Goal: Contribute content: Add original content to the website for others to see

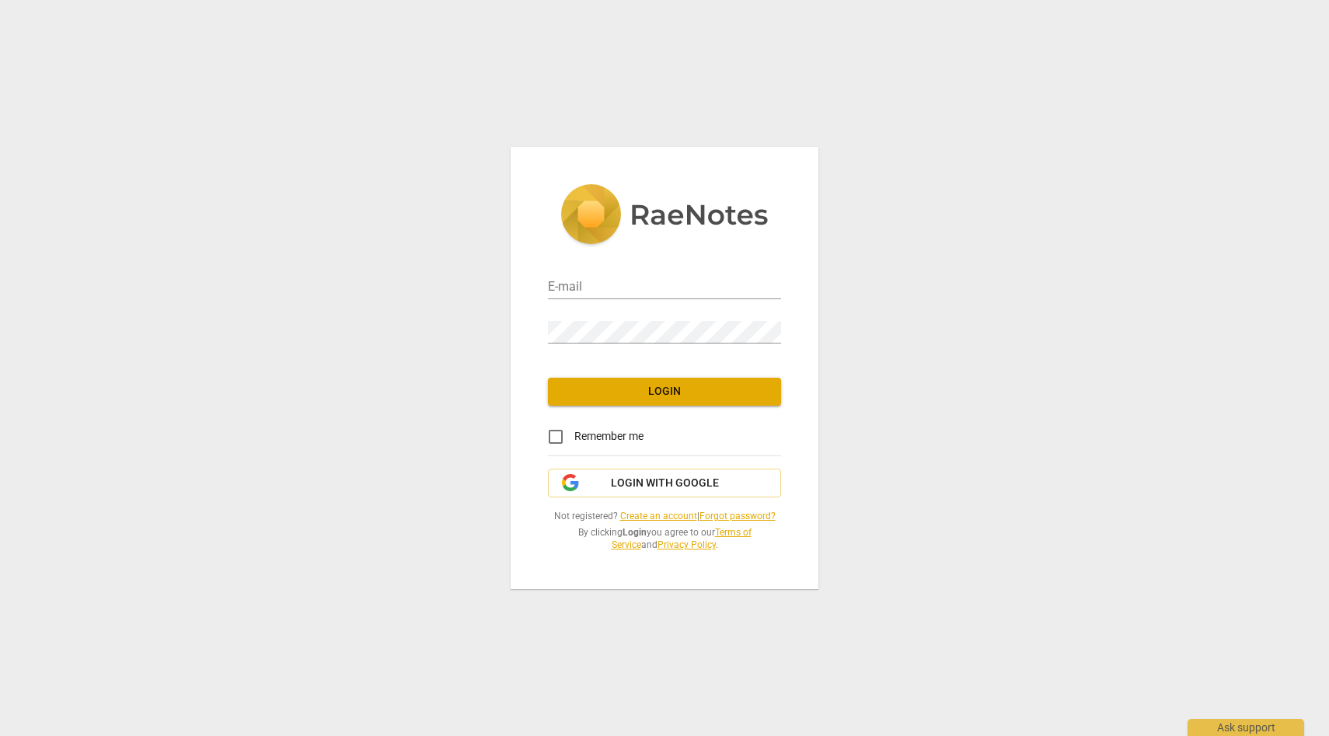
type input "[PERSON_NAME][EMAIL_ADDRESS][PERSON_NAME][DOMAIN_NAME]"
click at [675, 391] on span "Login" at bounding box center [664, 392] width 208 height 16
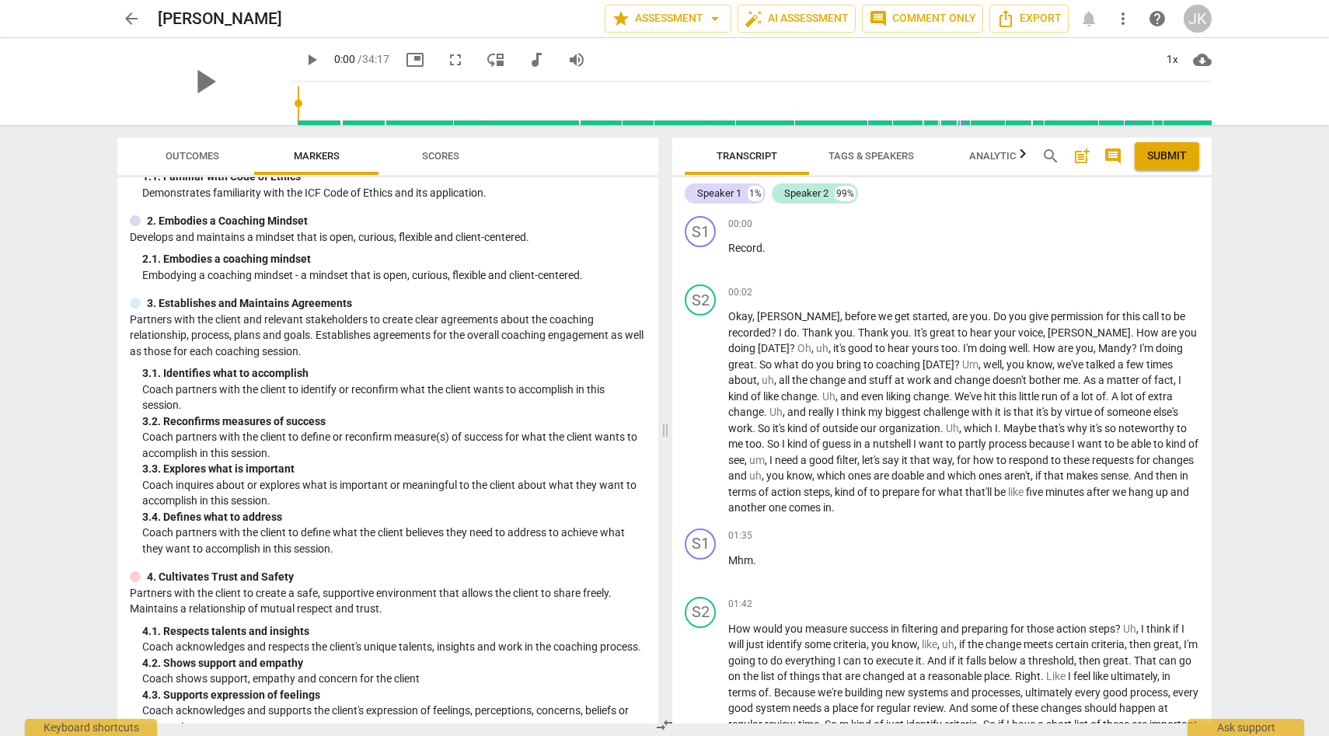
scroll to position [92, 0]
click at [214, 159] on span "Outcomes" at bounding box center [193, 156] width 54 height 12
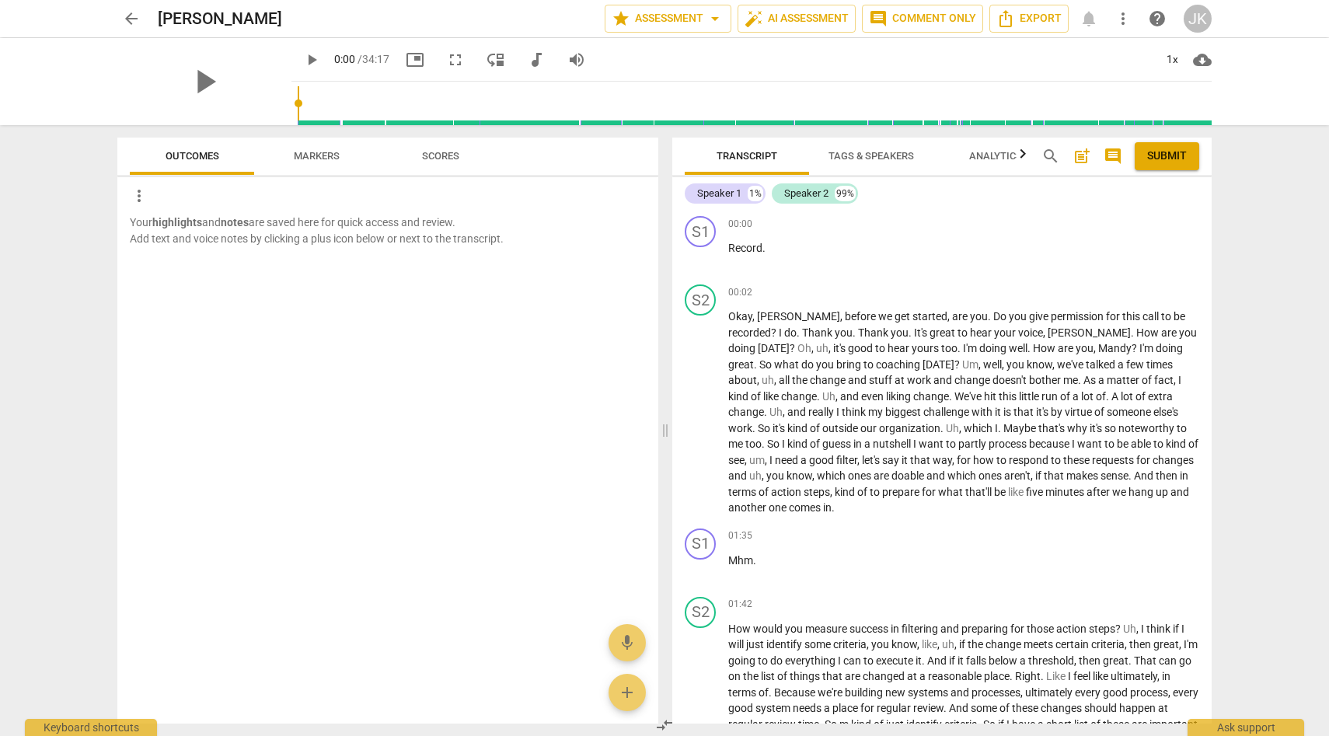
click at [314, 156] on span "Markers" at bounding box center [317, 156] width 46 height 12
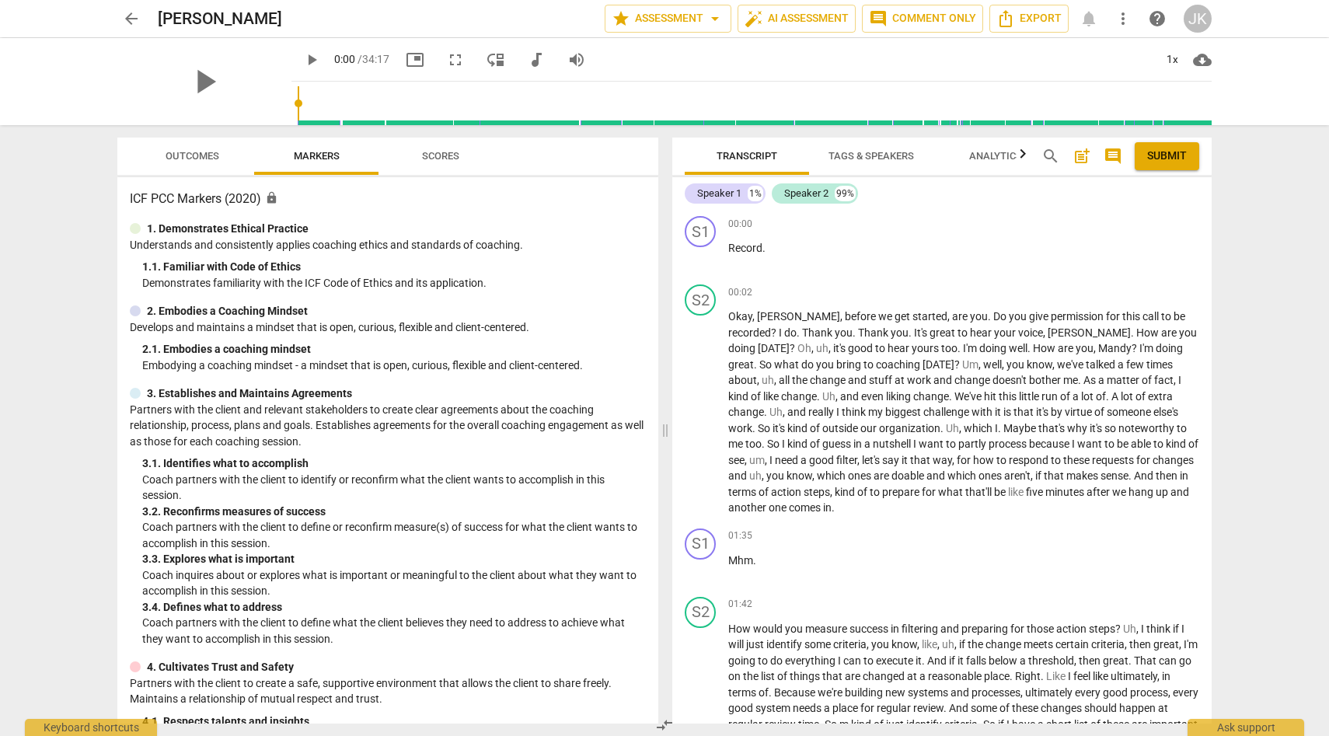
click at [449, 152] on span "Scores" at bounding box center [440, 156] width 37 height 12
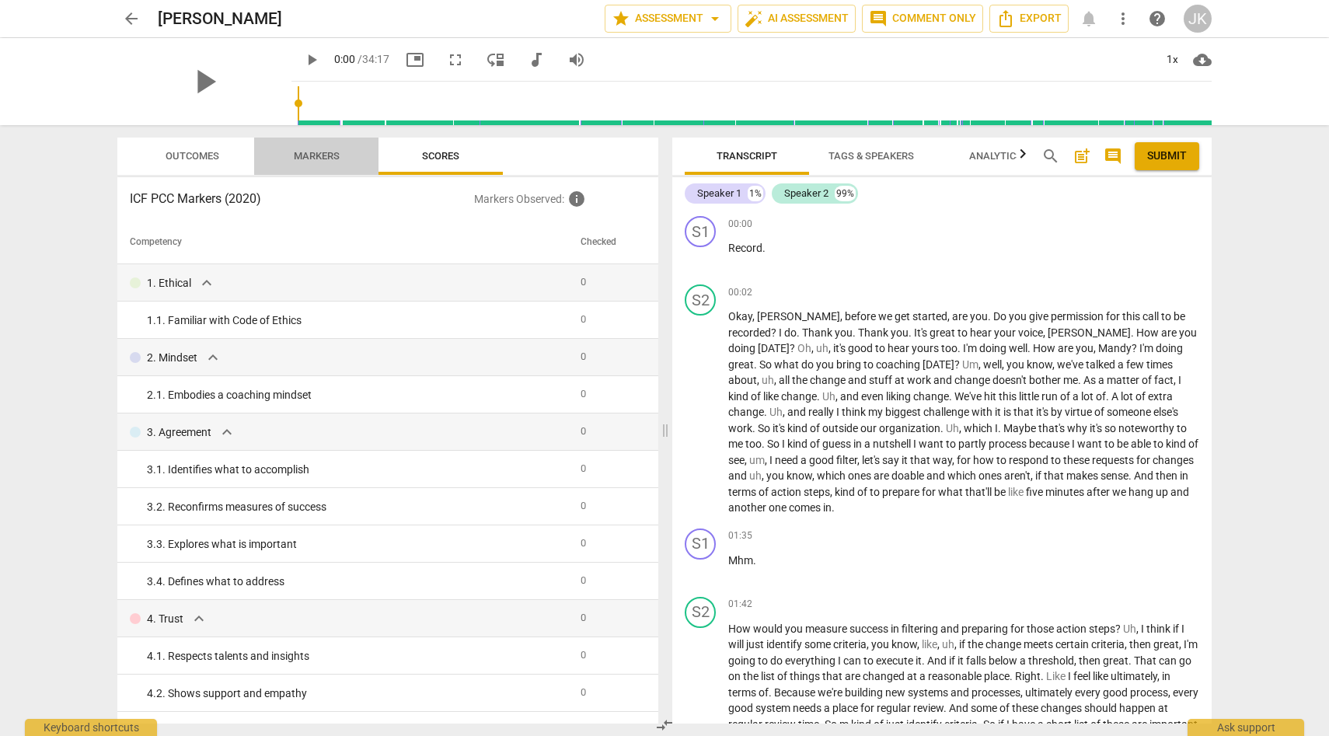
click at [308, 156] on span "Markers" at bounding box center [317, 156] width 46 height 12
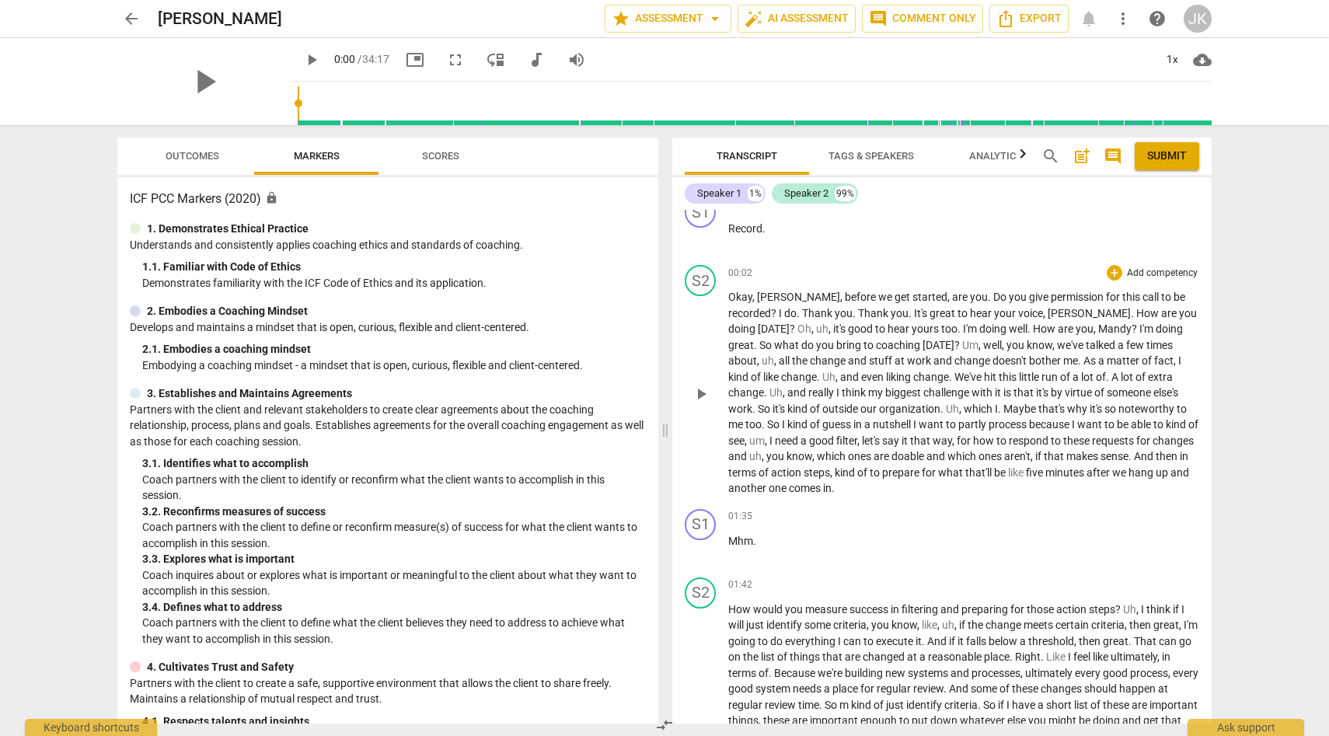
scroll to position [9, 0]
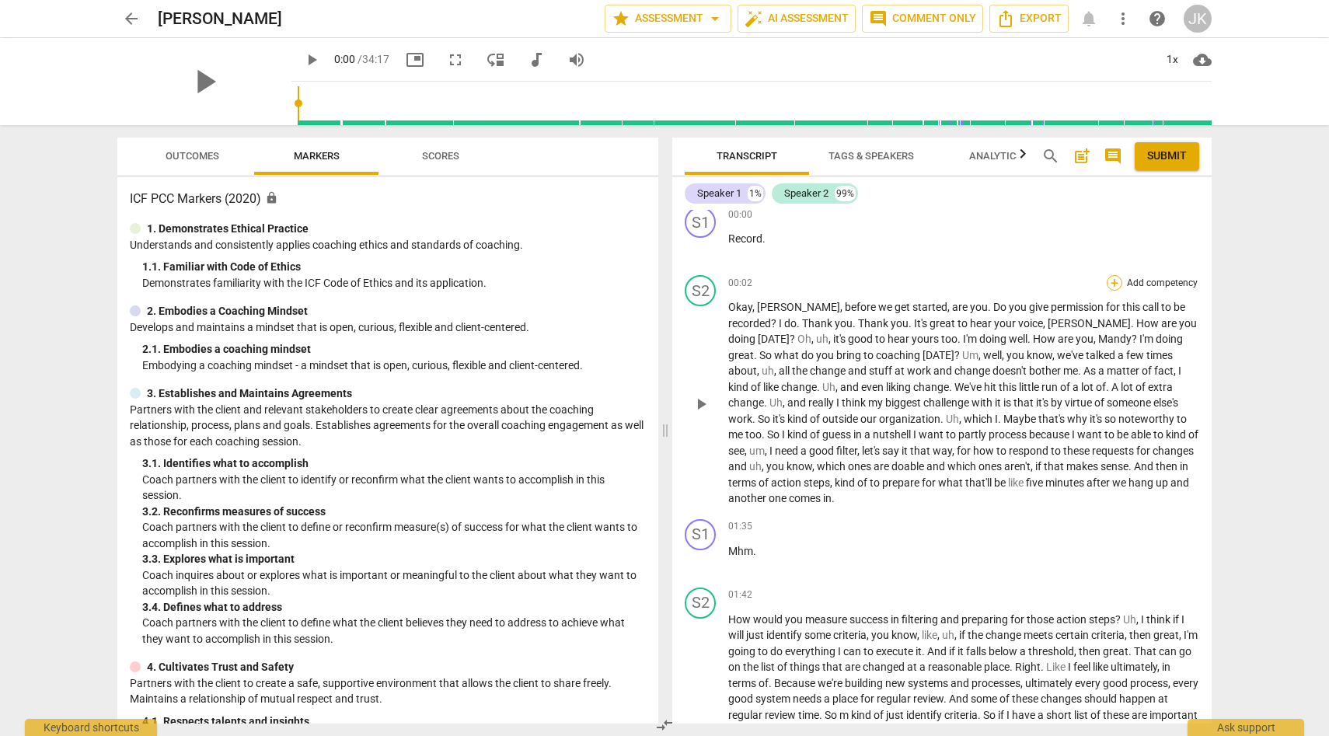
click at [1117, 282] on div "+" at bounding box center [1115, 283] width 16 height 16
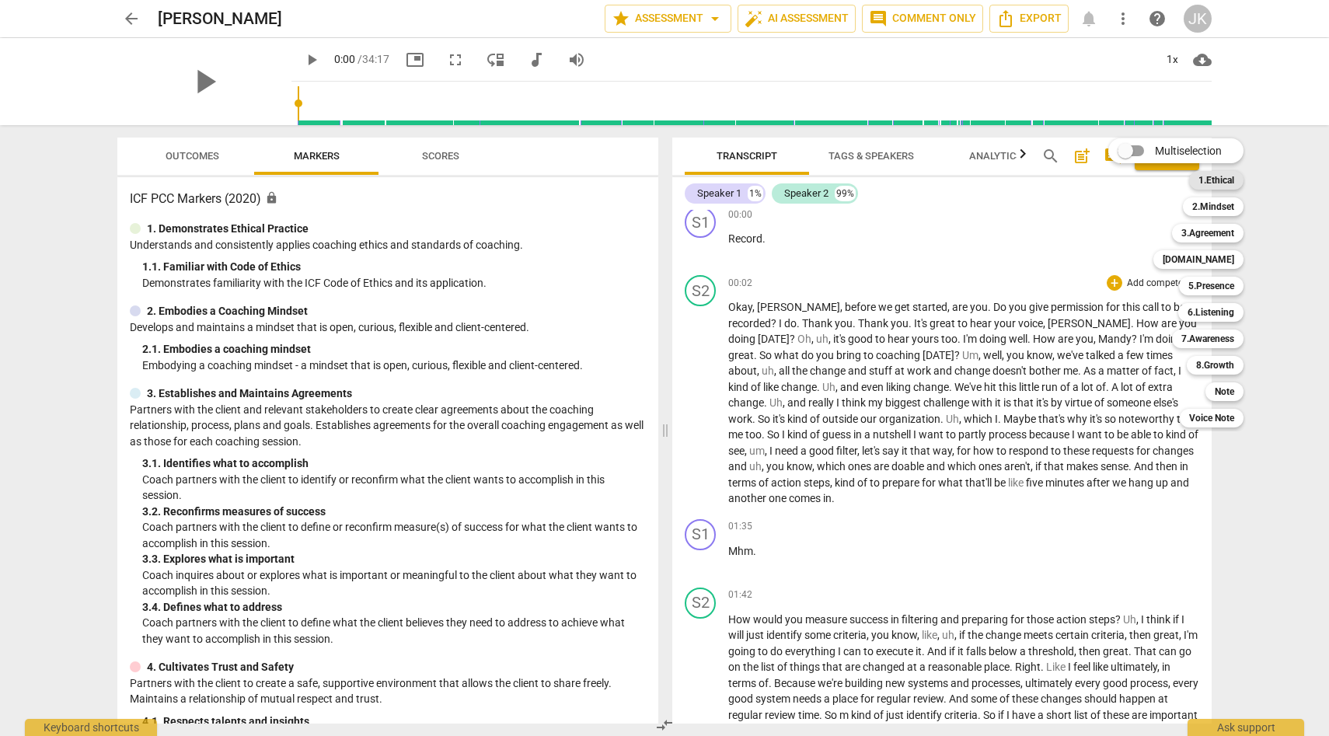
click at [1213, 180] on b "1.Ethical" at bounding box center [1216, 180] width 36 height 19
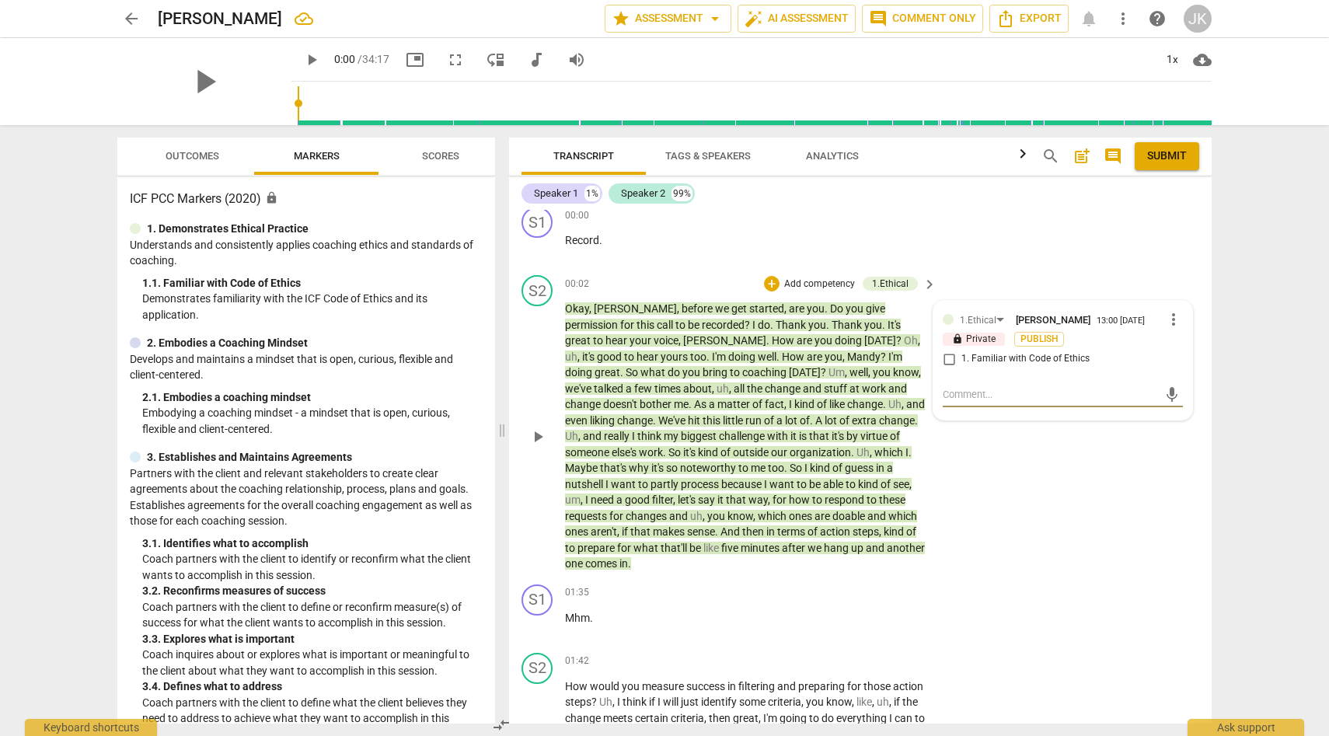
click at [947, 357] on input "1. Familiar with Code of Ethics" at bounding box center [948, 359] width 25 height 19
checkbox input "true"
click at [995, 476] on div "S2 play_arrow pause 00:02 + Add competency 1.Ethical keyboard_arrow_right Okay …" at bounding box center [860, 423] width 703 height 309
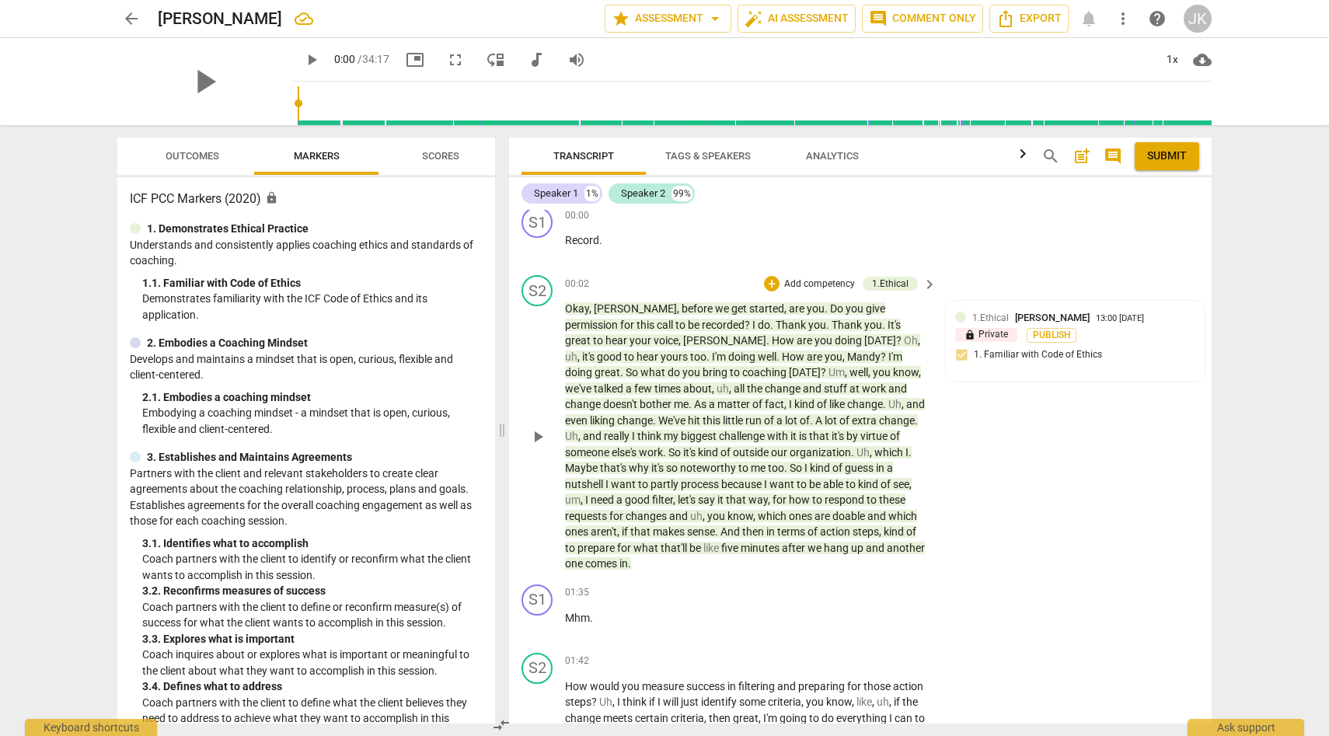
click at [995, 476] on div "S2 play_arrow pause 00:02 + Add competency 1.Ethical keyboard_arrow_right Okay …" at bounding box center [860, 423] width 703 height 309
click at [958, 354] on div "1.Ethical [PERSON_NAME] 13:00 [DATE] lock Private Publish 1. Familiar with Code…" at bounding box center [1075, 341] width 240 height 62
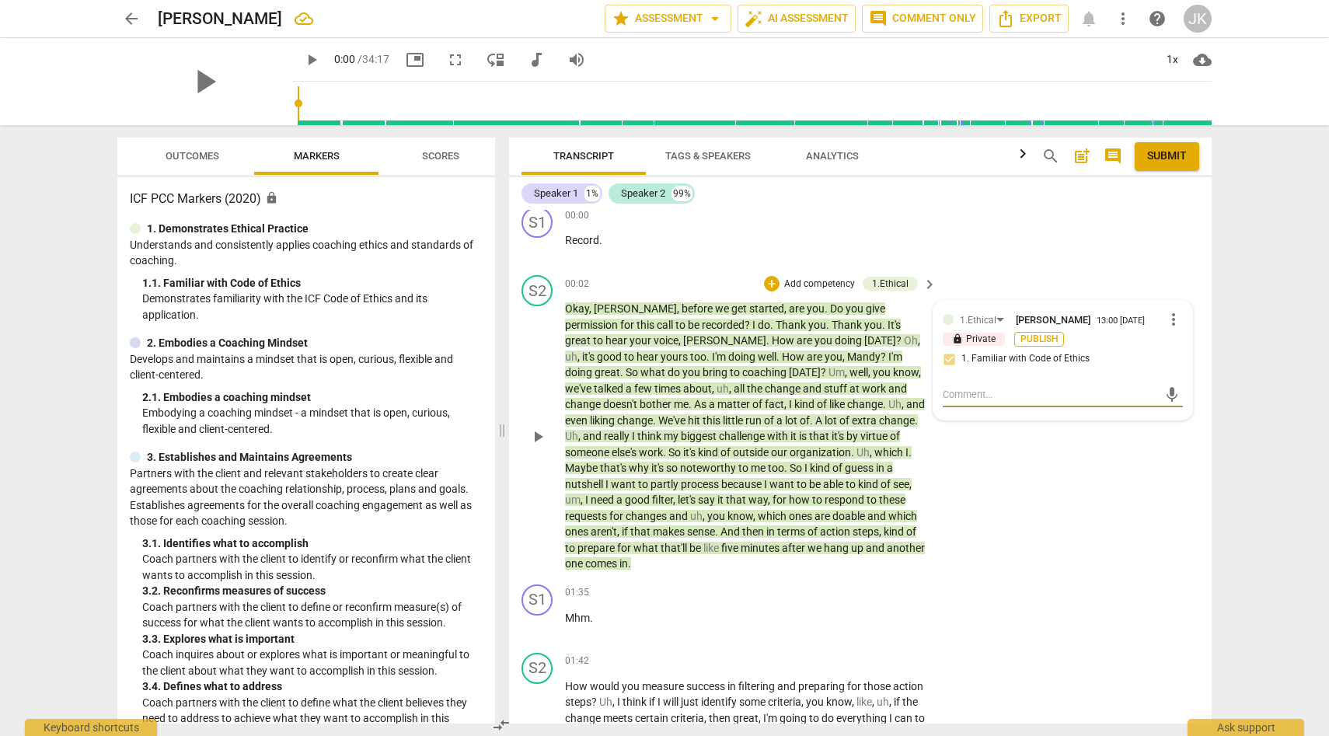
click at [1044, 339] on span "Publish" at bounding box center [1038, 339] width 23 height 13
click at [1170, 319] on span "more_vert" at bounding box center [1173, 319] width 19 height 19
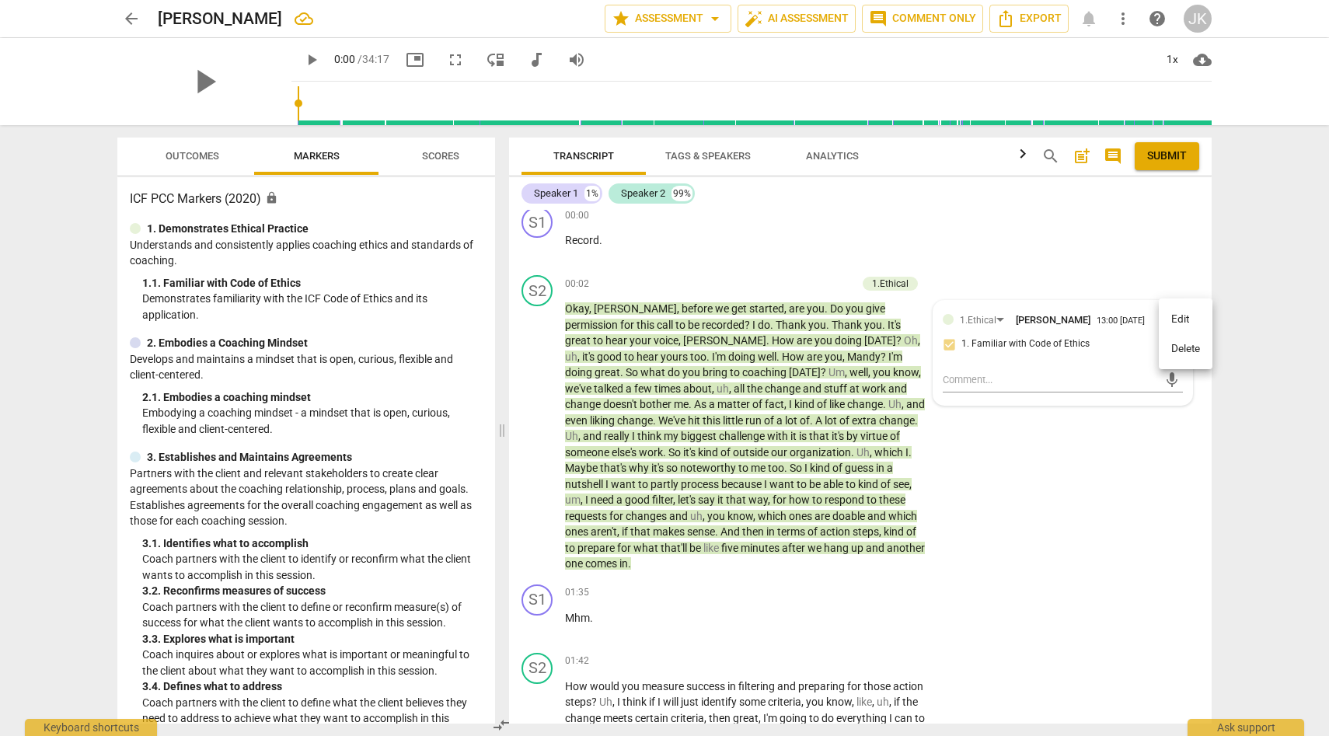
click at [1128, 510] on div at bounding box center [664, 368] width 1329 height 736
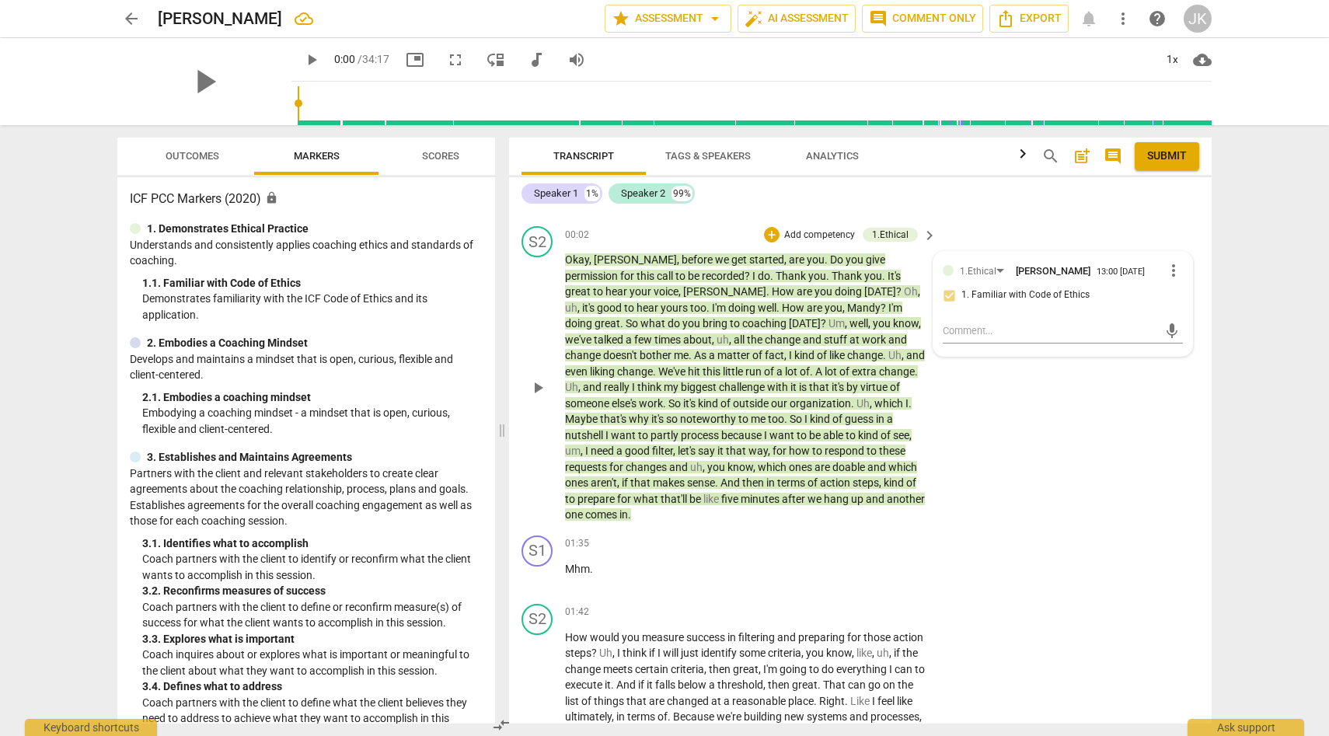
scroll to position [67, 0]
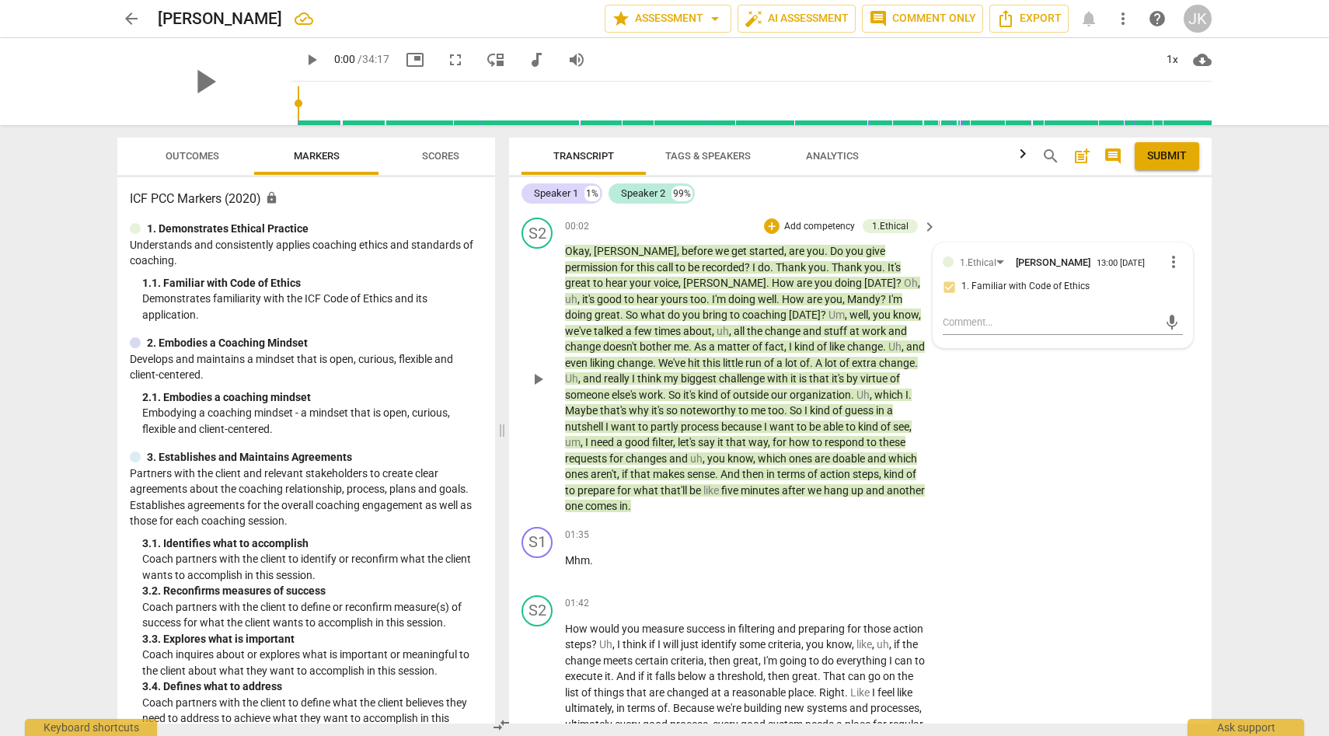
click at [1049, 409] on div "S2 play_arrow pause 00:02 + Add competency 1.Ethical keyboard_arrow_right Okay …" at bounding box center [860, 365] width 703 height 309
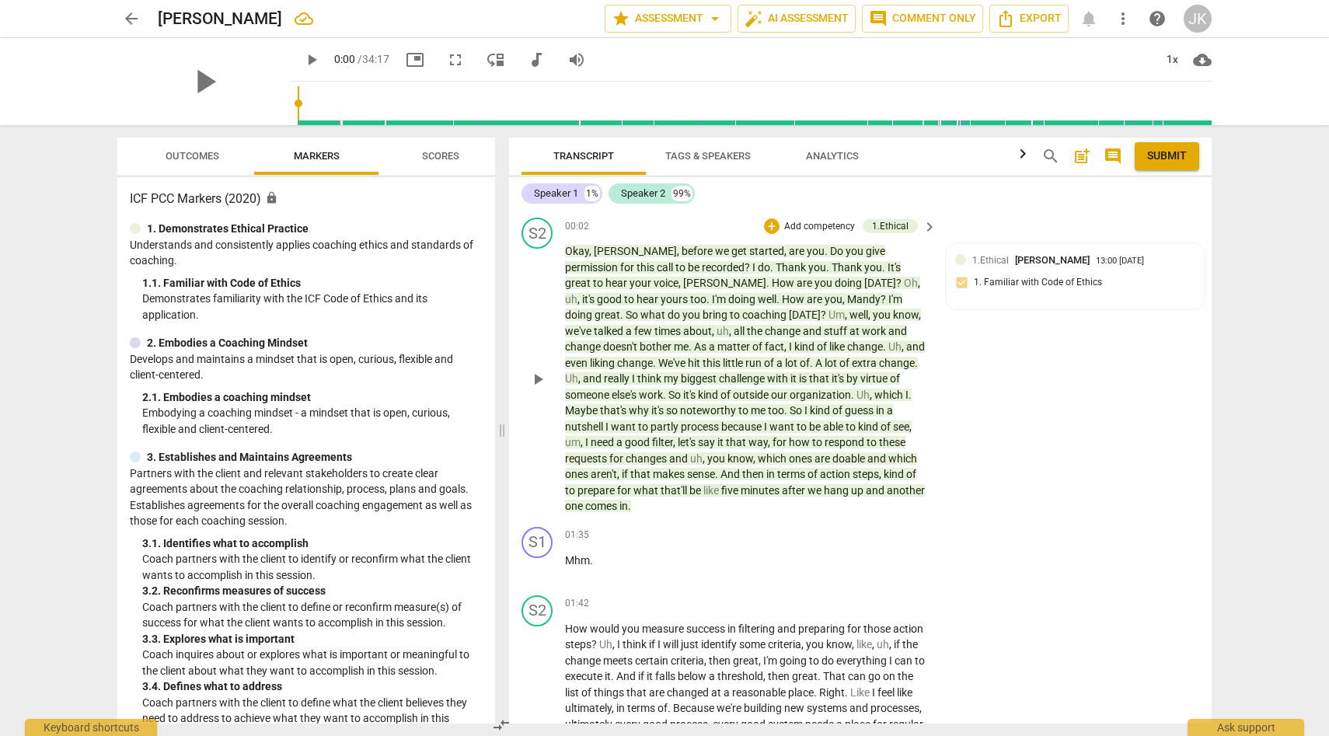
click at [770, 263] on span "." at bounding box center [772, 267] width 5 height 12
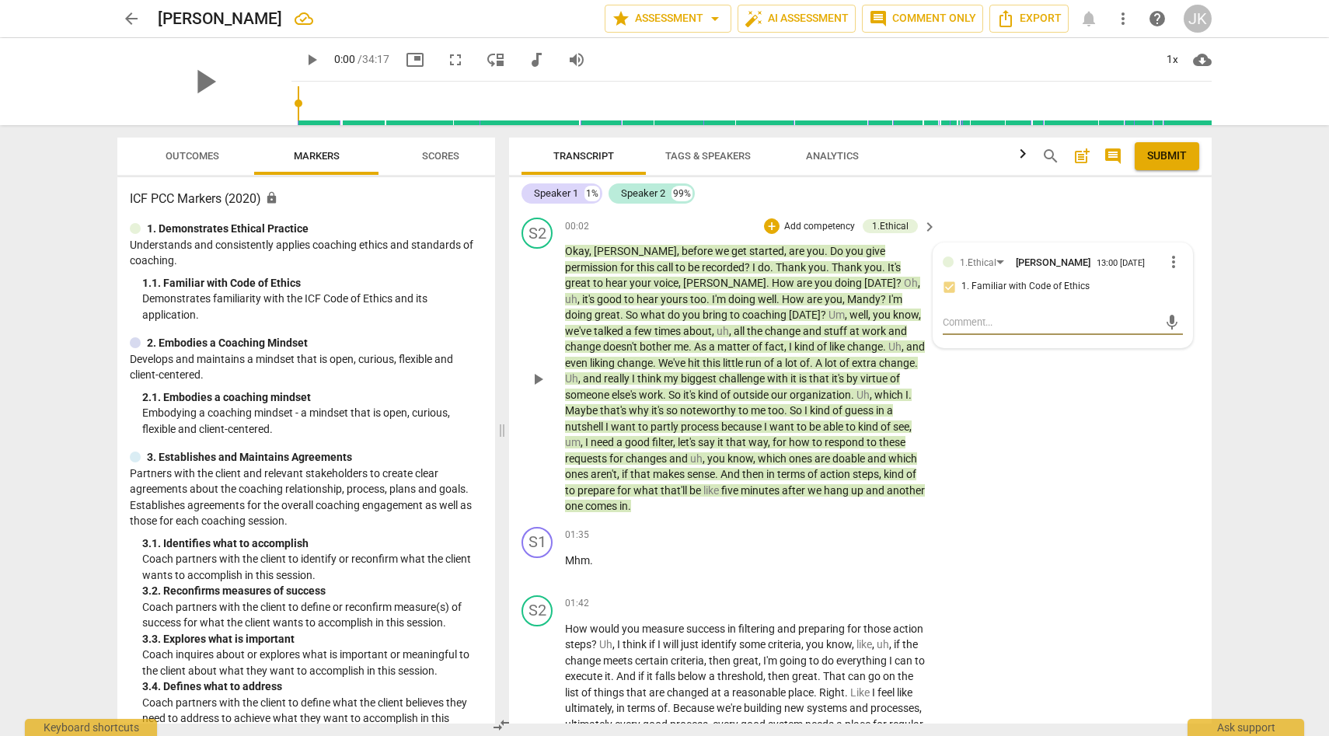
click at [744, 265] on span "?" at bounding box center [748, 267] width 8 height 12
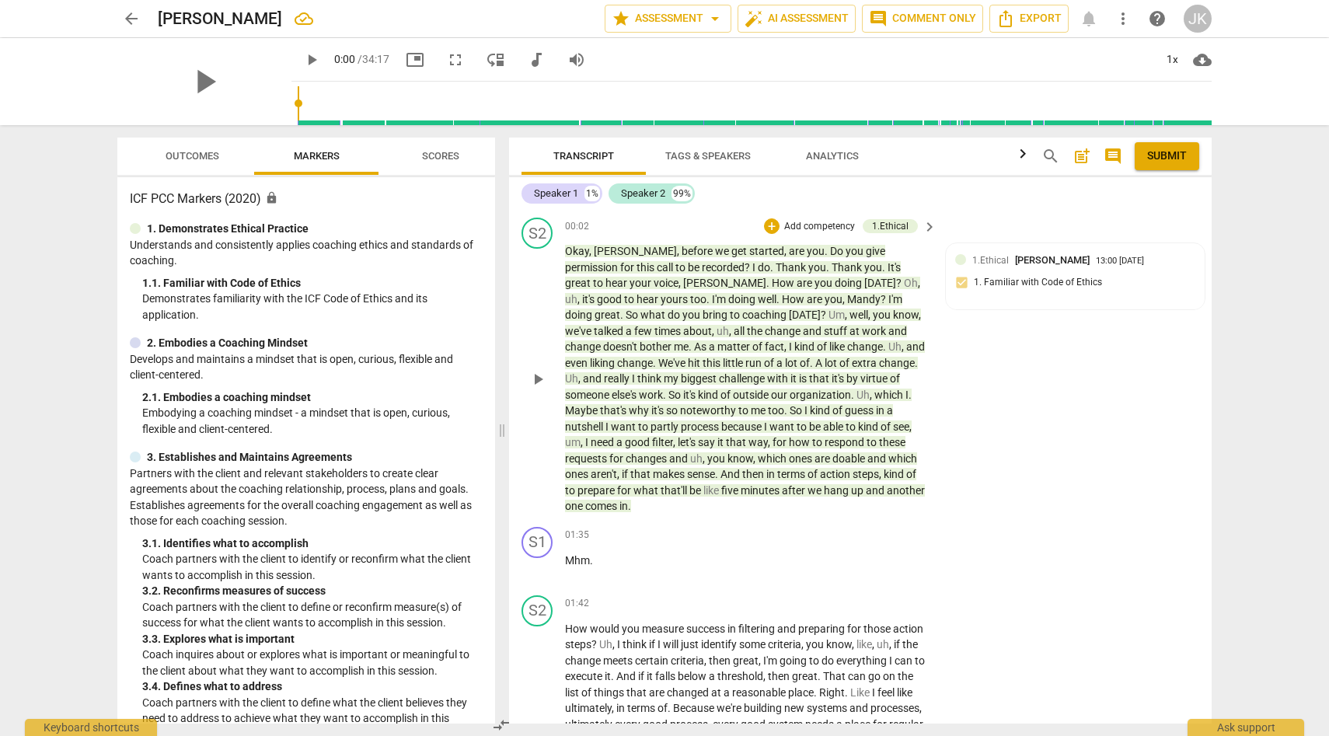
click at [744, 267] on span "?" at bounding box center [748, 267] width 8 height 12
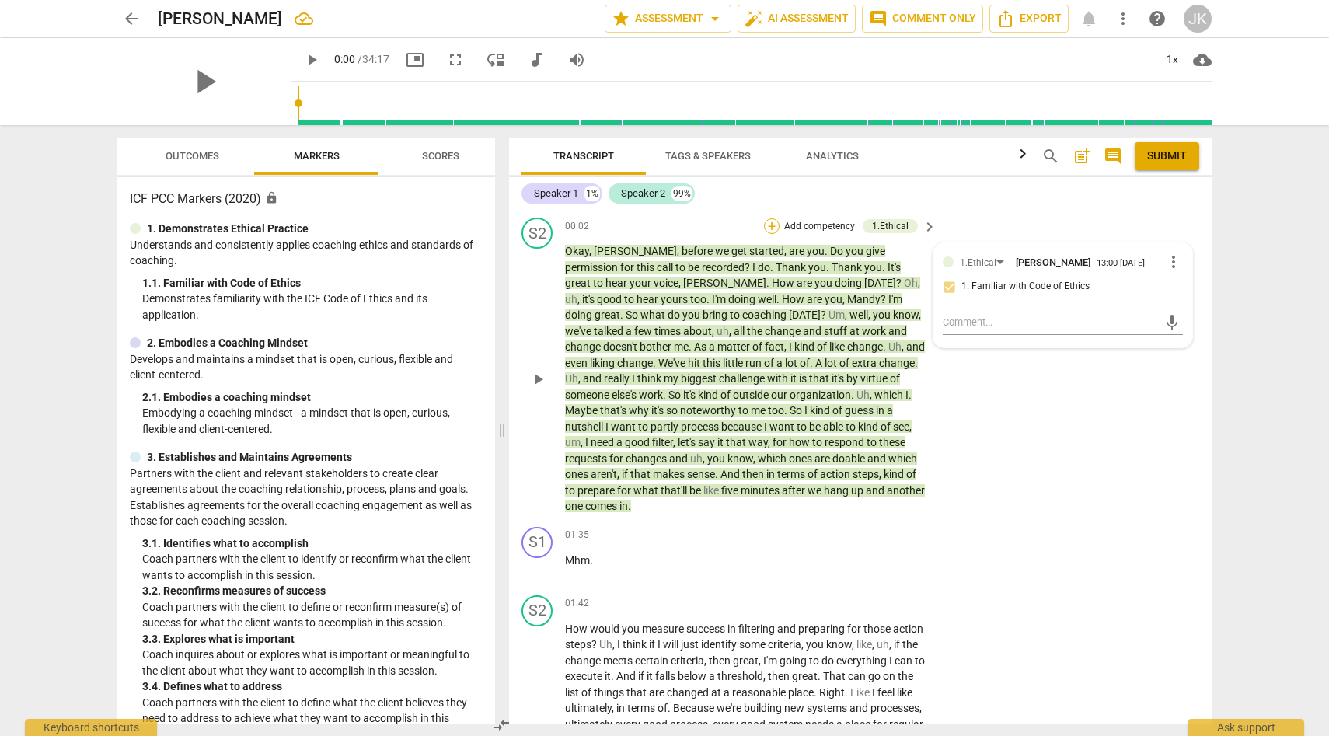
click at [772, 222] on div "+" at bounding box center [772, 226] width 16 height 16
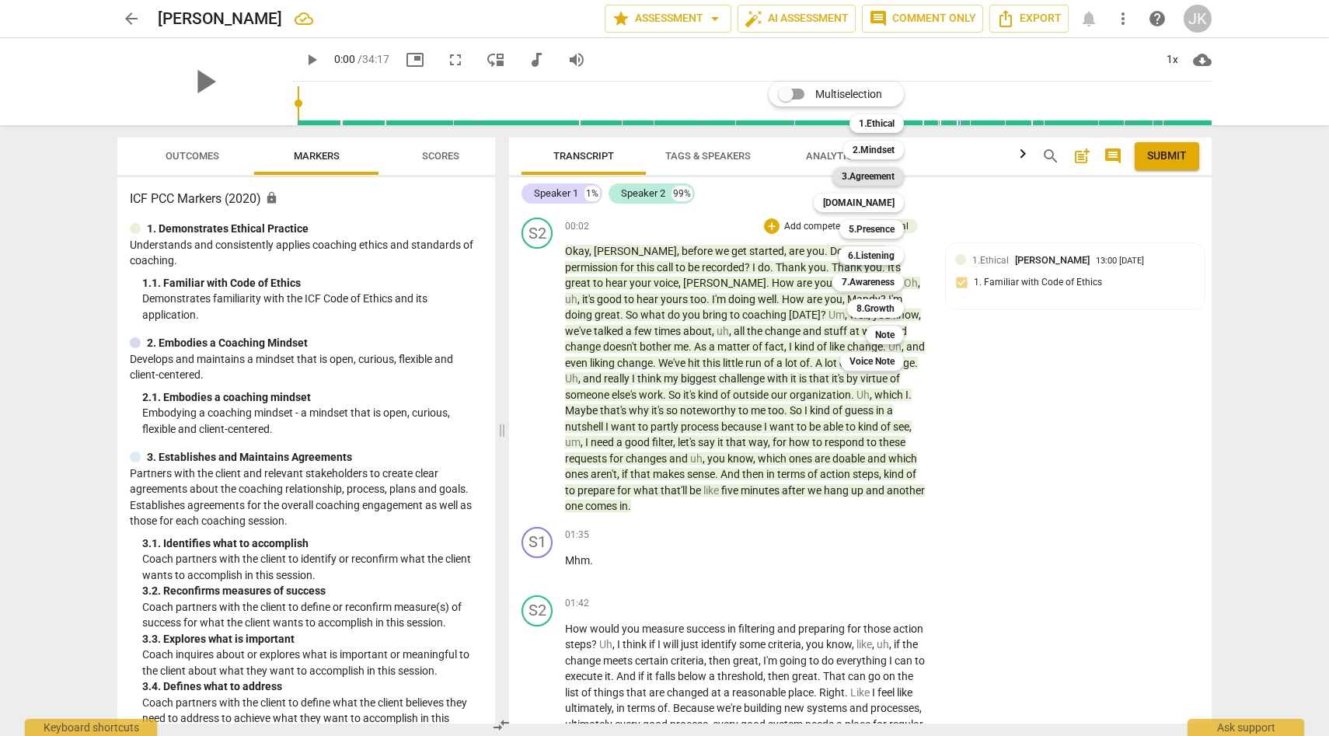
click at [880, 176] on b "3.Agreement" at bounding box center [868, 176] width 53 height 19
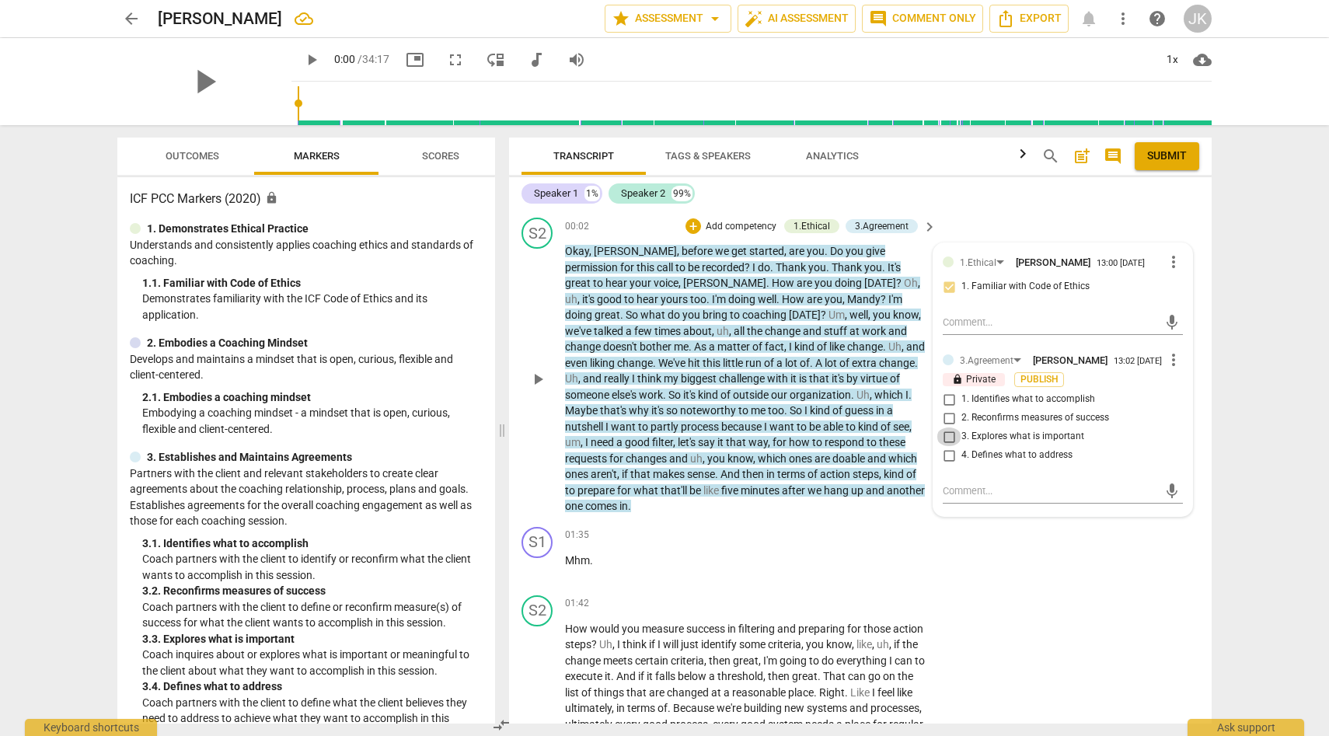
click at [950, 435] on input "3. Explores what is important" at bounding box center [948, 436] width 25 height 19
checkbox input "true"
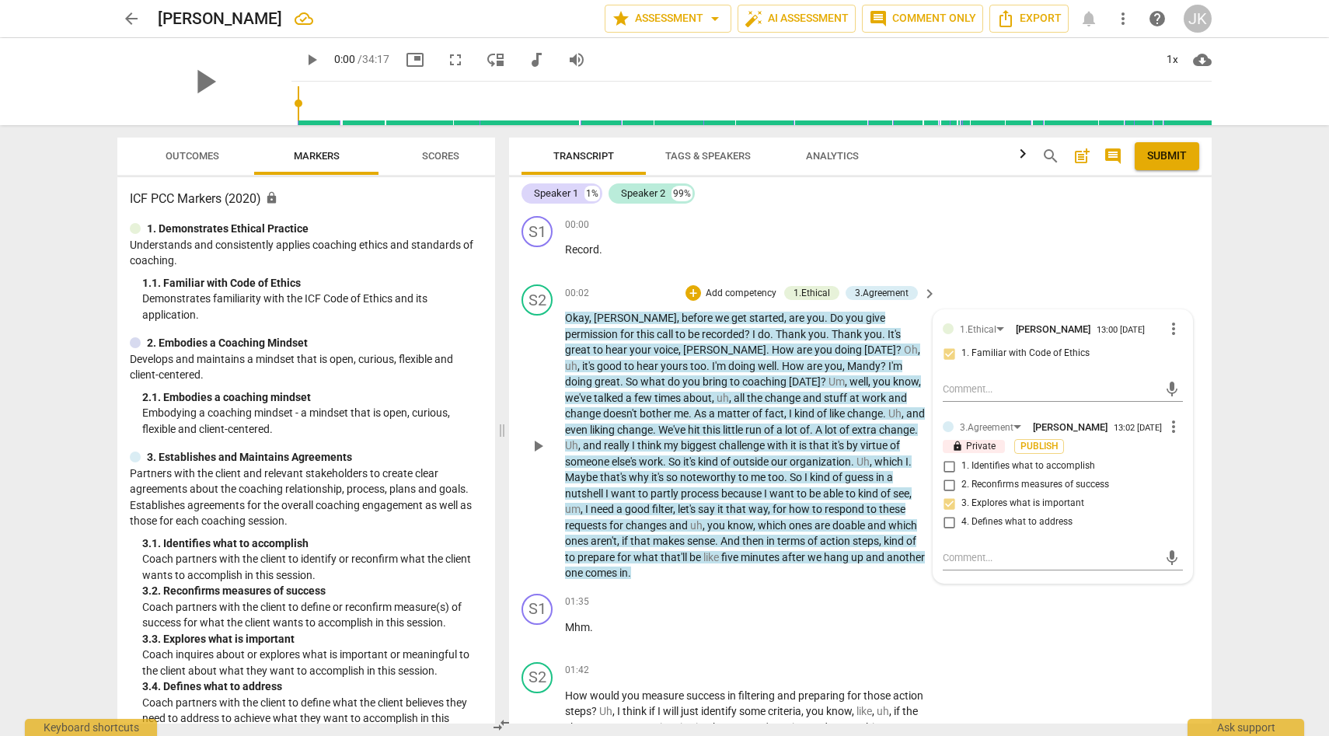
click at [1169, 329] on span "more_vert" at bounding box center [1173, 328] width 19 height 19
click at [1184, 358] on li "Delete" at bounding box center [1186, 358] width 54 height 30
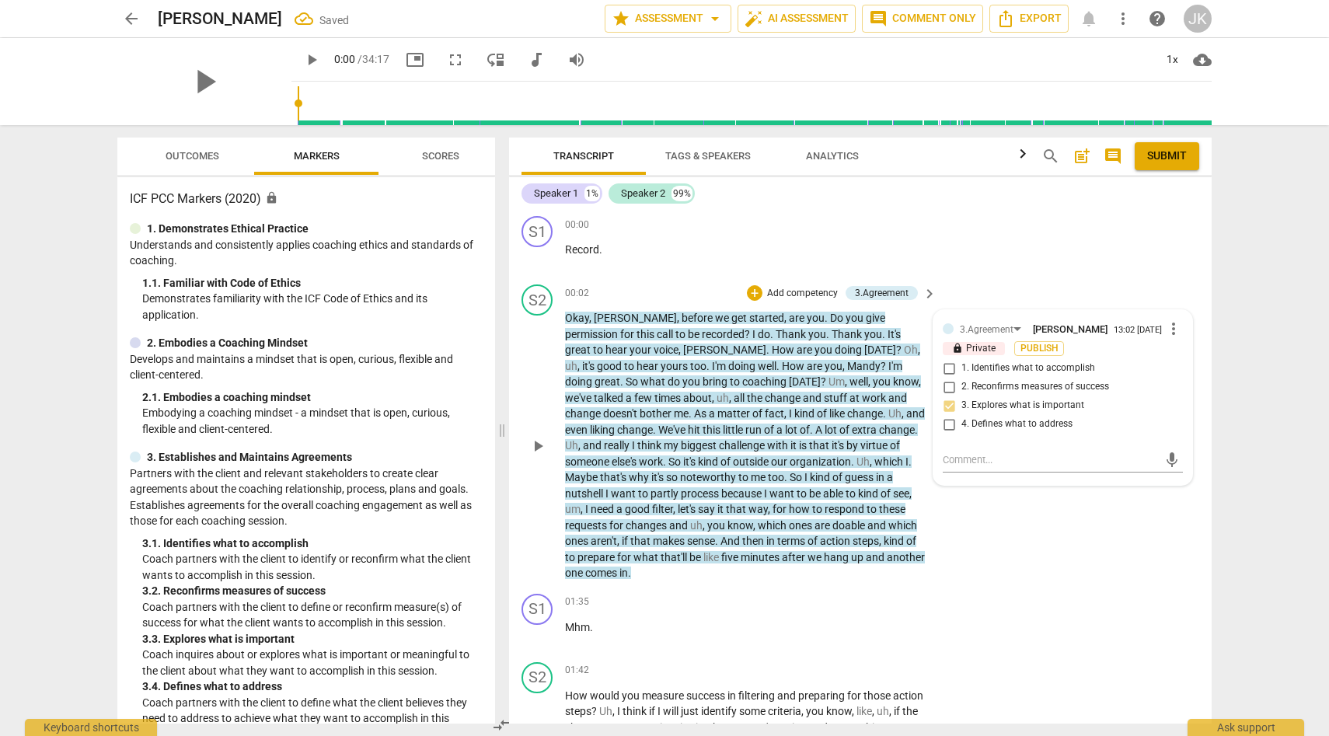
click at [1168, 329] on span "more_vert" at bounding box center [1173, 328] width 19 height 19
click at [1181, 359] on li "Delete" at bounding box center [1186, 358] width 54 height 30
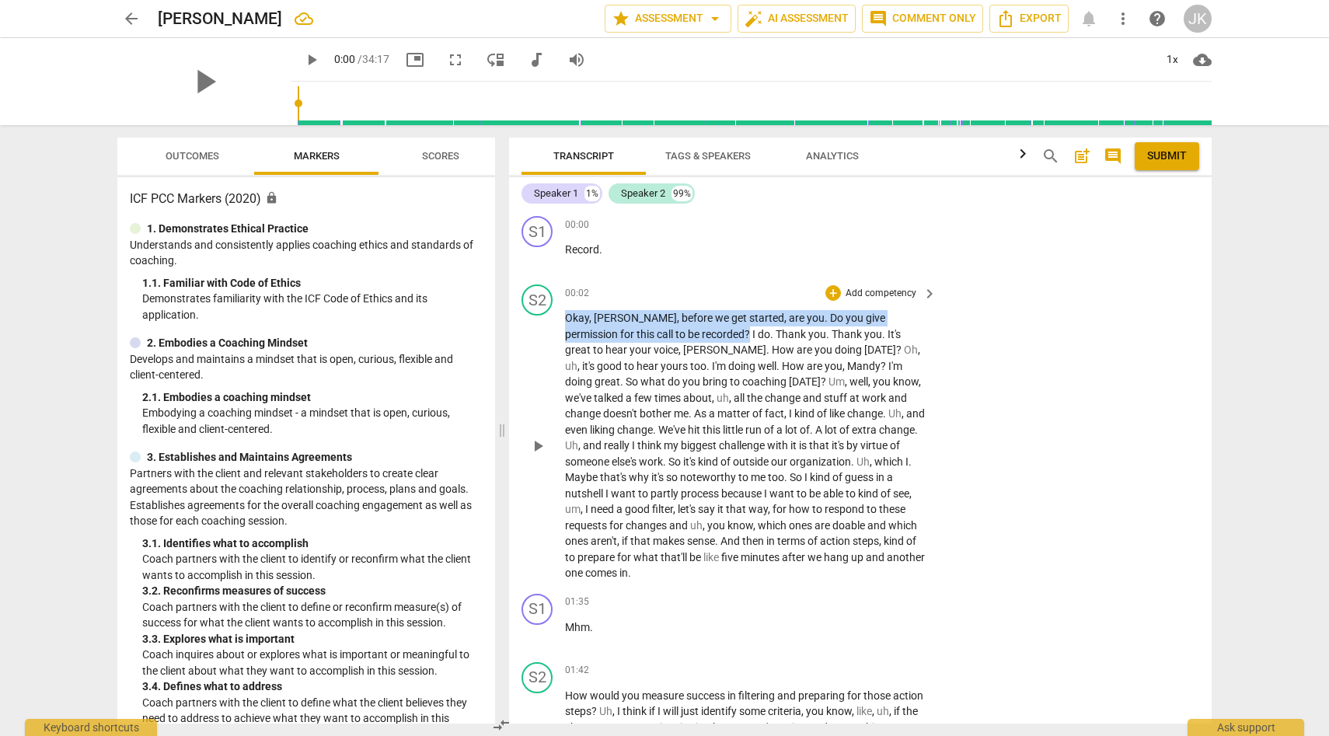
drag, startPoint x: 679, startPoint y: 333, endPoint x: 533, endPoint y: 321, distance: 146.6
click at [533, 321] on div "S2 play_arrow pause 00:02 + Add competency keyboard_arrow_right Okay , [PERSON_…" at bounding box center [860, 432] width 703 height 309
click at [836, 290] on div "+" at bounding box center [833, 293] width 16 height 16
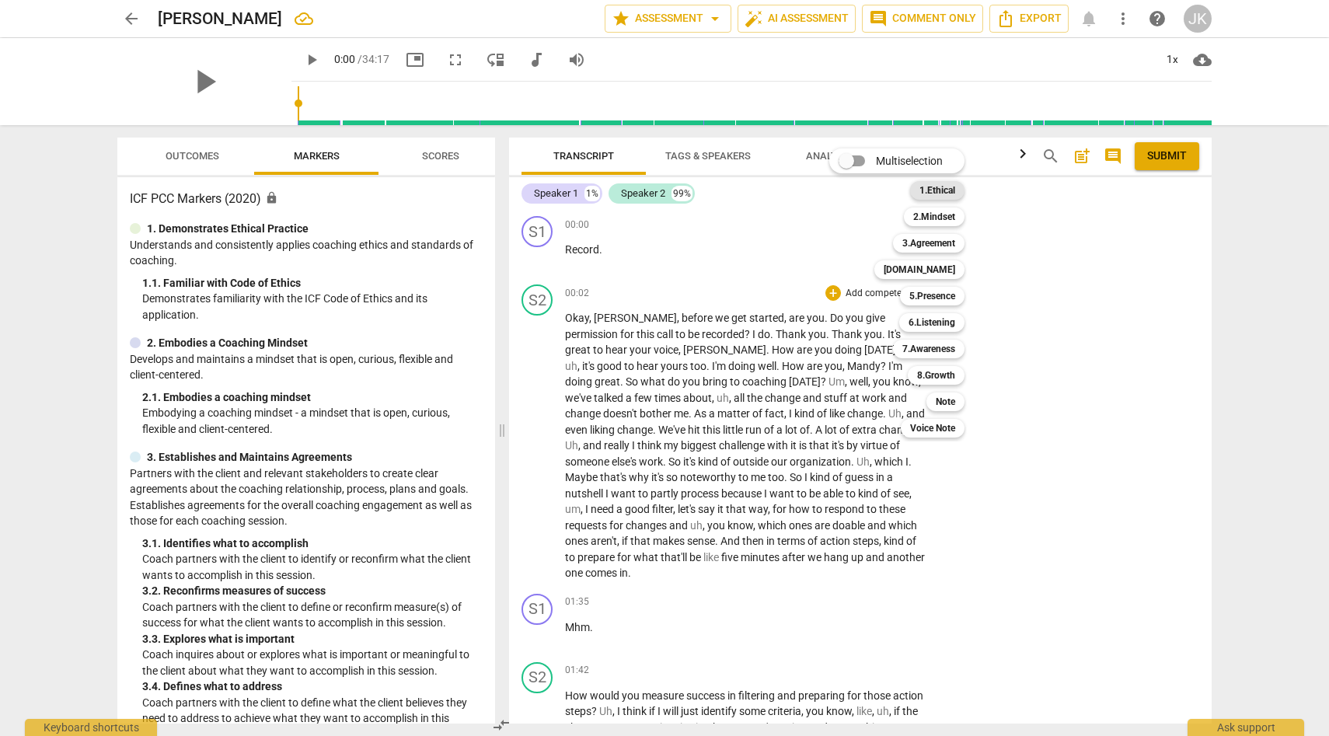
click at [946, 190] on b "1.Ethical" at bounding box center [937, 190] width 36 height 19
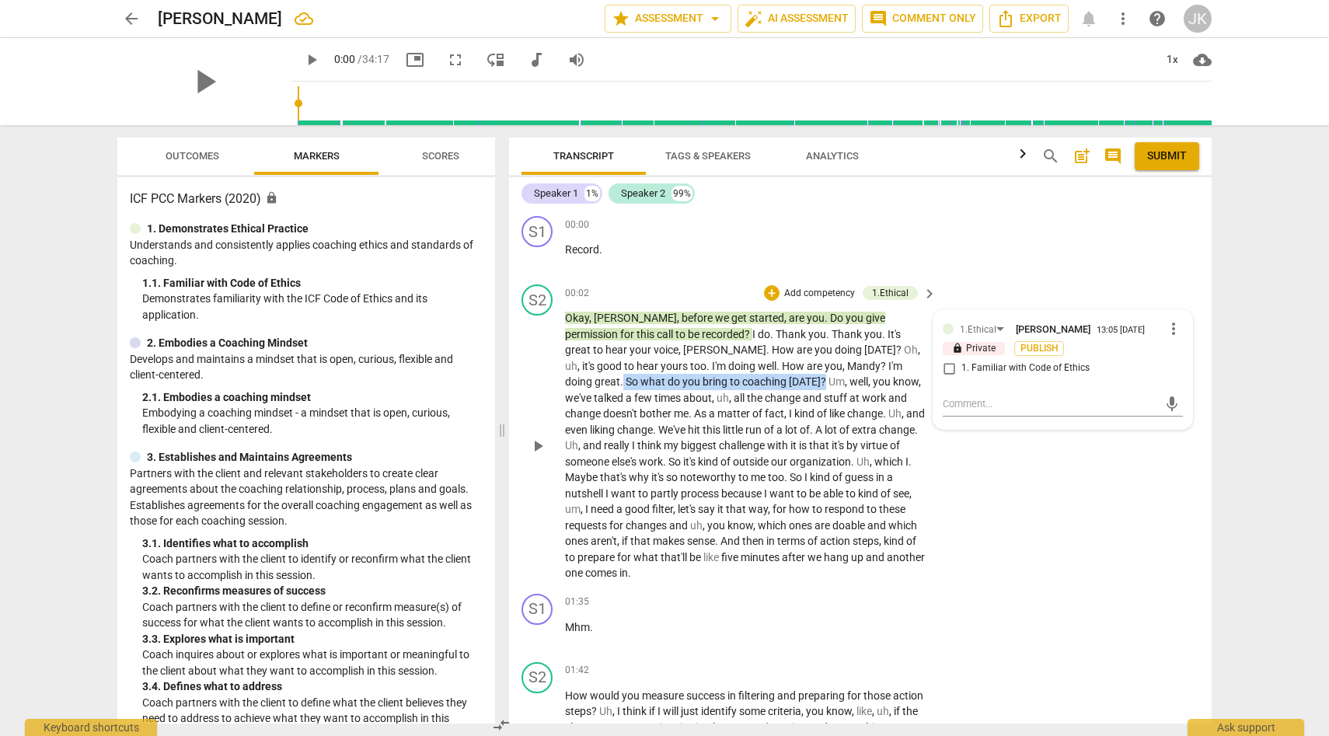
drag, startPoint x: 817, startPoint y: 365, endPoint x: 657, endPoint y: 384, distance: 160.4
click at [657, 384] on p "[PERSON_NAME] , before we get started , are you . Do you give permission for th…" at bounding box center [747, 445] width 364 height 271
click at [772, 291] on div "+" at bounding box center [772, 293] width 16 height 16
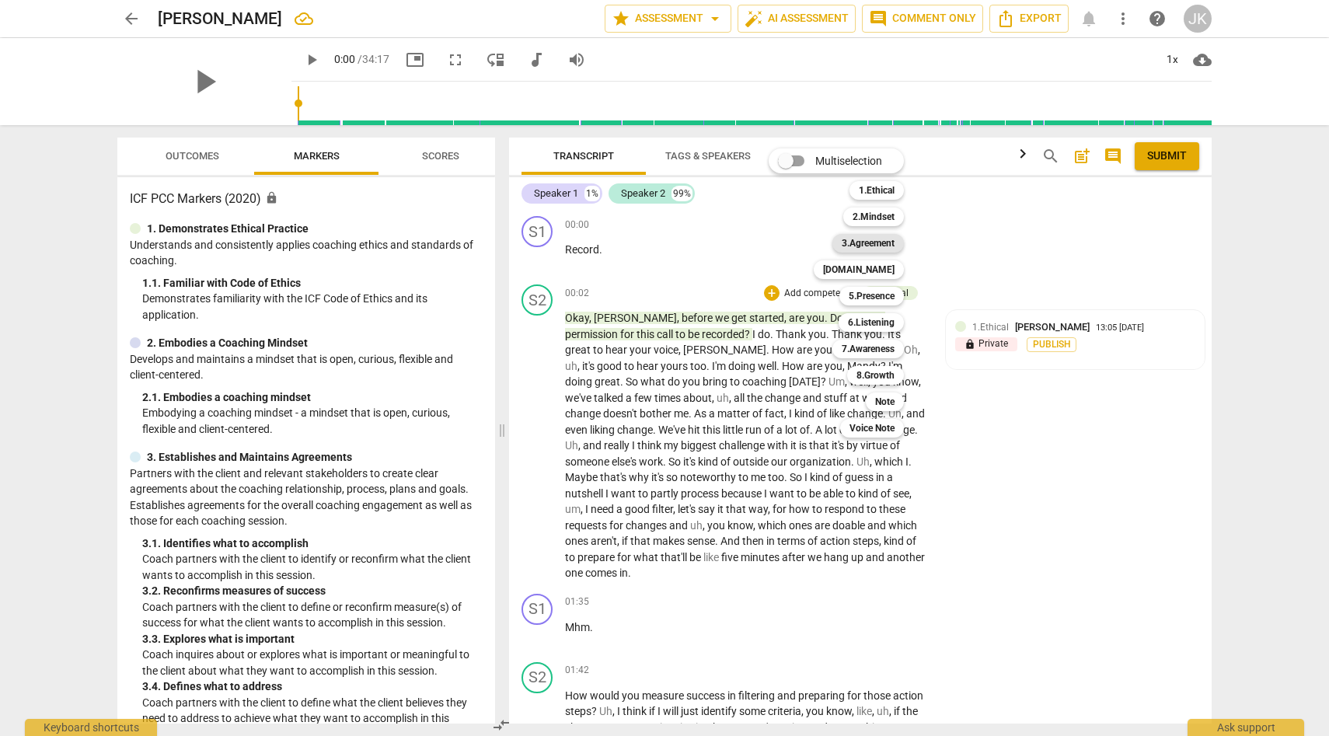
click at [891, 242] on b "3.Agreement" at bounding box center [868, 243] width 53 height 19
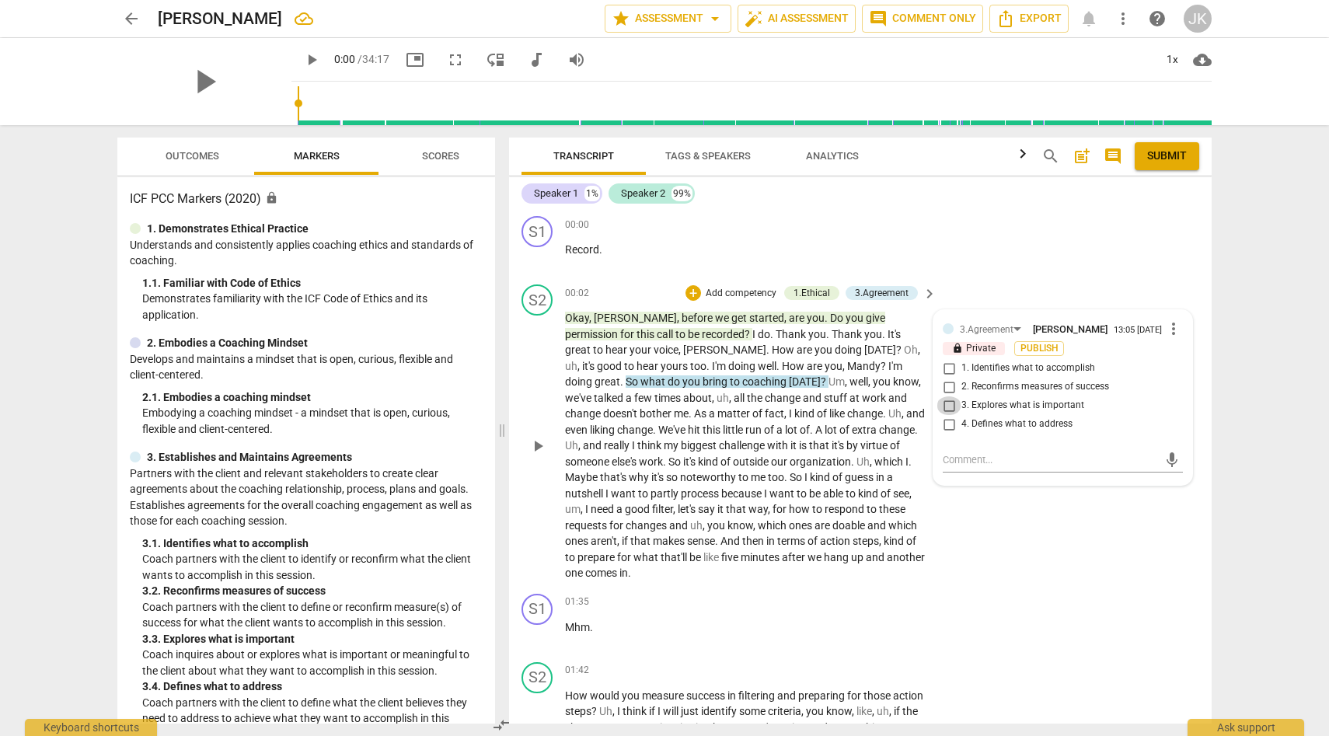
click at [949, 405] on input "3. Explores what is important" at bounding box center [948, 405] width 25 height 19
checkbox input "true"
click at [960, 588] on div "S1 play_arrow pause 01:35 + Add competency keyboard_arrow_right Mhm ." at bounding box center [860, 622] width 703 height 68
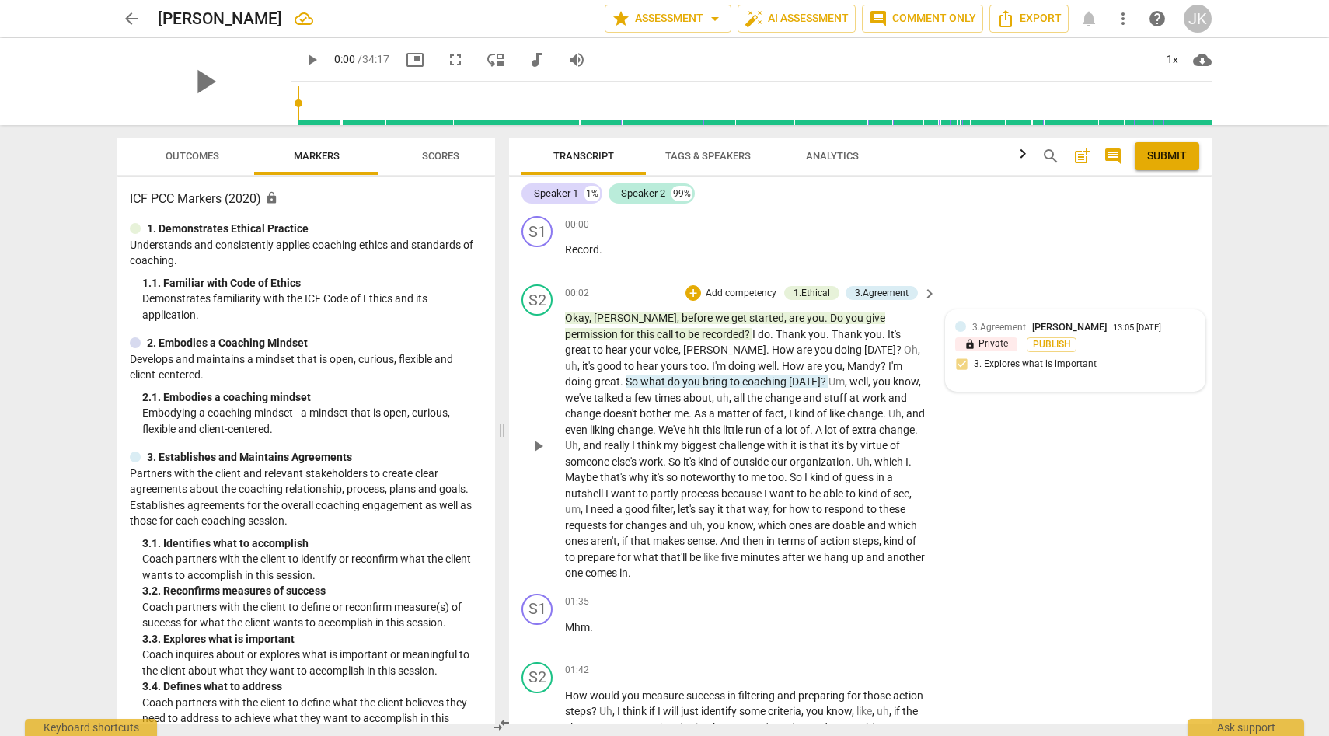
click at [1007, 377] on div "3.Agreement [PERSON_NAME] 13:05 [DATE] lock Private Publish 3. Explores what is…" at bounding box center [1075, 350] width 240 height 62
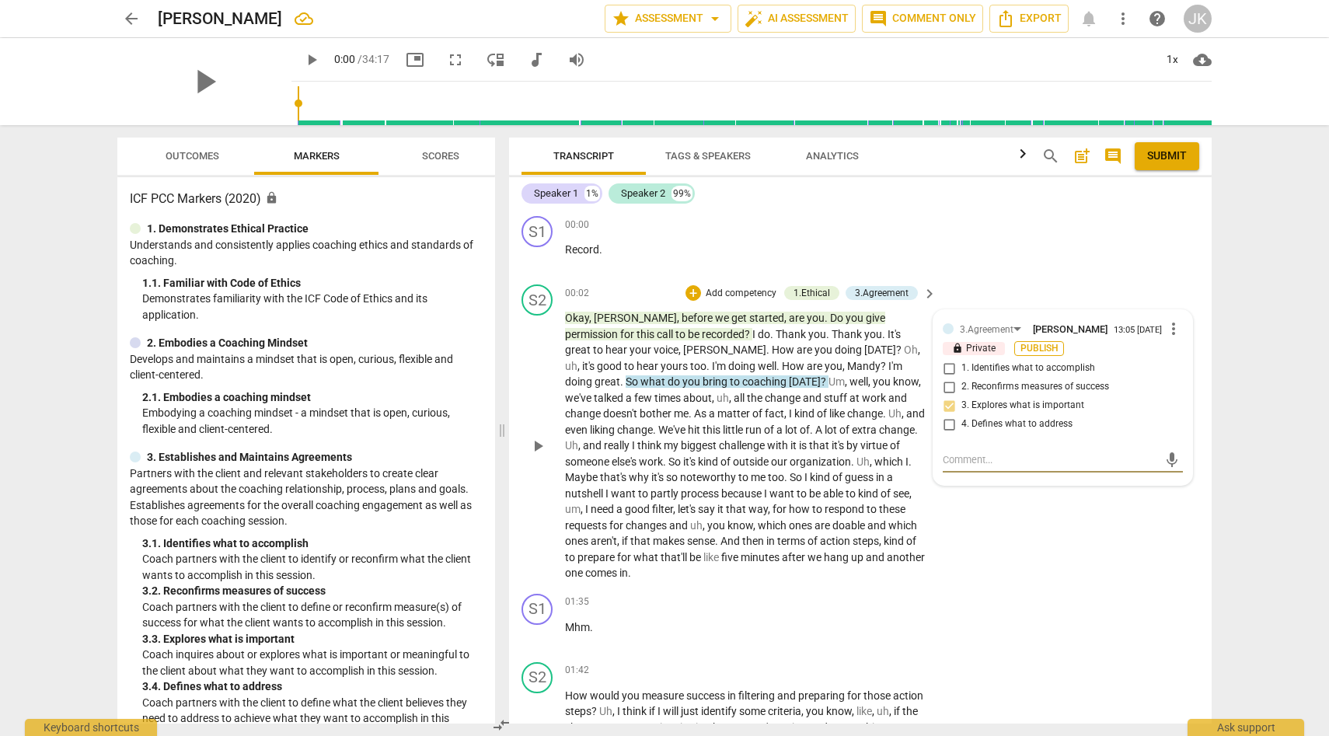
click at [1034, 348] on span "Publish" at bounding box center [1038, 348] width 23 height 13
click at [998, 265] on div "S1 play_arrow pause 00:00 + Add competency keyboard_arrow_right Record ." at bounding box center [860, 244] width 703 height 68
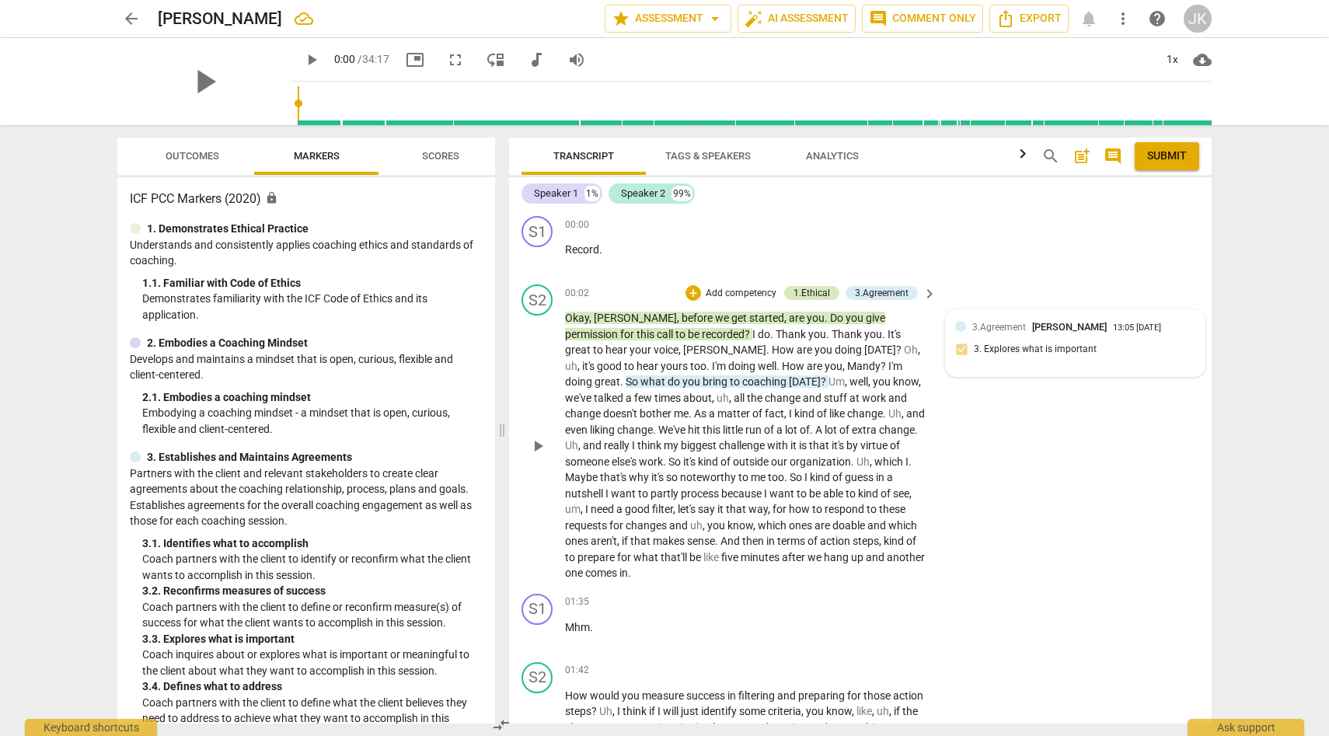
click at [811, 288] on div "1.Ethical" at bounding box center [811, 293] width 37 height 14
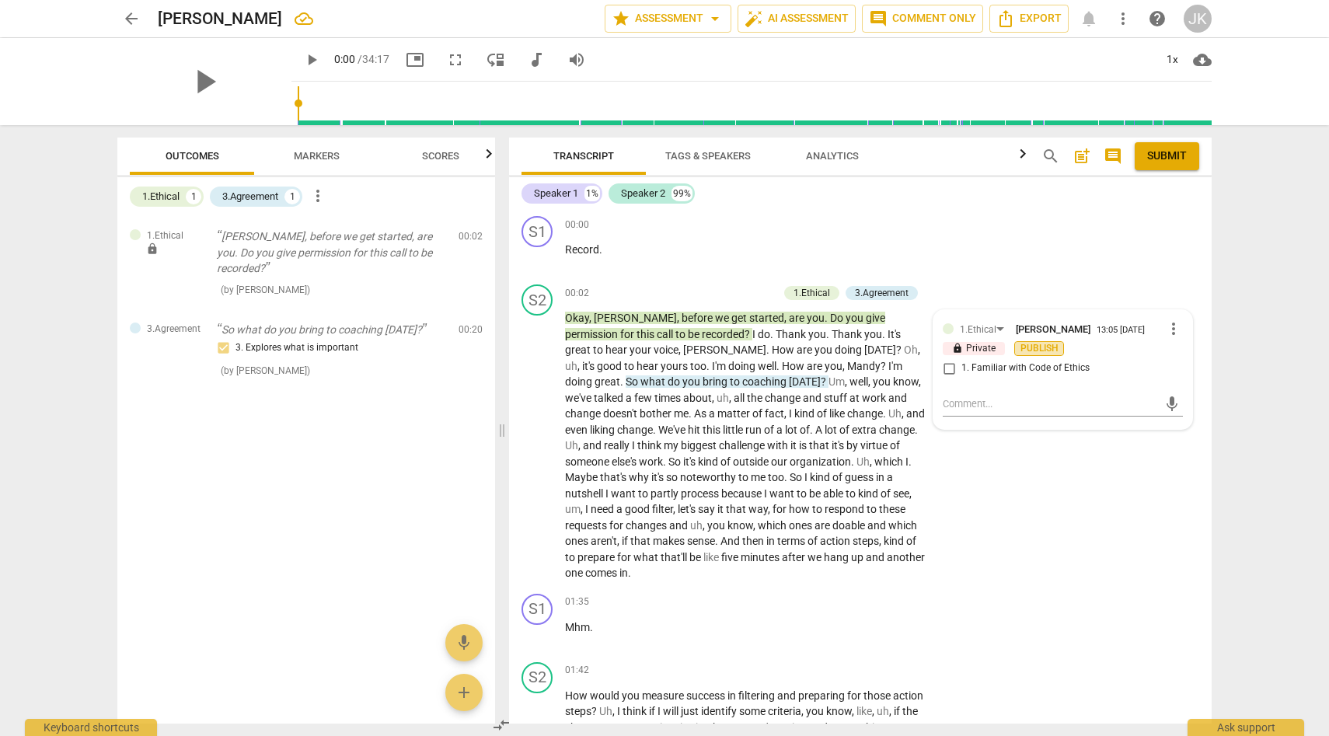
click at [1036, 348] on span "Publish" at bounding box center [1038, 348] width 23 height 13
click at [1051, 556] on div "S2 play_arrow pause 00:02 + Add competency 1.Ethical 3.Agreement keyboard_arrow…" at bounding box center [860, 432] width 703 height 309
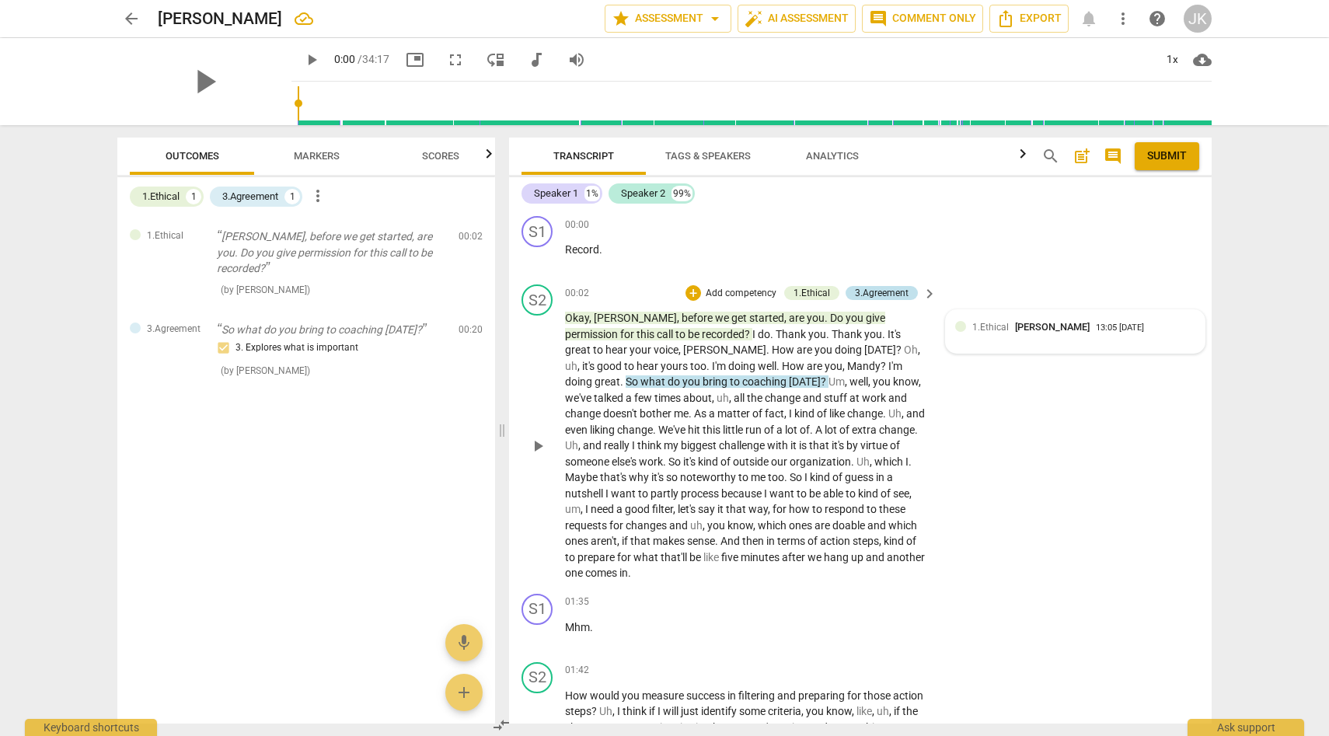
click at [892, 291] on div "3.Agreement" at bounding box center [882, 293] width 54 height 14
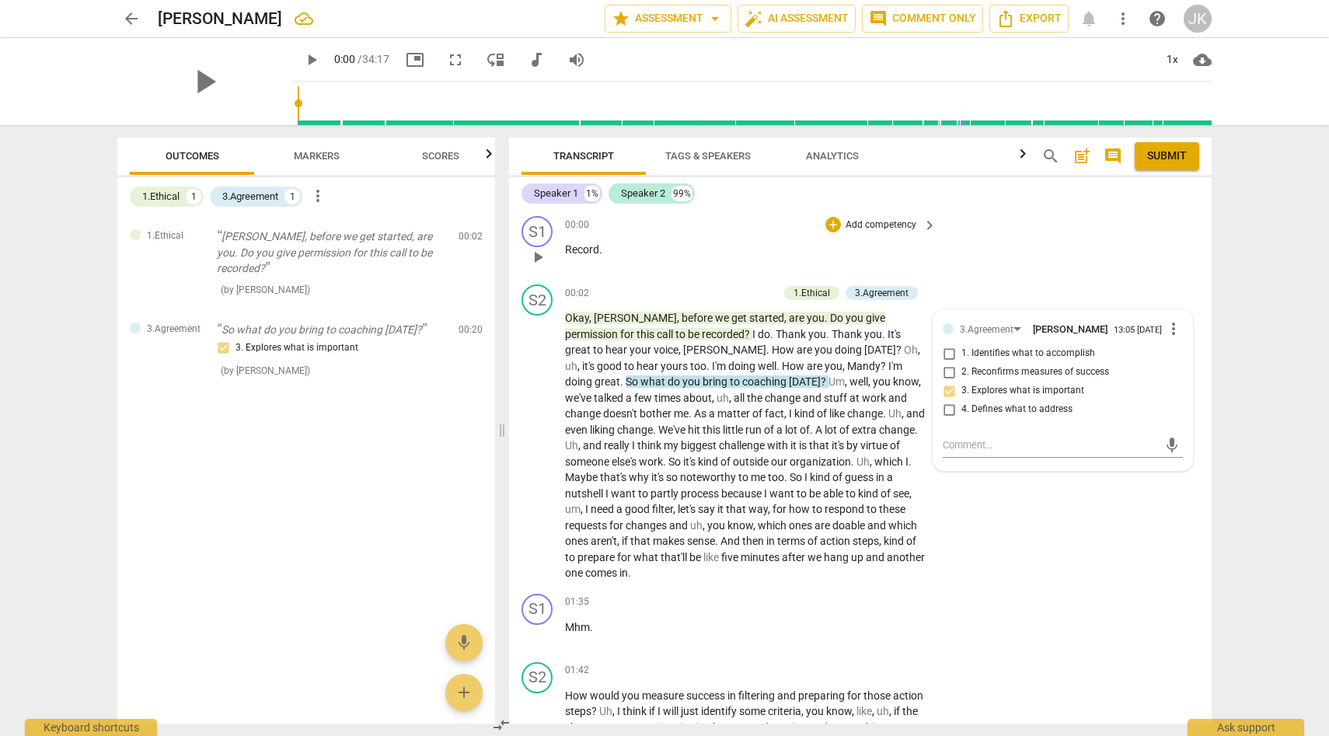
click at [989, 263] on div "S1 play_arrow pause 00:00 + Add competency keyboard_arrow_right Record ." at bounding box center [860, 244] width 703 height 68
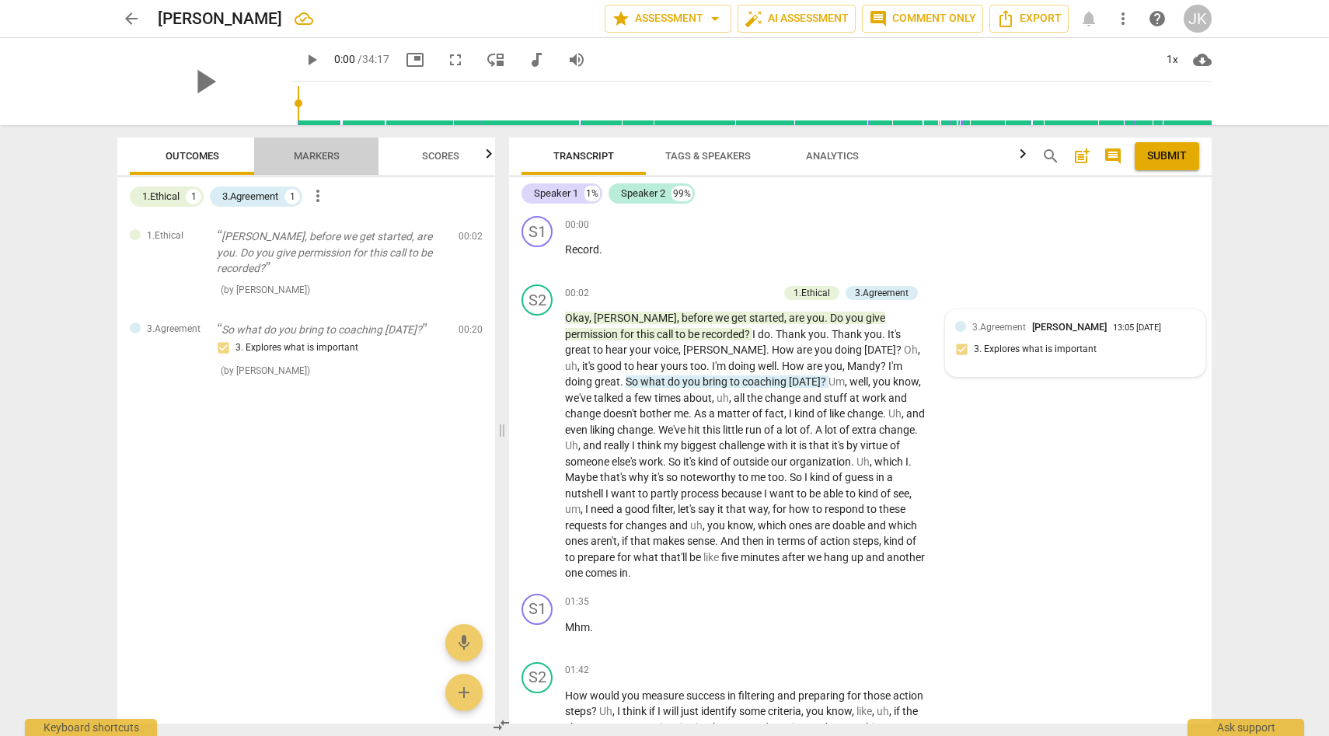
click at [323, 155] on span "Markers" at bounding box center [317, 156] width 46 height 12
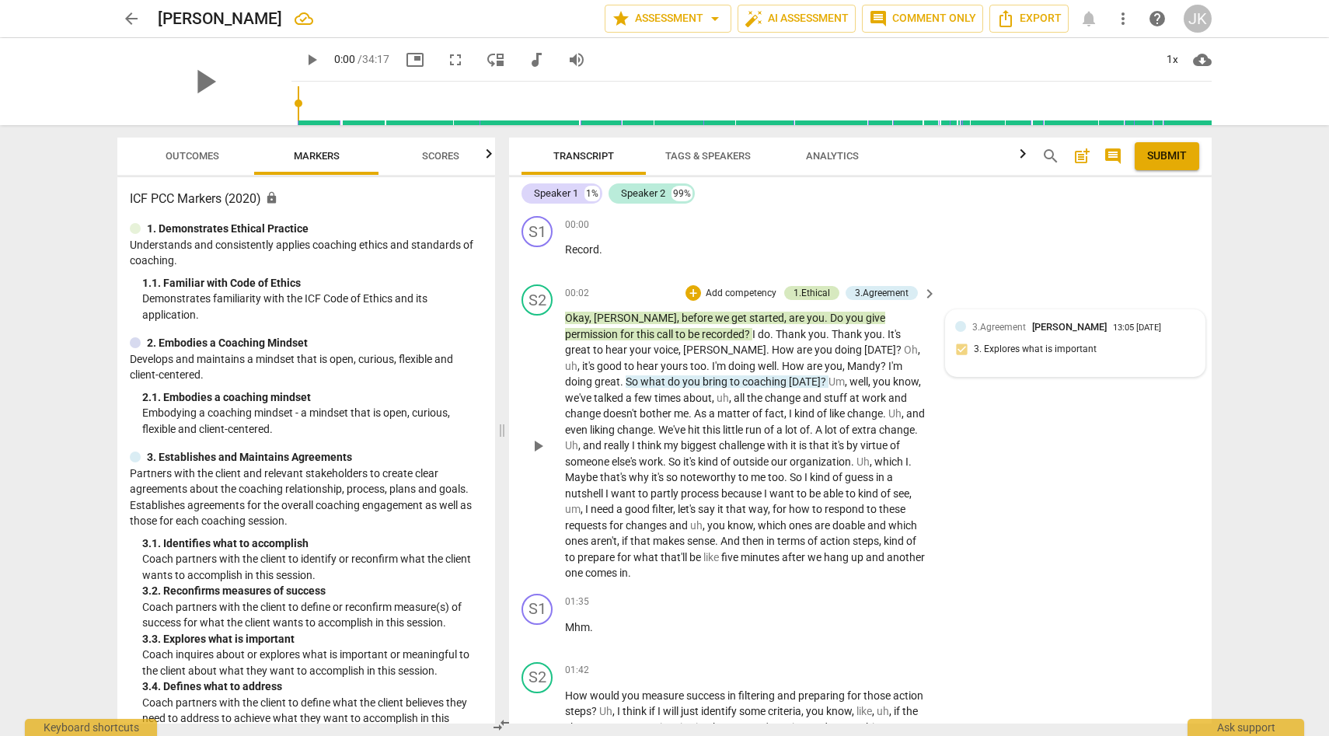
click at [814, 292] on div "1.Ethical" at bounding box center [811, 293] width 37 height 14
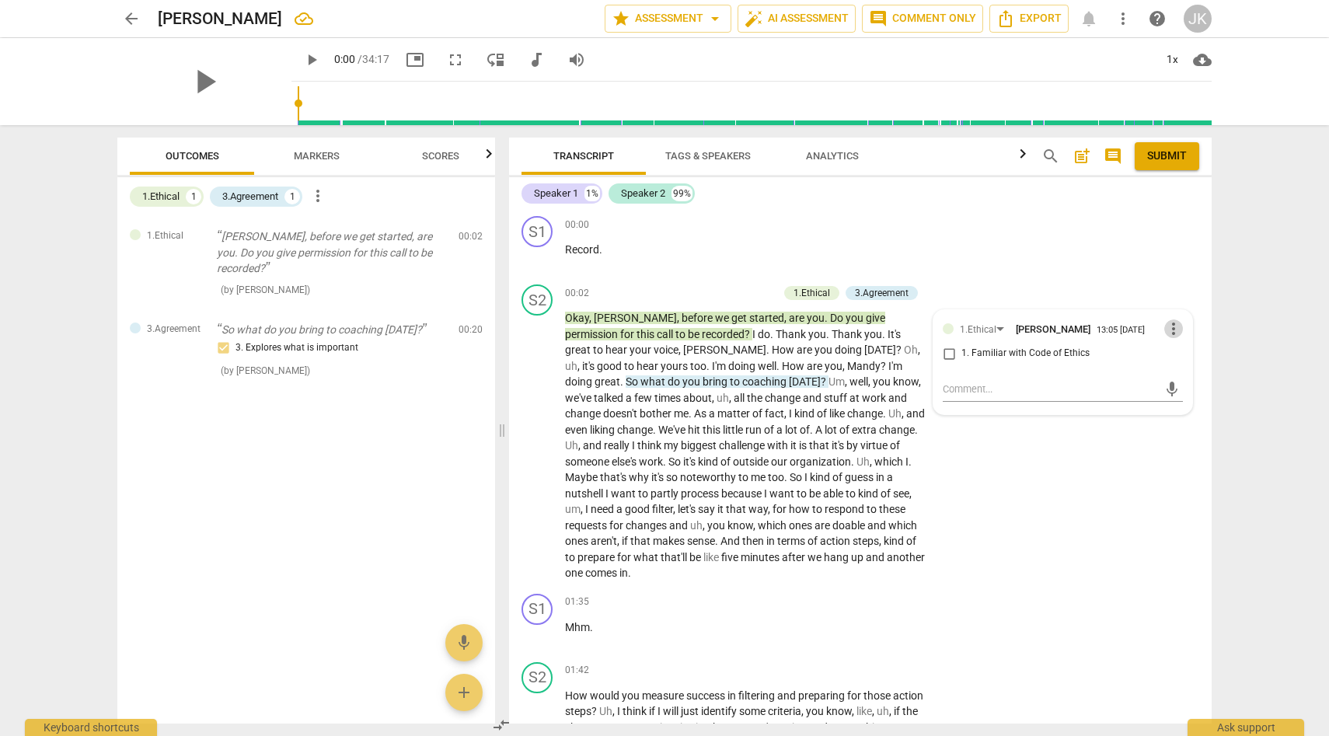
click at [1171, 329] on span "more_vert" at bounding box center [1173, 328] width 19 height 19
click at [1185, 358] on li "Delete" at bounding box center [1186, 358] width 54 height 30
click at [1167, 330] on span "more_vert" at bounding box center [1173, 328] width 19 height 19
click at [1184, 326] on li "Edit" at bounding box center [1186, 329] width 54 height 30
click at [948, 354] on div "1.Ethical [PERSON_NAME] more_vert 1. Familiar with Code of Ethics check_circle …" at bounding box center [1063, 377] width 240 height 117
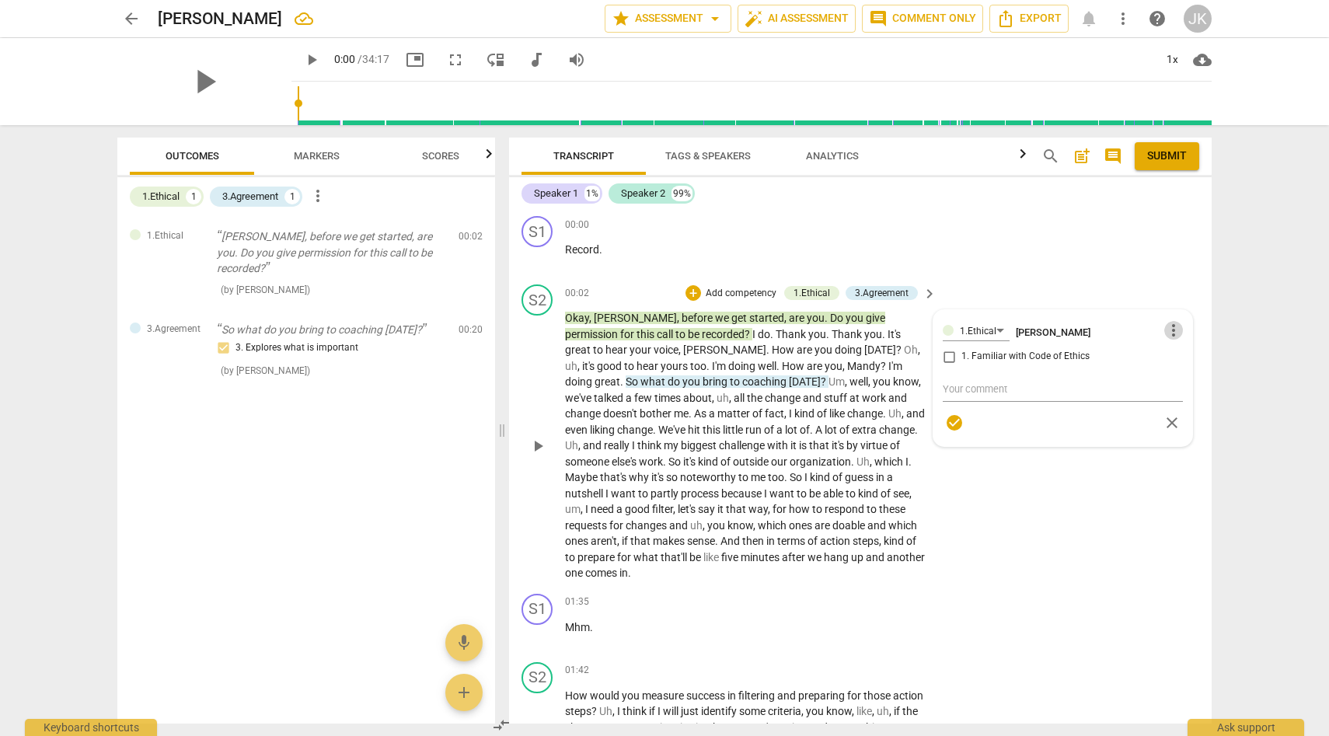
click at [1168, 330] on span "more_vert" at bounding box center [1173, 330] width 19 height 19
click at [1177, 360] on li "Delete" at bounding box center [1186, 360] width 54 height 30
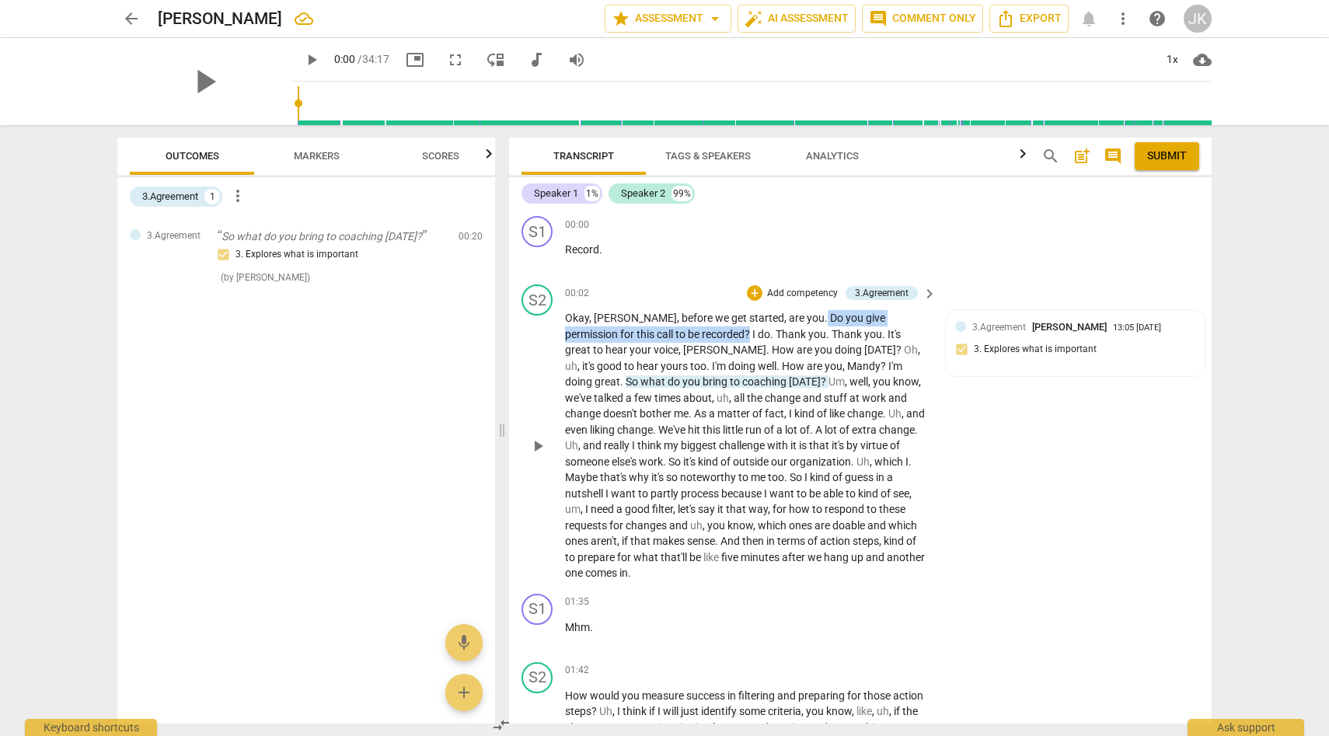
drag, startPoint x: 681, startPoint y: 333, endPoint x: 776, endPoint y: 319, distance: 96.6
click at [776, 319] on p "[PERSON_NAME] , before we get started , are you . Do you give permission for th…" at bounding box center [747, 445] width 364 height 271
click at [751, 291] on div "+" at bounding box center [755, 293] width 16 height 16
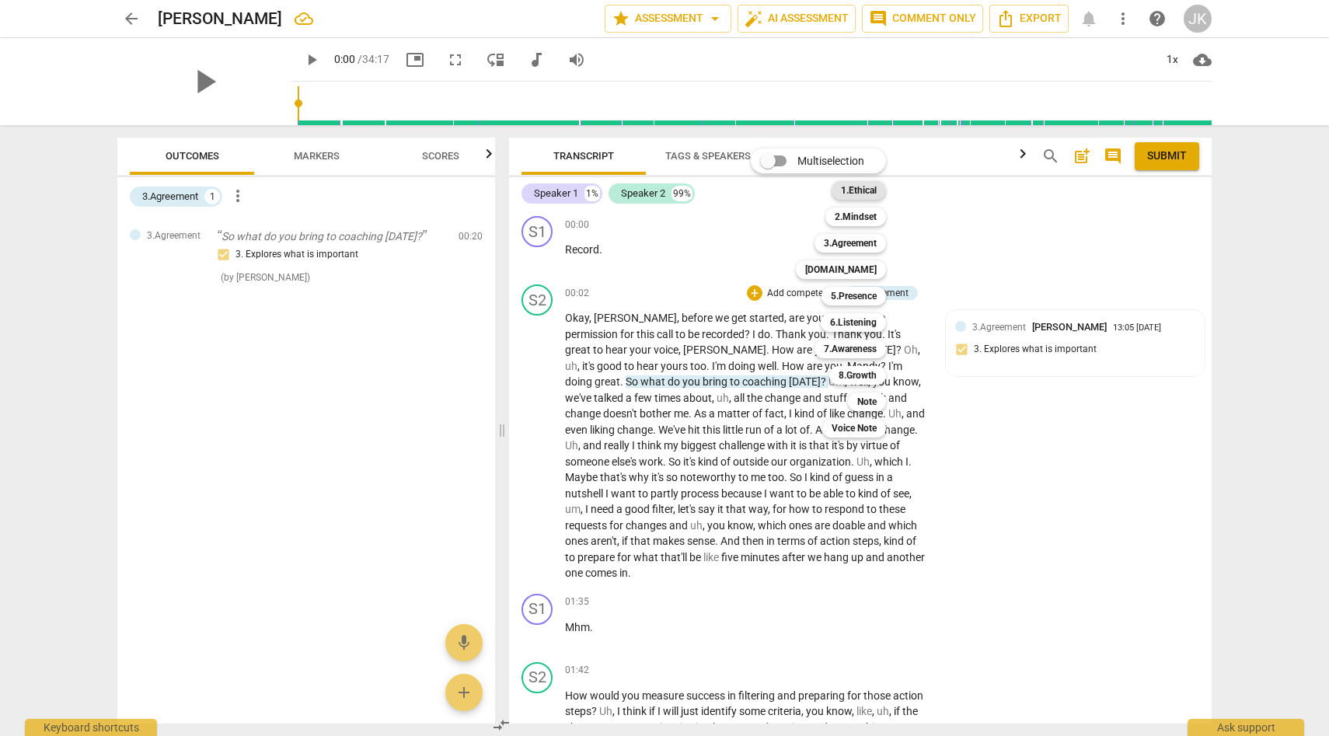
click at [852, 191] on b "1.Ethical" at bounding box center [859, 190] width 36 height 19
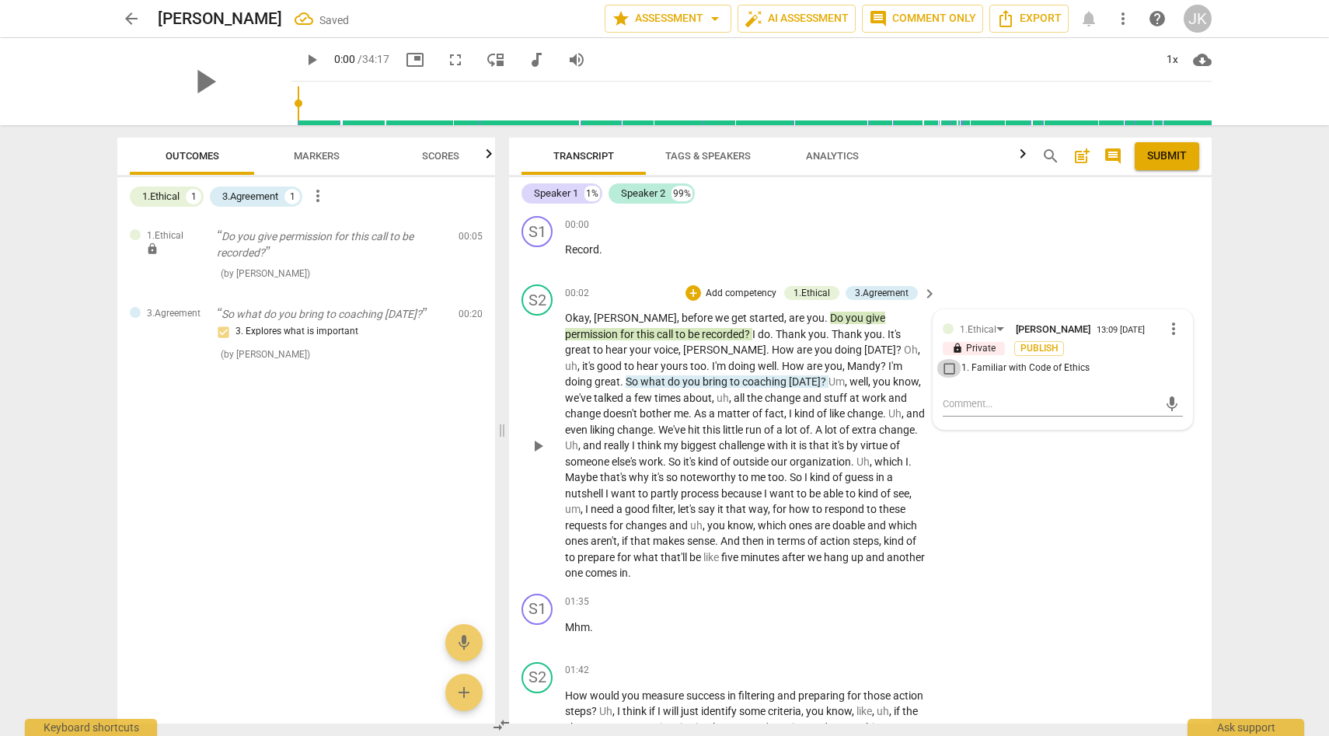
click at [947, 366] on input "1. Familiar with Code of Ethics" at bounding box center [948, 368] width 25 height 19
checkbox input "true"
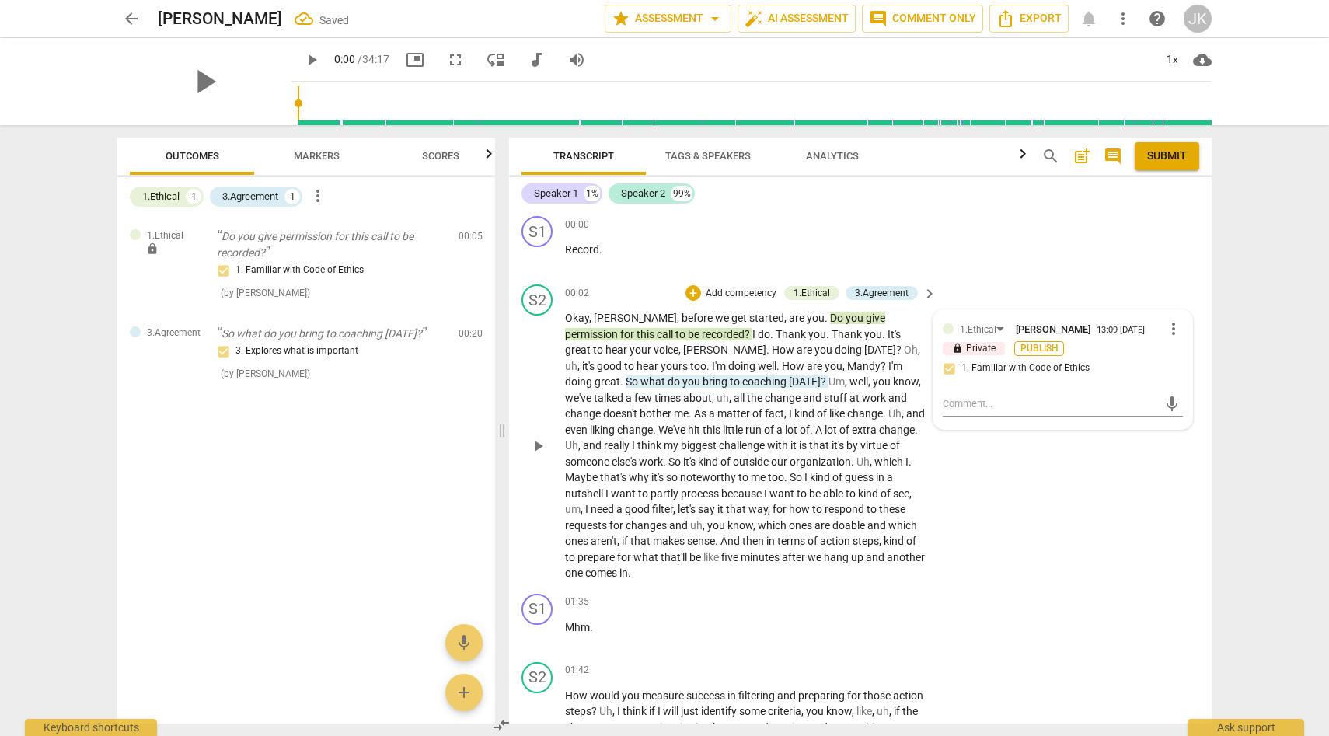
click at [1041, 349] on span "Publish" at bounding box center [1038, 348] width 23 height 13
click at [1054, 514] on div "S2 play_arrow pause 00:02 + Add competency 1.Ethical 3.Agreement keyboard_arrow…" at bounding box center [860, 432] width 703 height 309
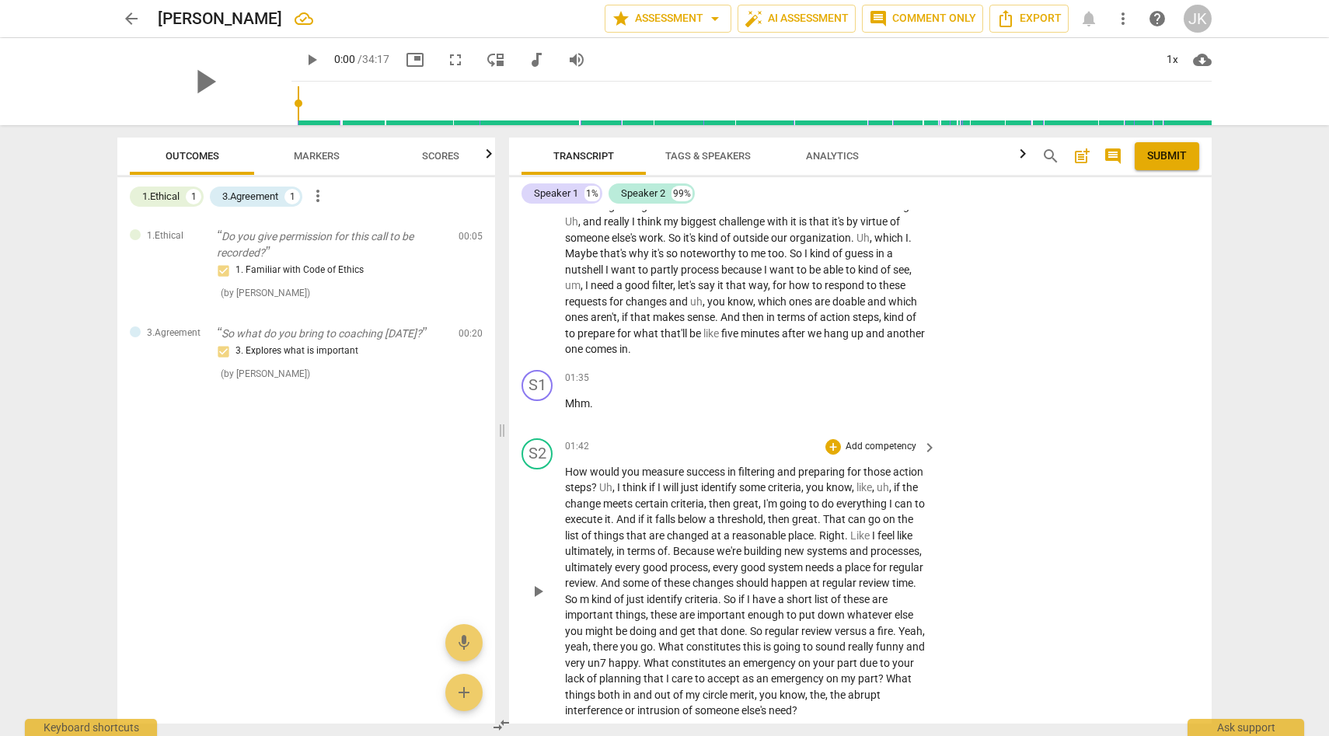
scroll to position [225, 0]
drag, startPoint x: 565, startPoint y: 450, endPoint x: 626, endPoint y: 474, distance: 65.9
click at [626, 474] on p "How would you measure success in filtering and preparing for those action steps…" at bounding box center [747, 589] width 364 height 255
click at [832, 438] on div "+" at bounding box center [833, 446] width 16 height 16
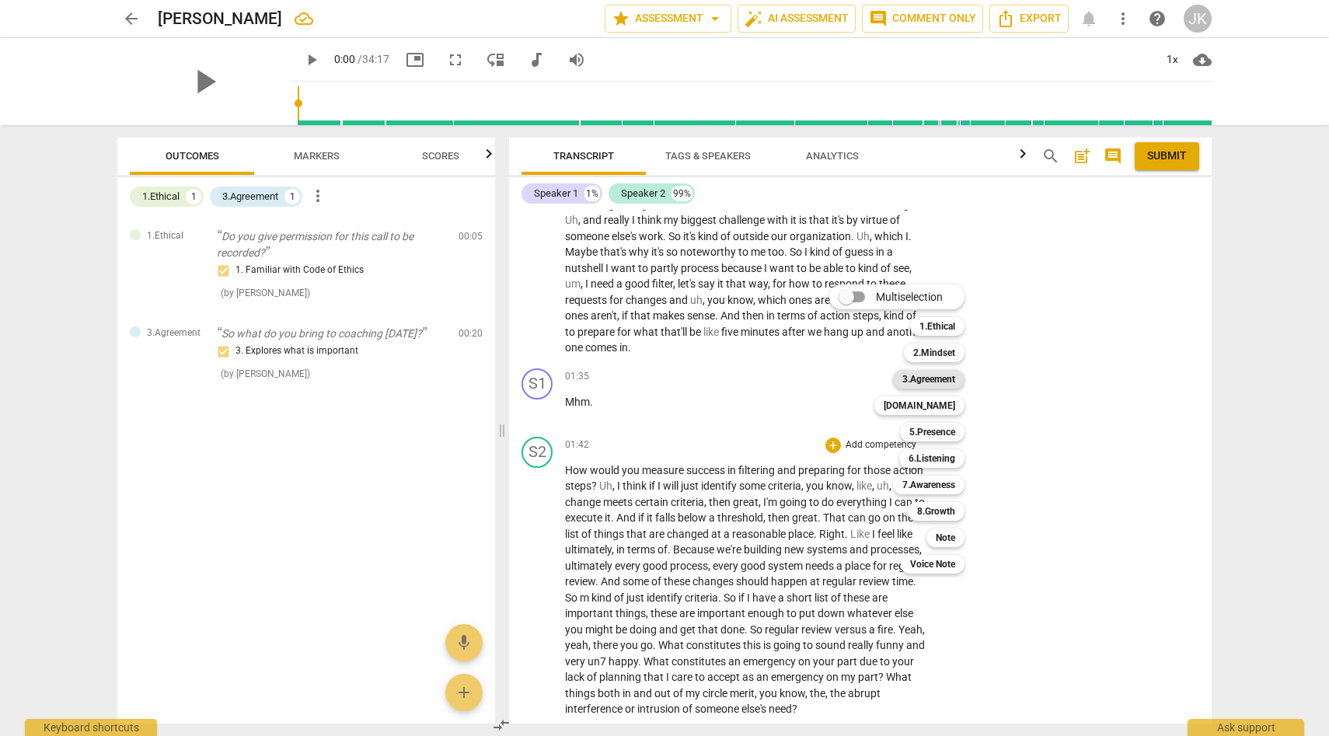
click at [946, 377] on b "3.Agreement" at bounding box center [928, 379] width 53 height 19
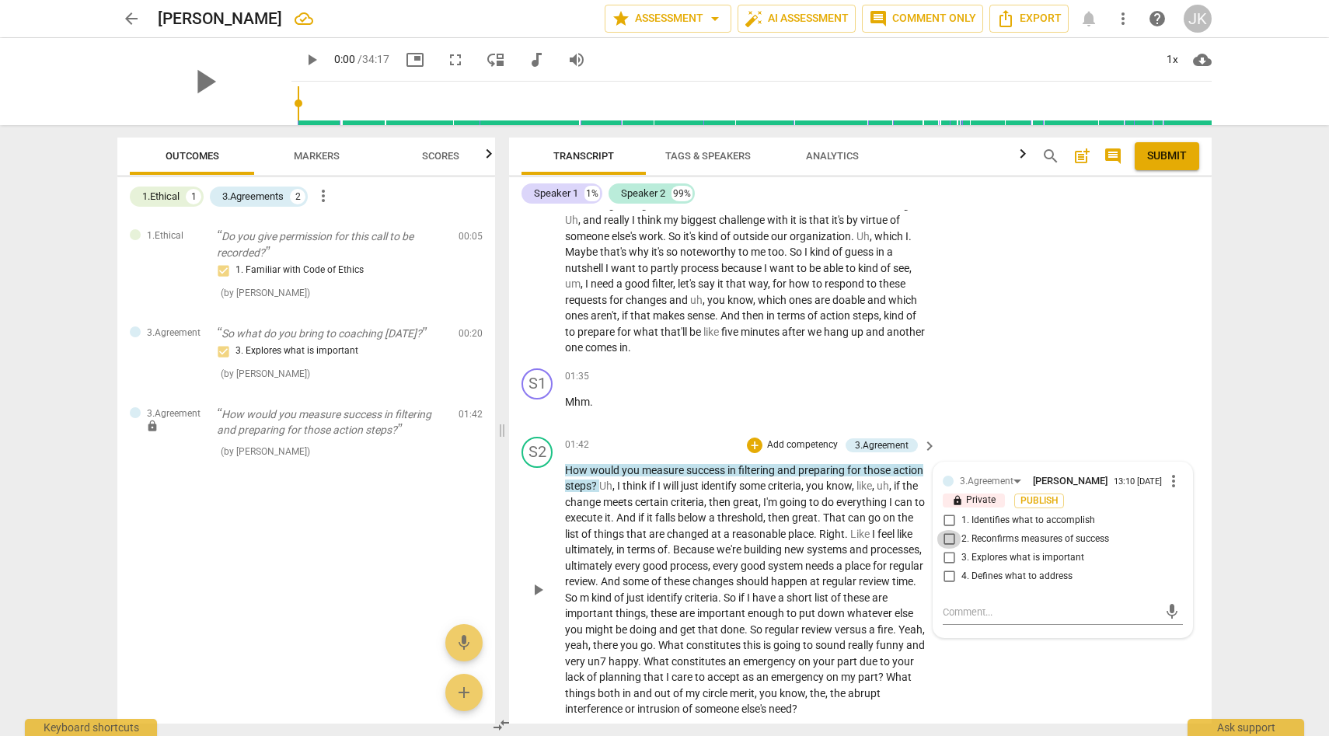
click at [954, 530] on input "2. Reconfirms measures of success" at bounding box center [948, 539] width 25 height 19
checkbox input "true"
click at [944, 511] on input "1. Identifies what to accomplish" at bounding box center [948, 520] width 25 height 19
checkbox input "true"
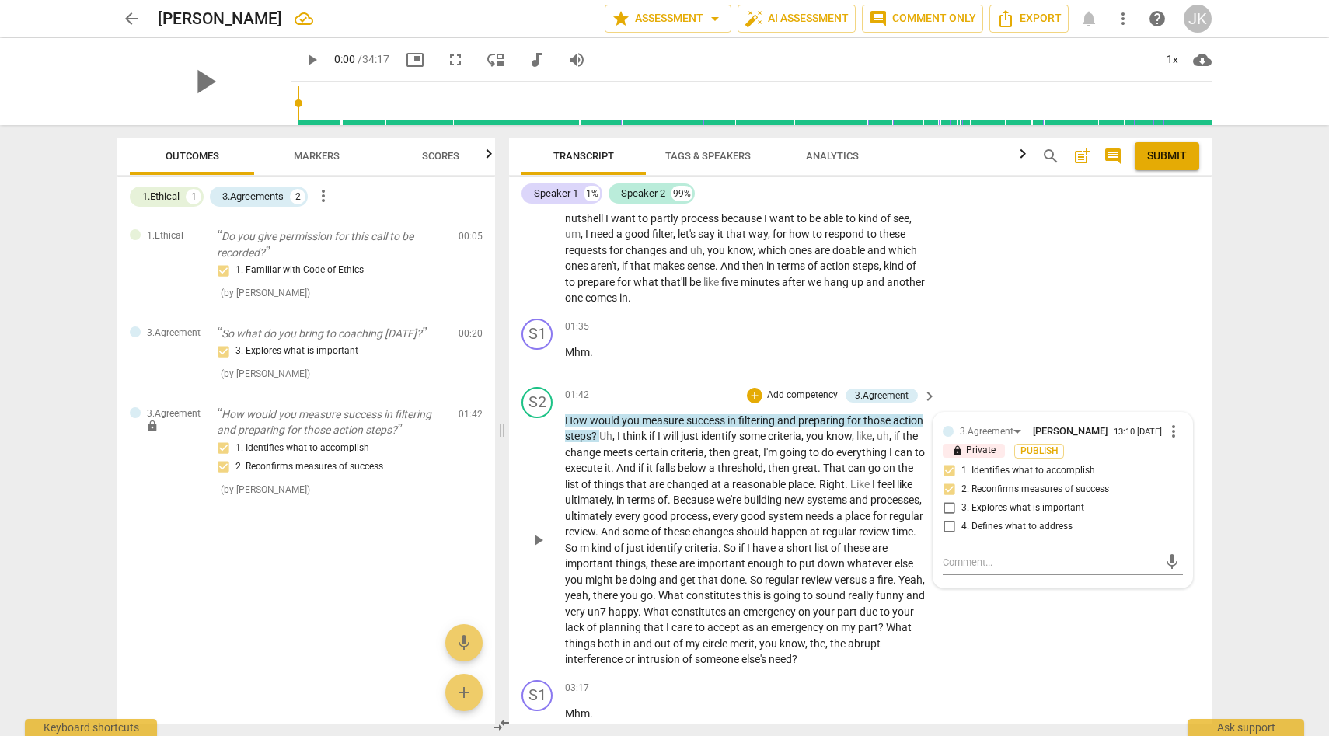
scroll to position [290, 0]
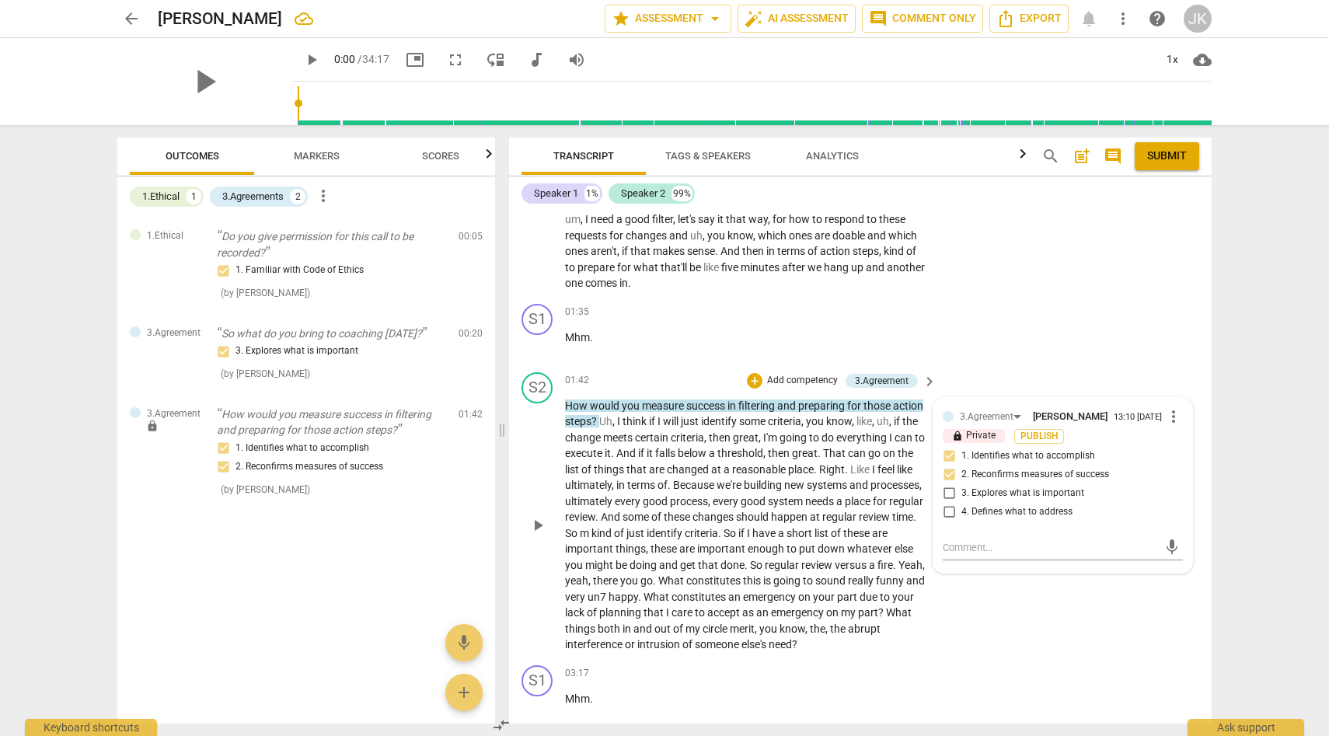
click at [1069, 584] on div "S2 play_arrow pause 01:42 + Add competency 3.Agreement keyboard_arrow_right How…" at bounding box center [860, 512] width 703 height 293
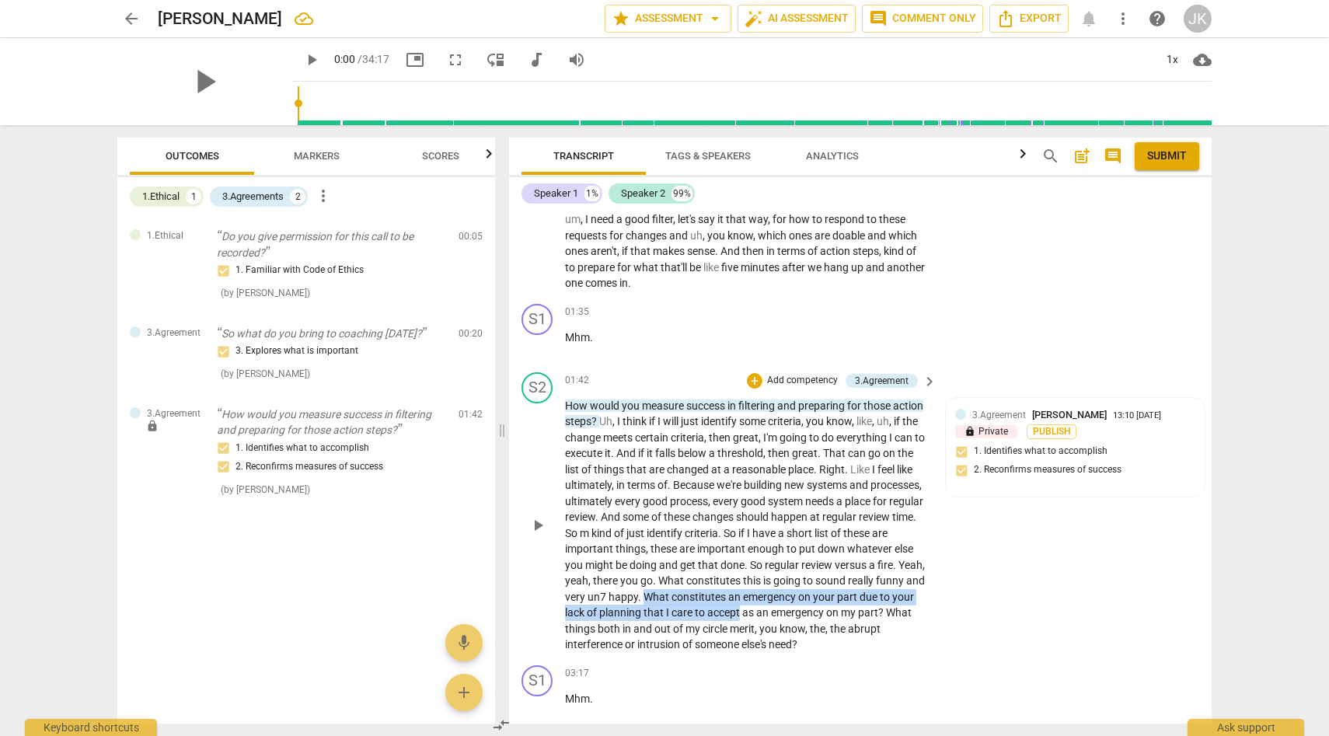
drag, startPoint x: 808, startPoint y: 580, endPoint x: 932, endPoint y: 591, distance: 124.1
click at [932, 591] on div "How would you measure success in filtering and preparing for those action steps…" at bounding box center [751, 525] width 373 height 255
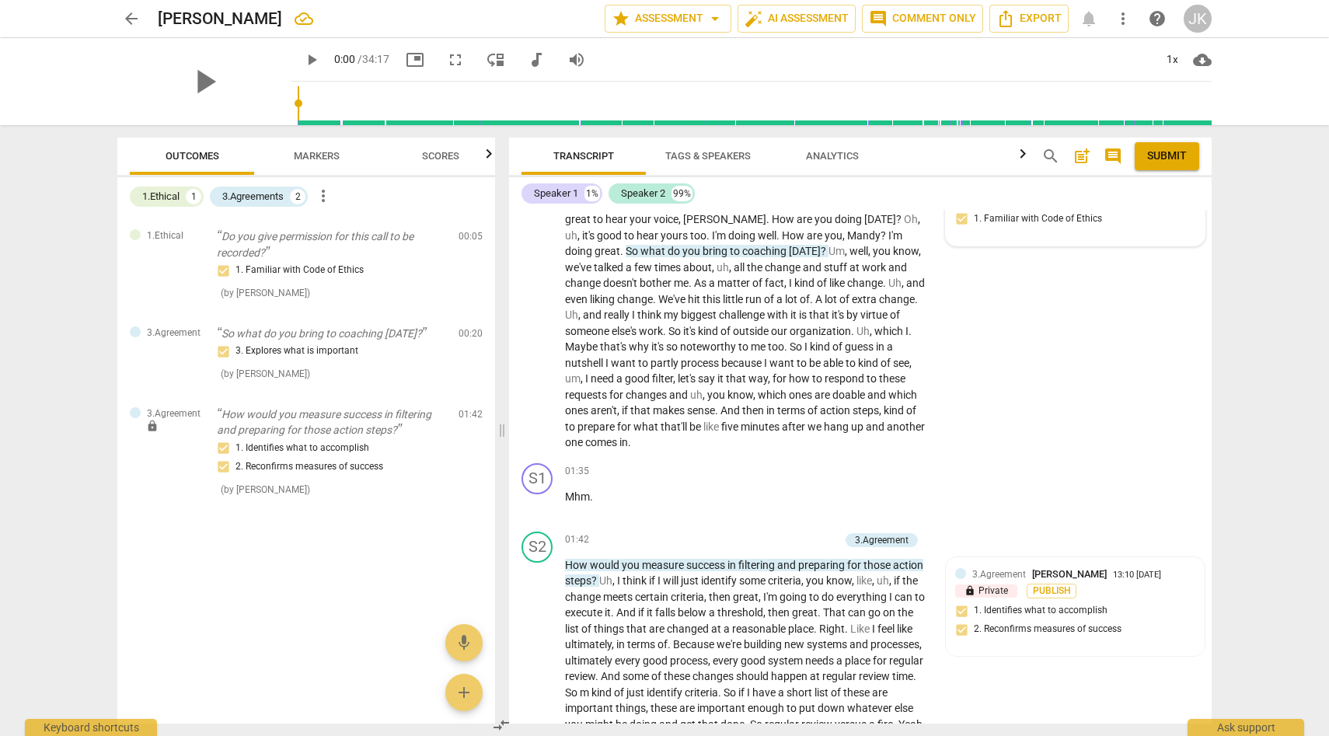
scroll to position [126, 0]
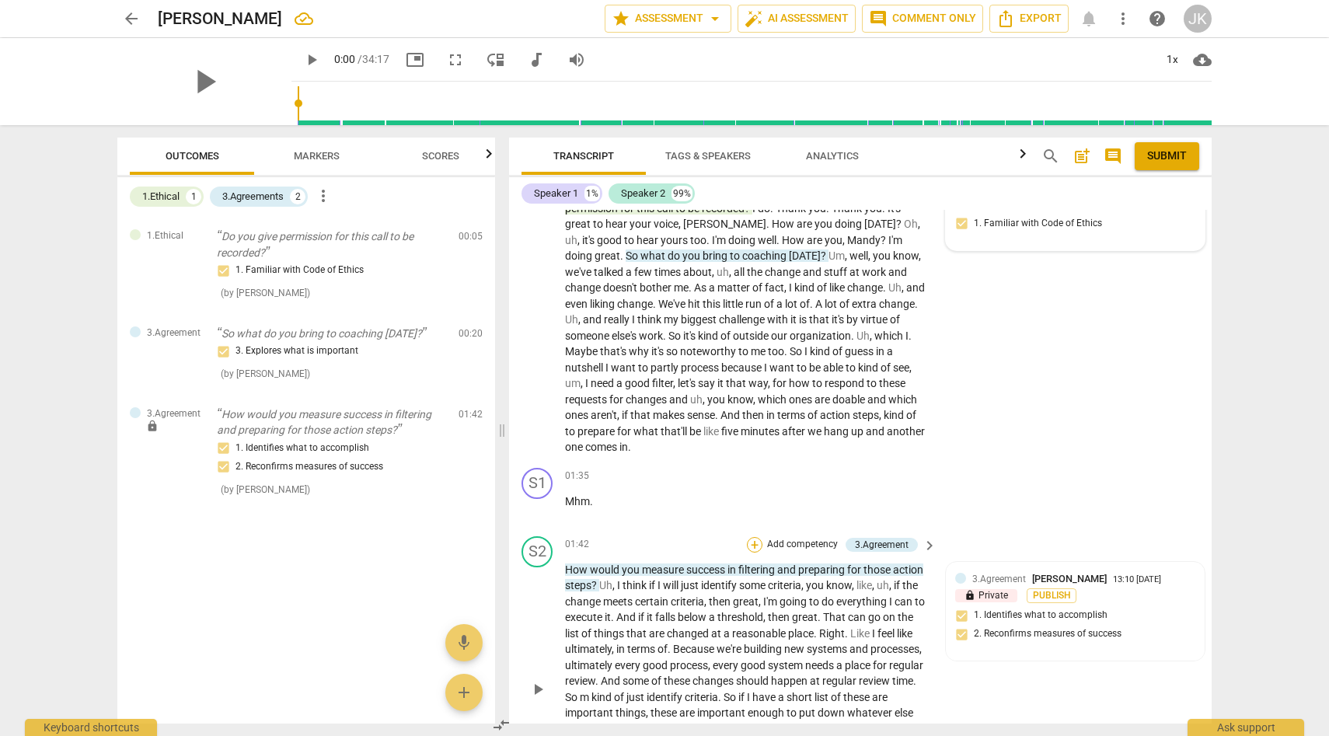
click at [755, 537] on div "+" at bounding box center [755, 545] width 16 height 16
click at [720, 487] on div at bounding box center [664, 368] width 1329 height 736
click at [754, 537] on div "+" at bounding box center [755, 545] width 16 height 16
click at [864, 555] on b "6.Listening" at bounding box center [853, 558] width 47 height 19
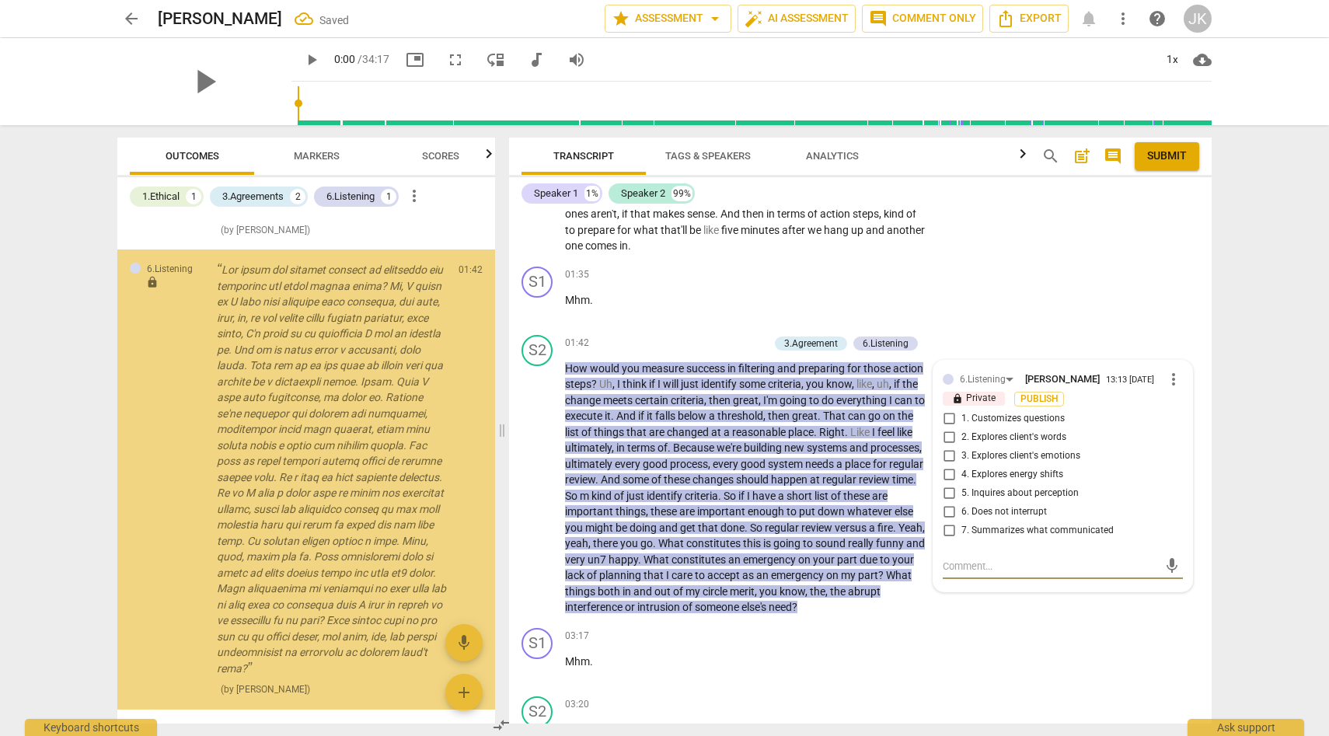
scroll to position [277, 0]
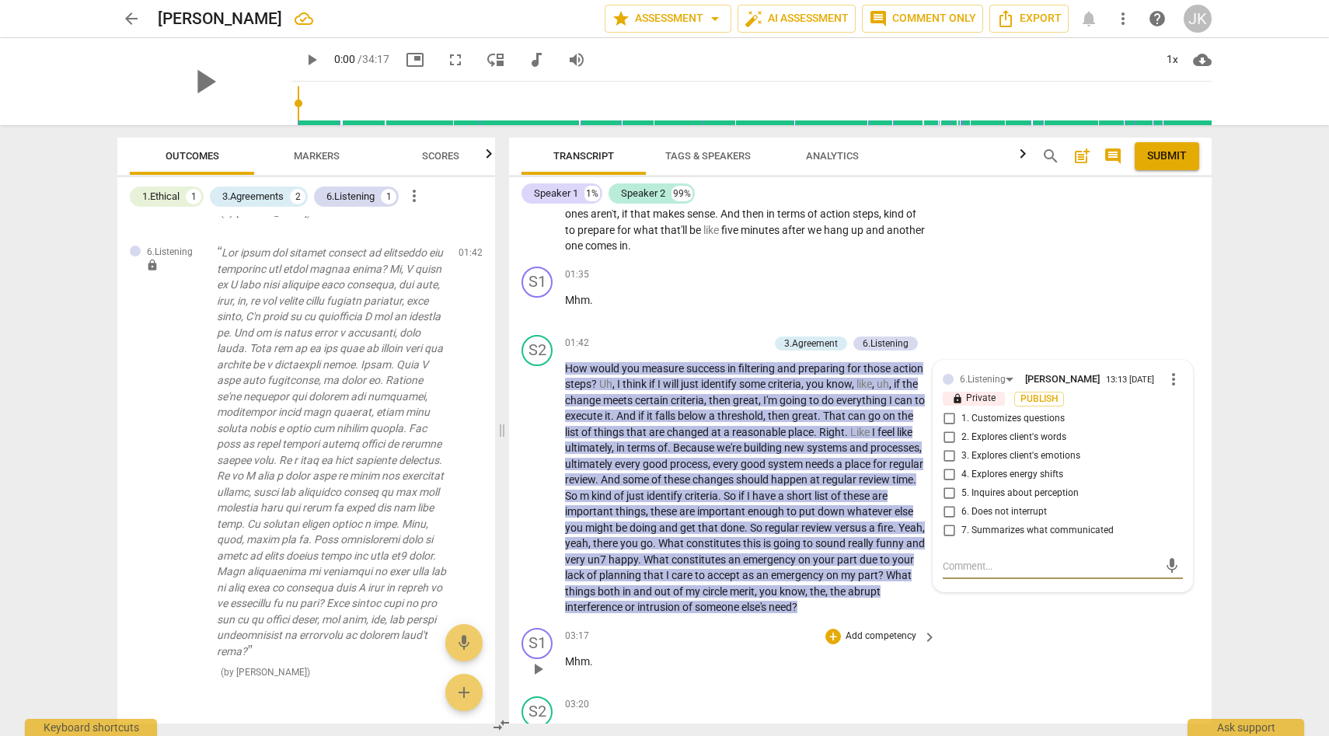
click at [1030, 644] on div "S1 play_arrow pause 03:17 + Add competency keyboard_arrow_right Mhm ." at bounding box center [860, 656] width 703 height 68
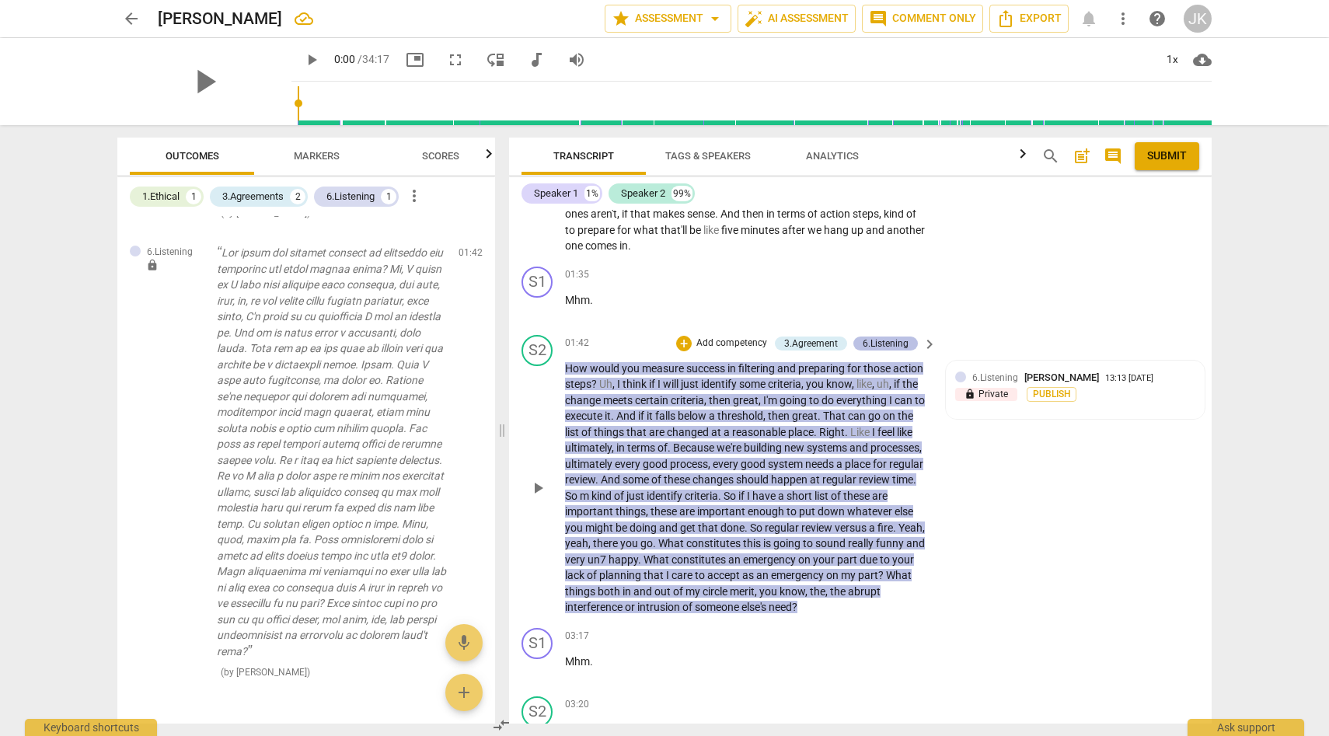
click at [898, 336] on div "6.Listening" at bounding box center [886, 343] width 46 height 14
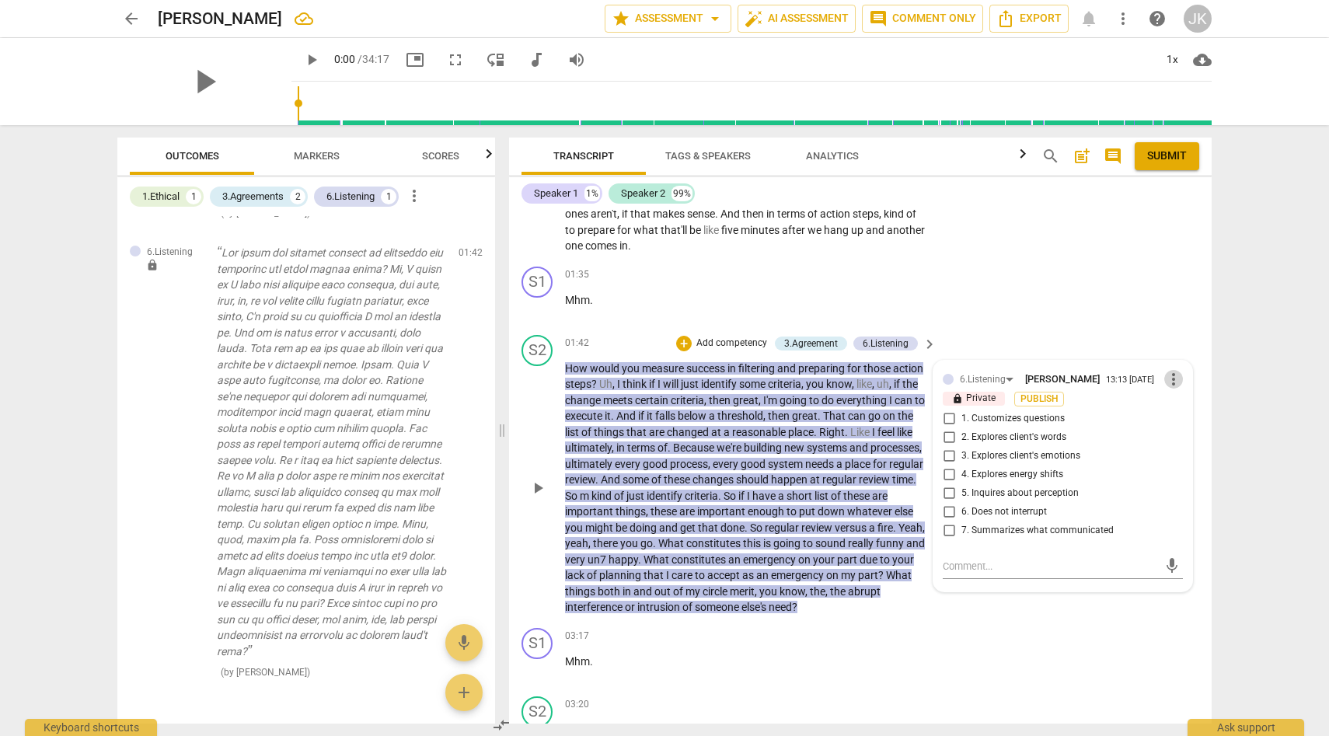
click at [1170, 370] on span "more_vert" at bounding box center [1173, 379] width 19 height 19
click at [1187, 392] on li "Delete" at bounding box center [1186, 392] width 54 height 30
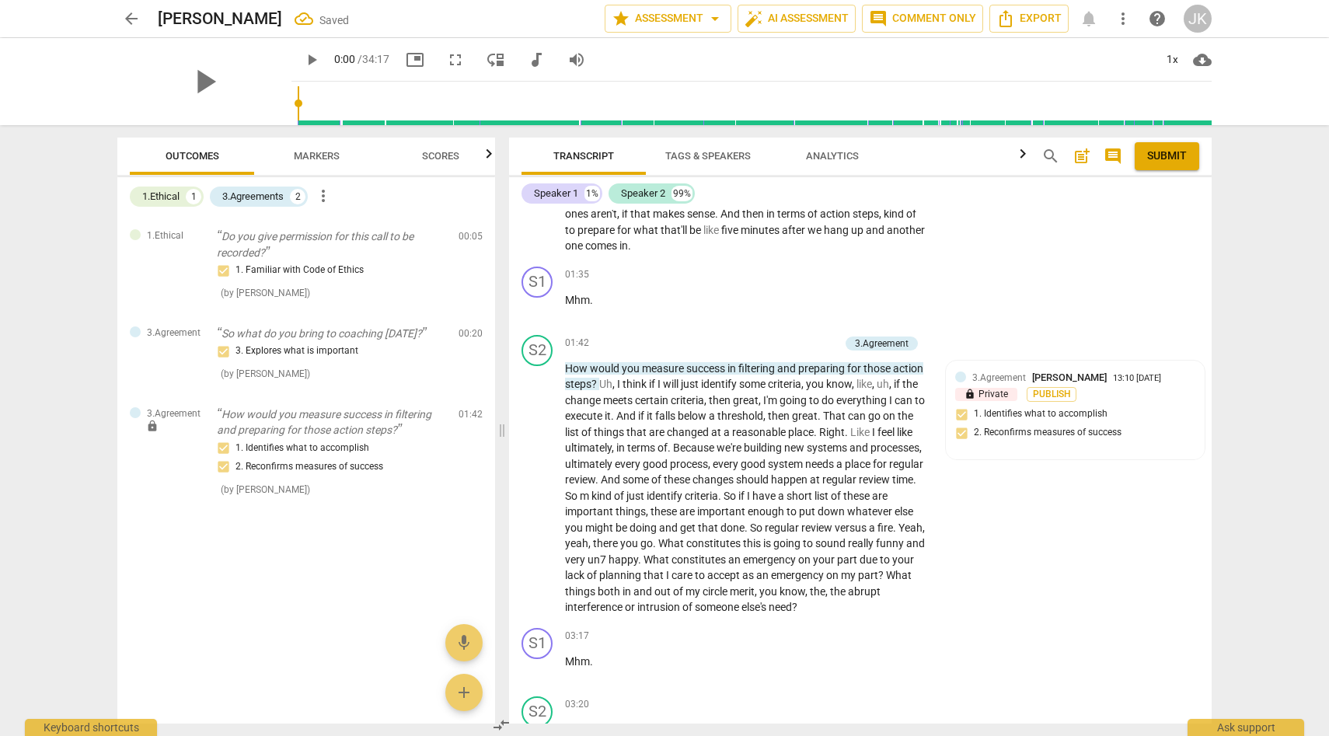
scroll to position [0, 0]
drag, startPoint x: 741, startPoint y: 348, endPoint x: 628, endPoint y: 371, distance: 115.1
click at [628, 371] on p "How would you measure success in filtering and preparing for those action steps…" at bounding box center [747, 488] width 364 height 255
click at [755, 336] on div "+" at bounding box center [755, 344] width 16 height 16
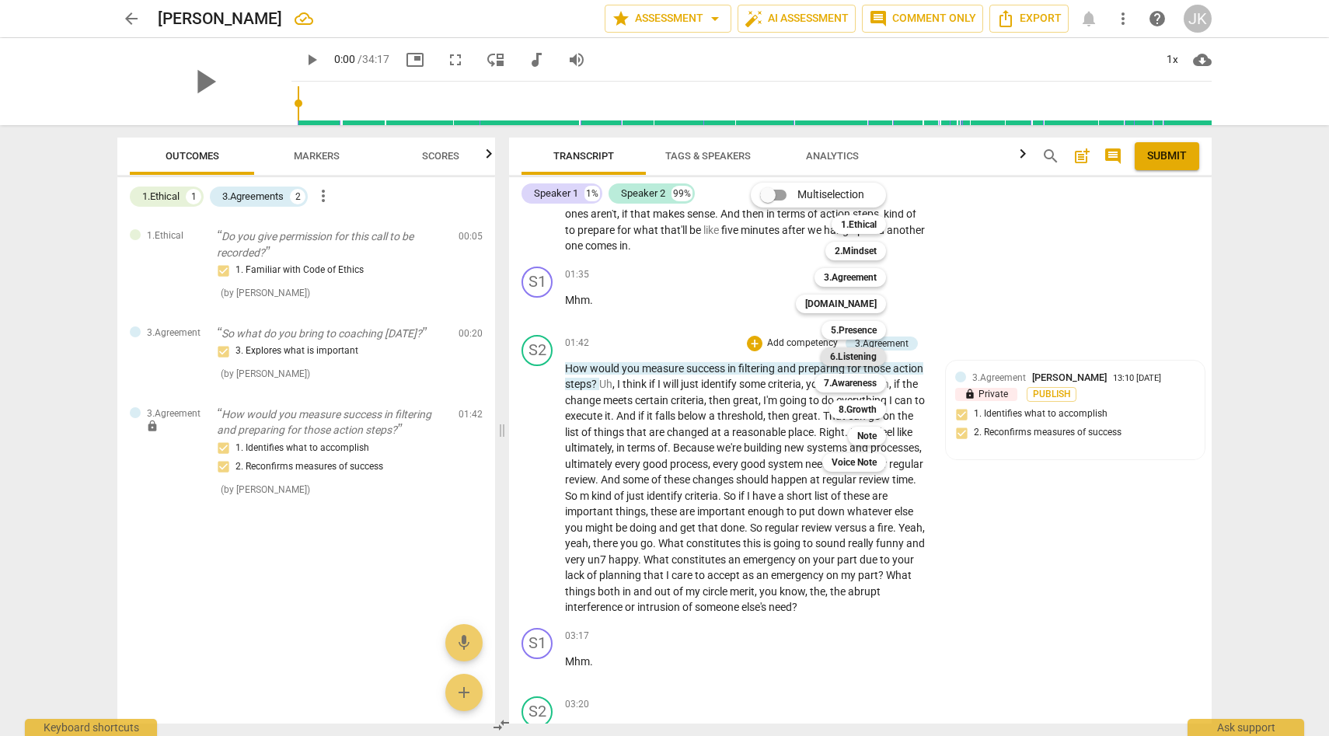
click at [870, 350] on b "6.Listening" at bounding box center [853, 356] width 47 height 19
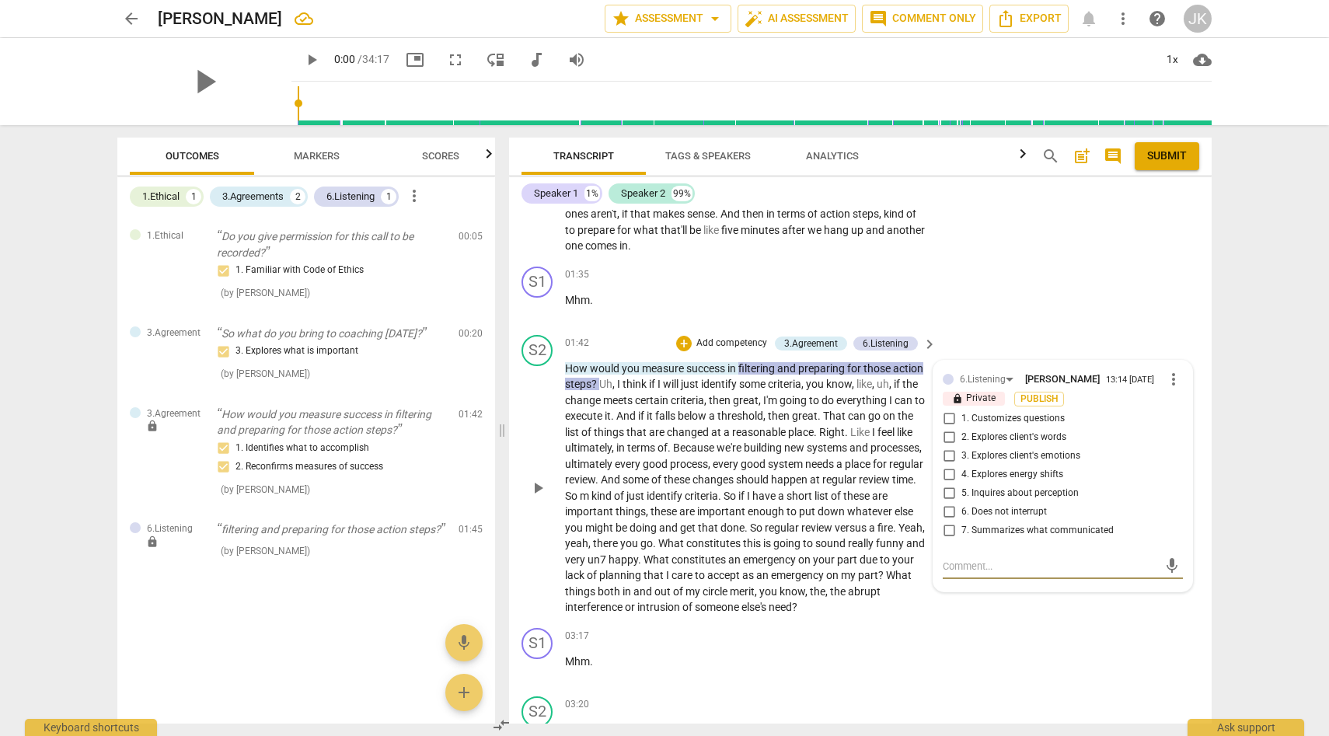
click at [948, 410] on input "1. Customizes questions" at bounding box center [948, 419] width 25 height 19
checkbox input "true"
click at [949, 521] on input "7. Summarizes what communicated" at bounding box center [948, 530] width 25 height 19
checkbox input "true"
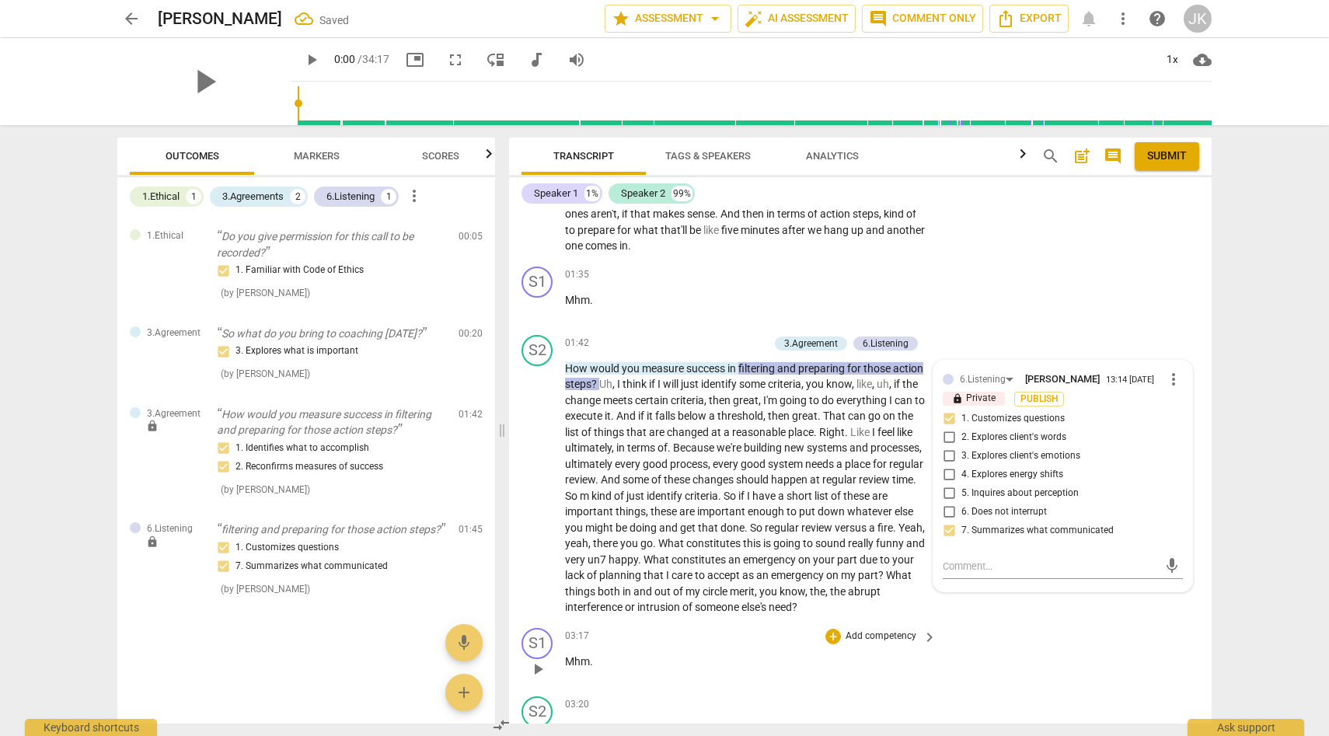
click at [999, 636] on div "S1 play_arrow pause 03:17 + Add competency keyboard_arrow_right Mhm ." at bounding box center [860, 656] width 703 height 68
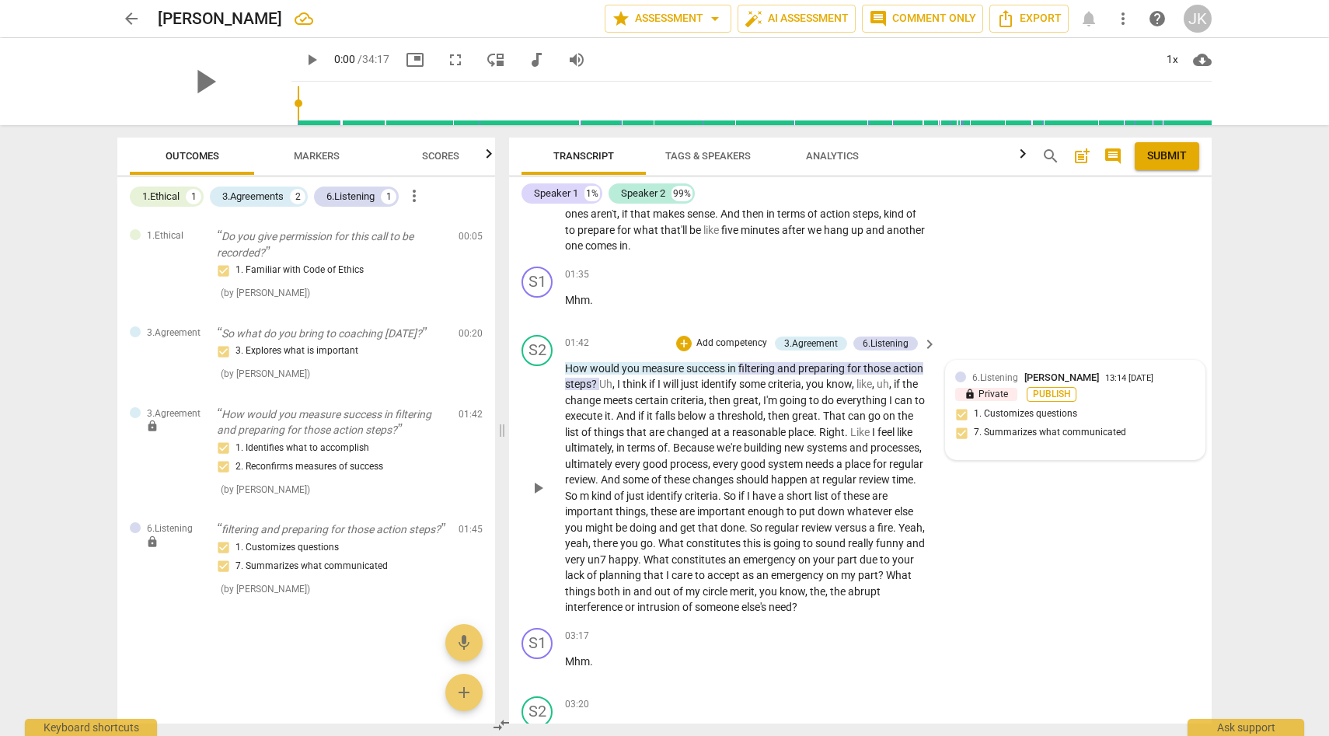
click at [1056, 388] on span "Publish" at bounding box center [1051, 394] width 23 height 13
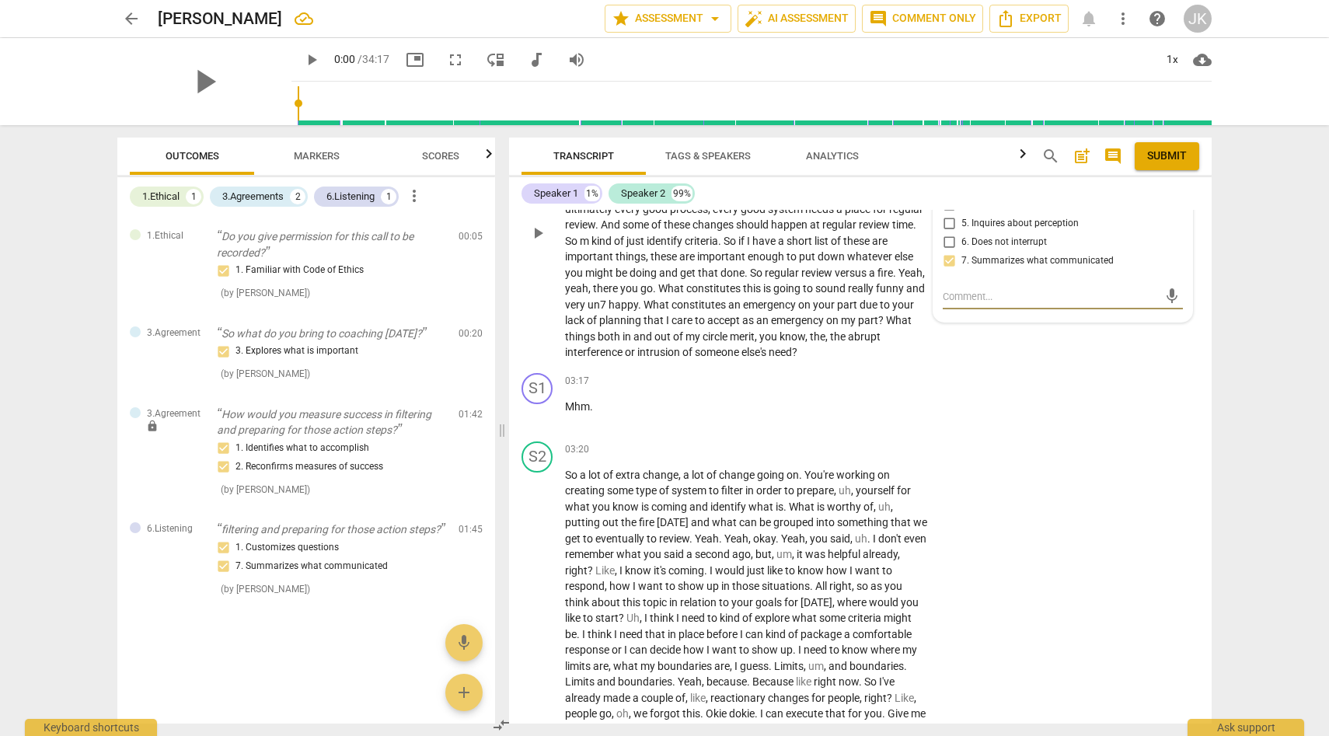
scroll to position [570, 0]
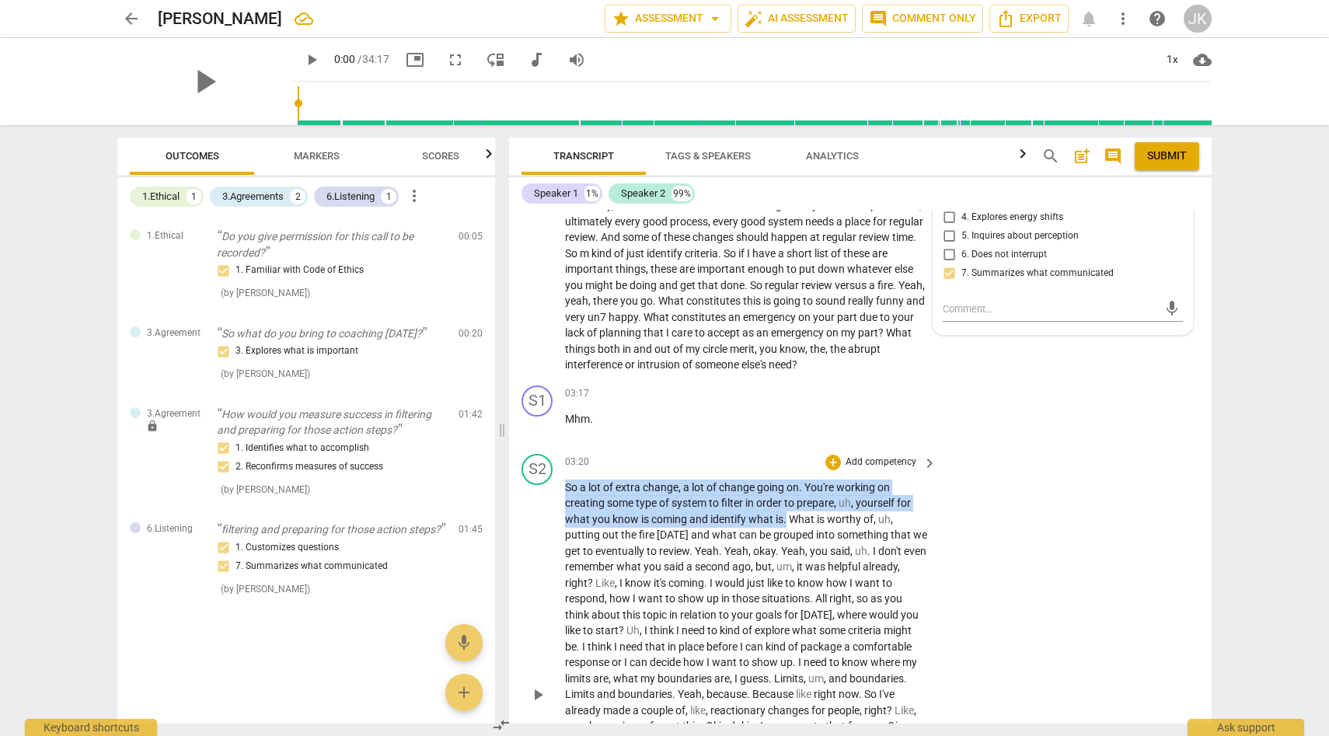
drag, startPoint x: 564, startPoint y: 483, endPoint x: 785, endPoint y: 518, distance: 223.5
click at [785, 518] on p "So a lot of extra change , a lot of change going on . You're working on creatin…" at bounding box center [747, 694] width 364 height 431
click at [835, 462] on div "+" at bounding box center [833, 463] width 16 height 16
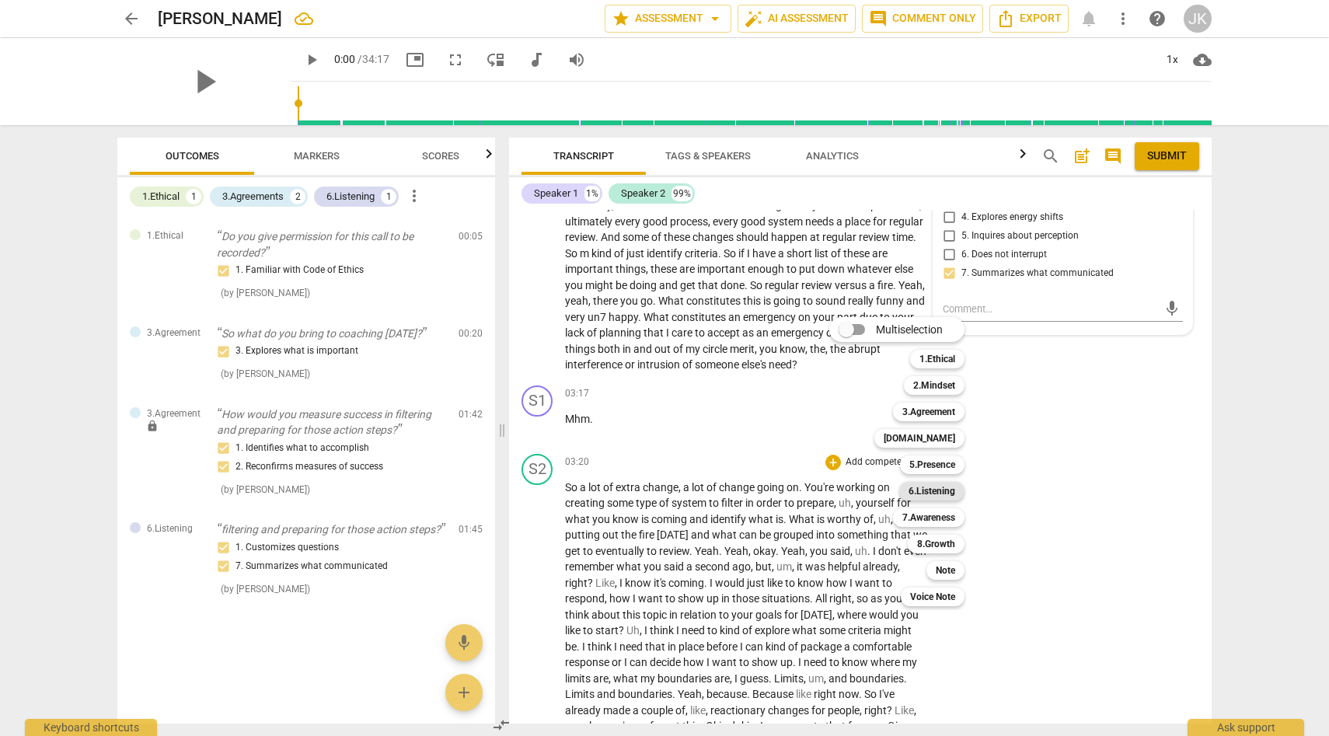
click at [929, 491] on b "6.Listening" at bounding box center [931, 491] width 47 height 19
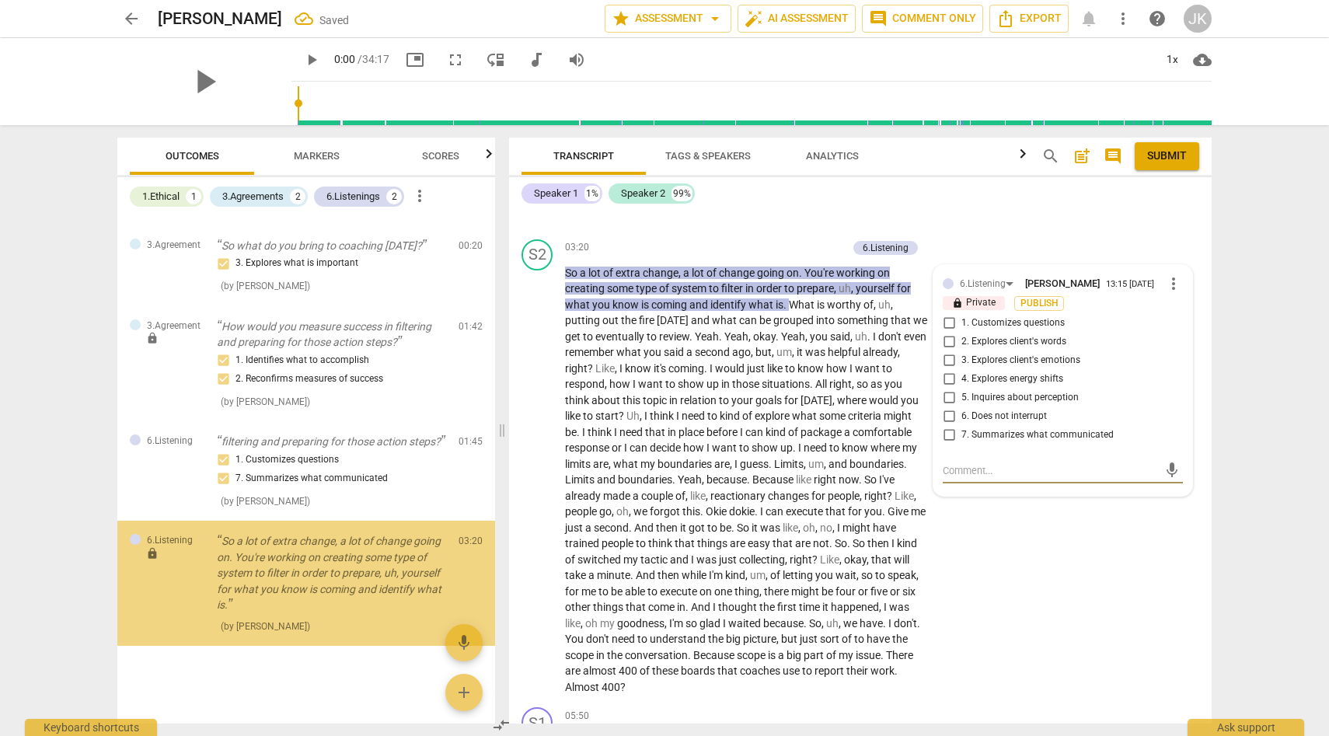
scroll to position [103, 0]
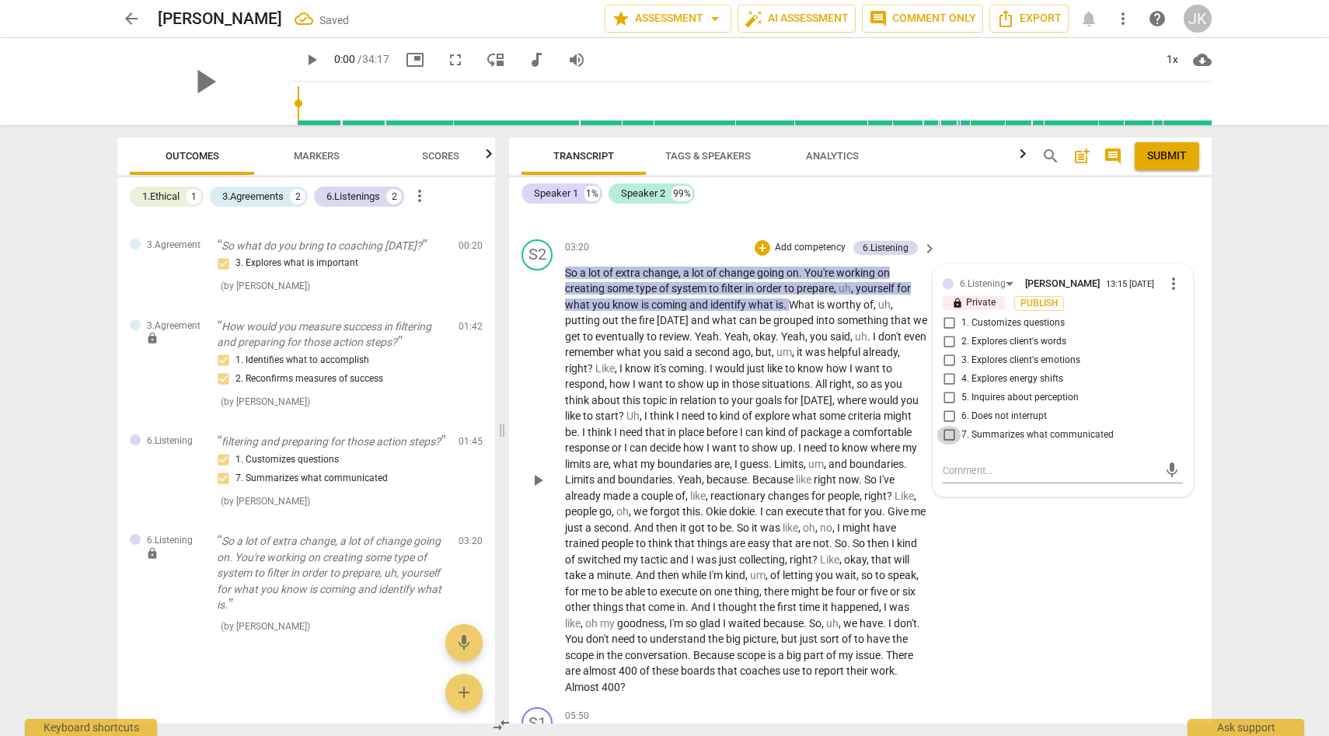
click at [948, 437] on input "7. Summarizes what communicated" at bounding box center [948, 435] width 25 height 19
checkbox input "true"
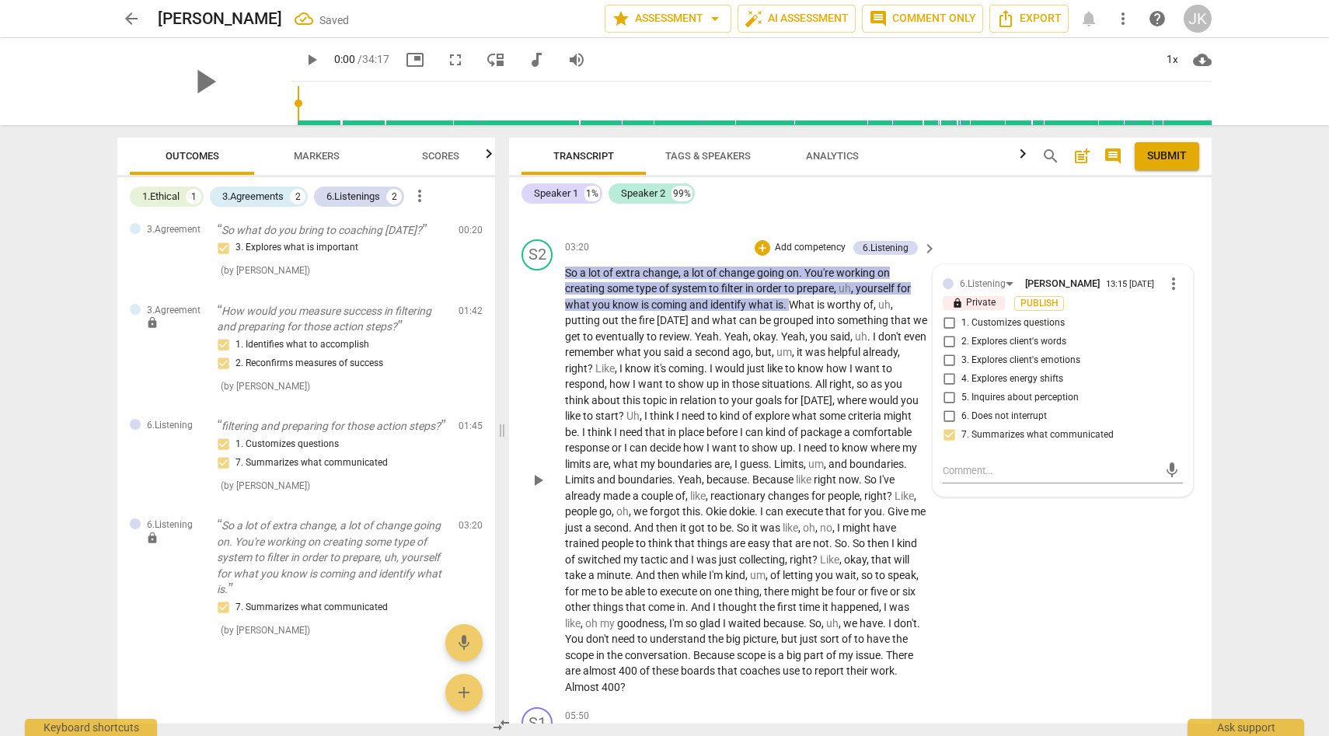
click at [1022, 560] on div "S2 play_arrow pause 03:20 + Add competency 6.Listening keyboard_arrow_right So …" at bounding box center [860, 467] width 703 height 469
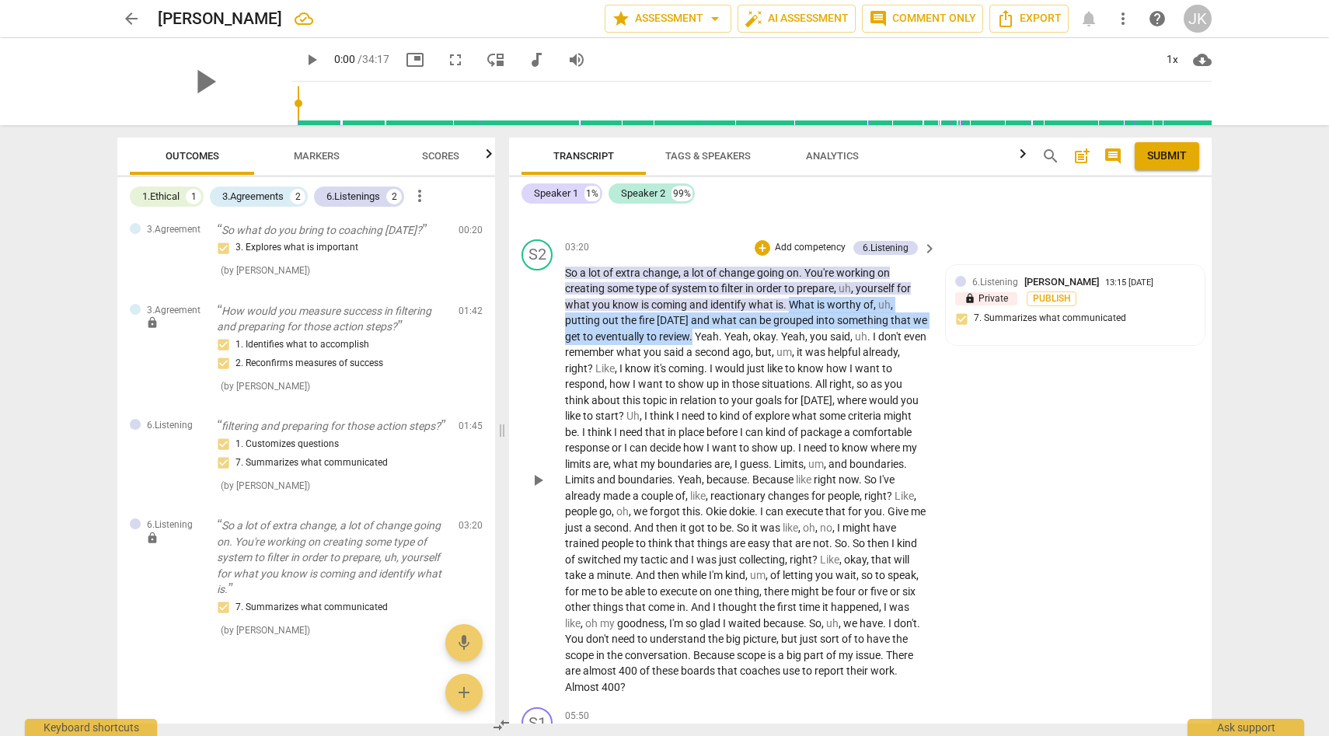
drag, startPoint x: 792, startPoint y: 303, endPoint x: 692, endPoint y: 338, distance: 106.2
click at [692, 338] on p "So a lot of extra change , a lot of change going on . You're working on creatin…" at bounding box center [747, 480] width 364 height 431
click at [762, 246] on div "+" at bounding box center [763, 248] width 16 height 16
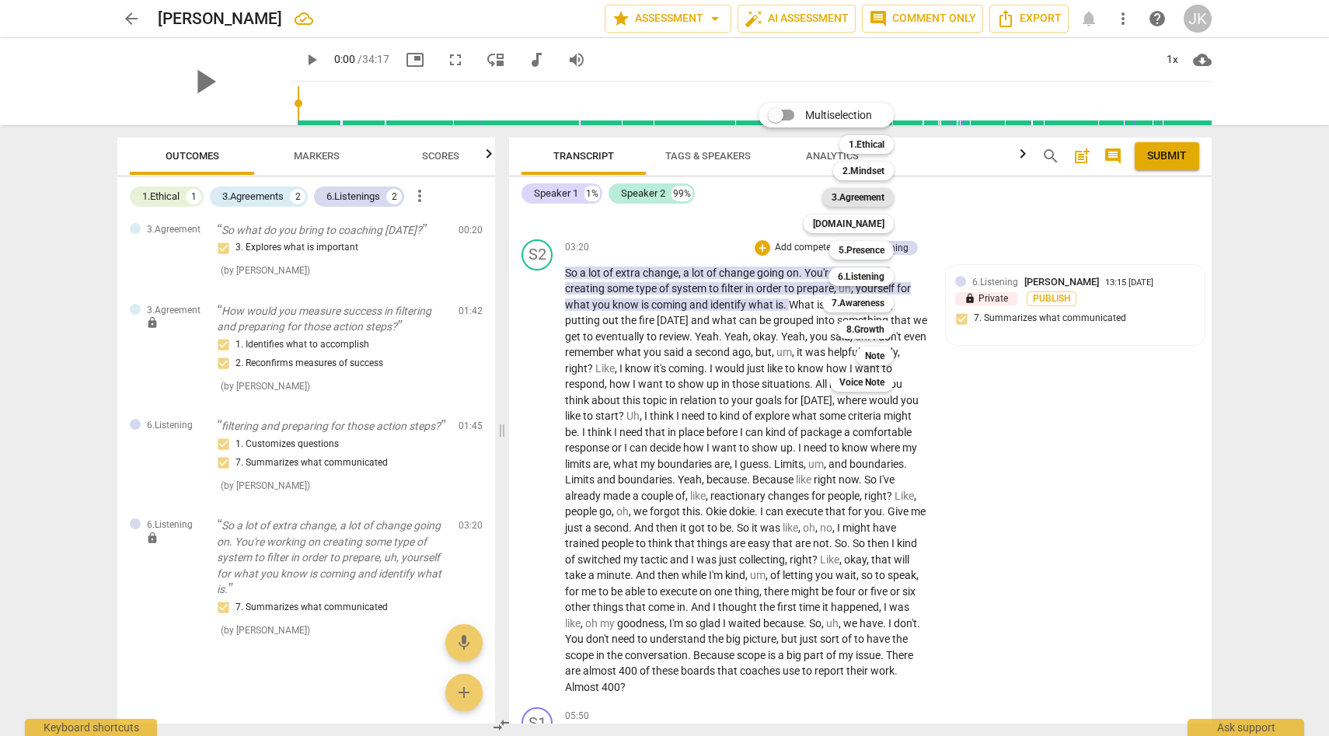
click at [873, 197] on b "3.Agreement" at bounding box center [858, 197] width 53 height 19
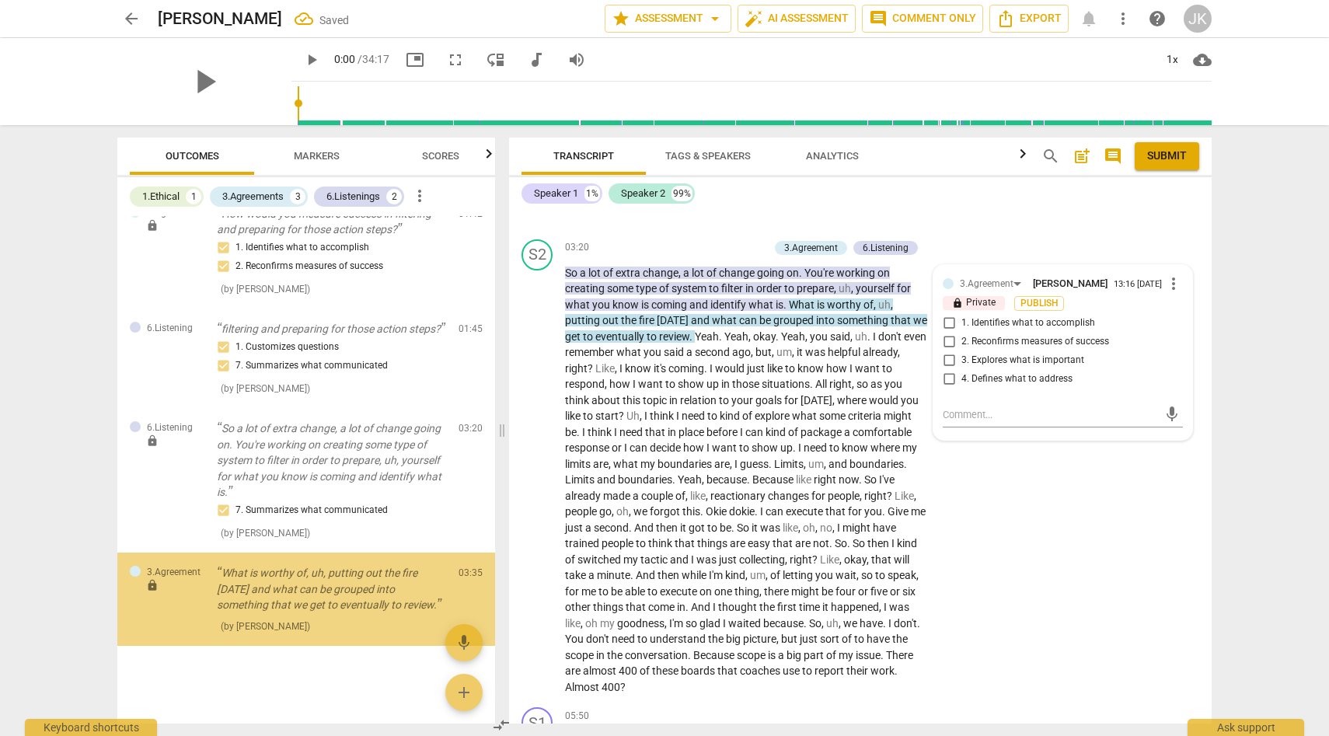
scroll to position [216, 0]
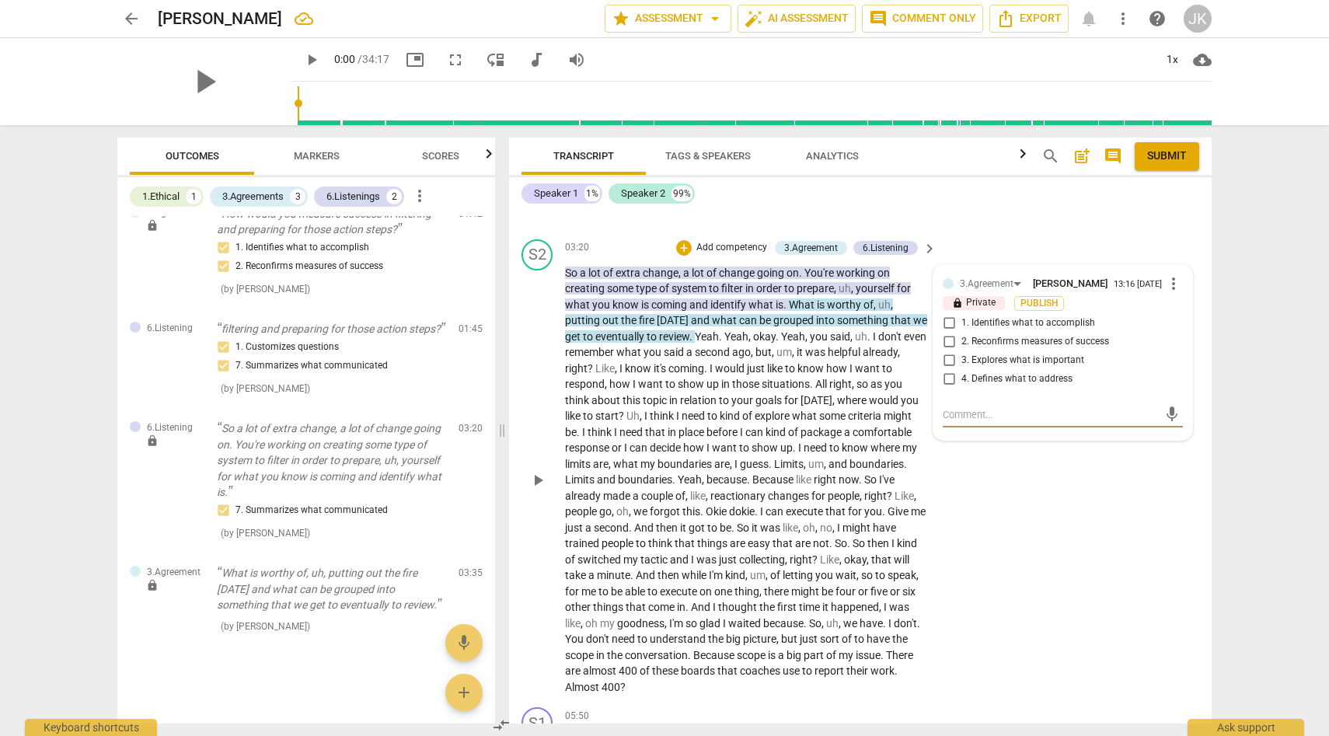
click at [948, 358] on input "3. Explores what is important" at bounding box center [948, 360] width 25 height 19
checkbox input "true"
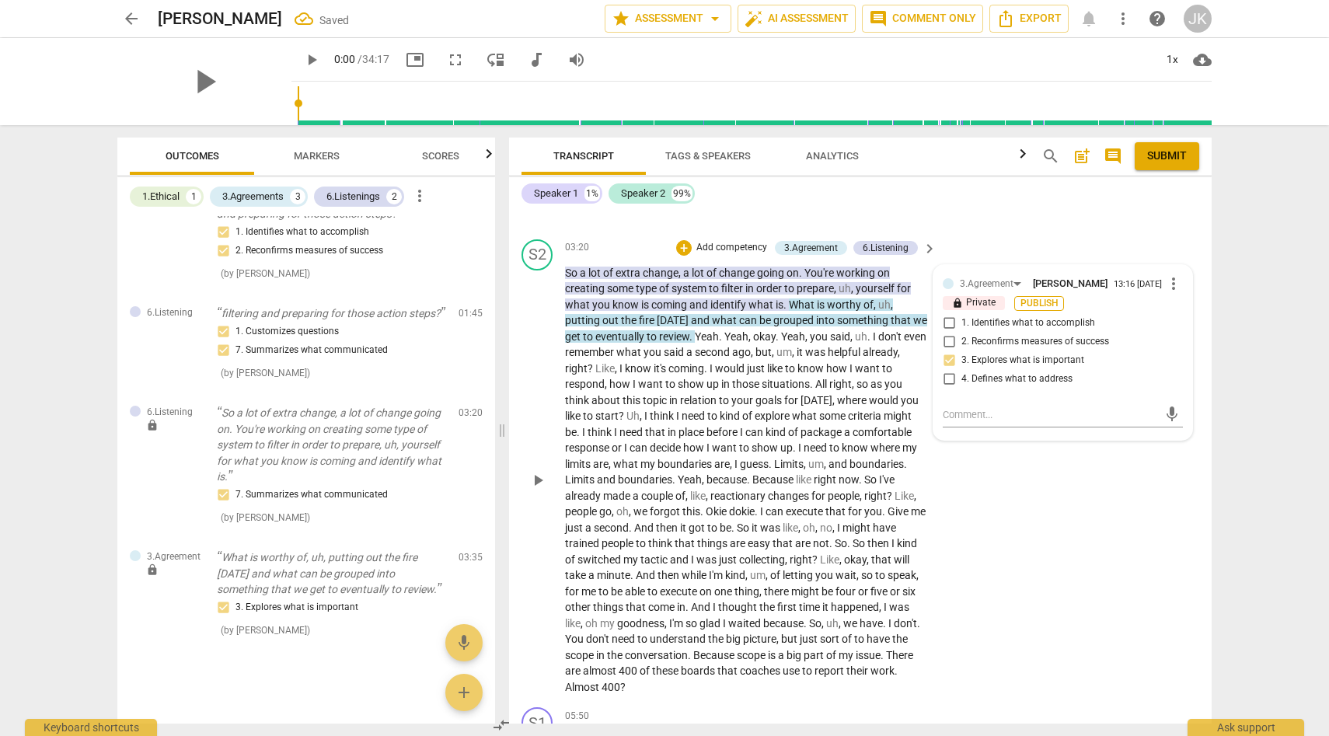
click at [1042, 302] on span "Publish" at bounding box center [1038, 303] width 23 height 13
click at [1019, 525] on div "S2 play_arrow pause 03:20 + Add competency 3.Agreement 6.Listening keyboard_arr…" at bounding box center [860, 467] width 703 height 469
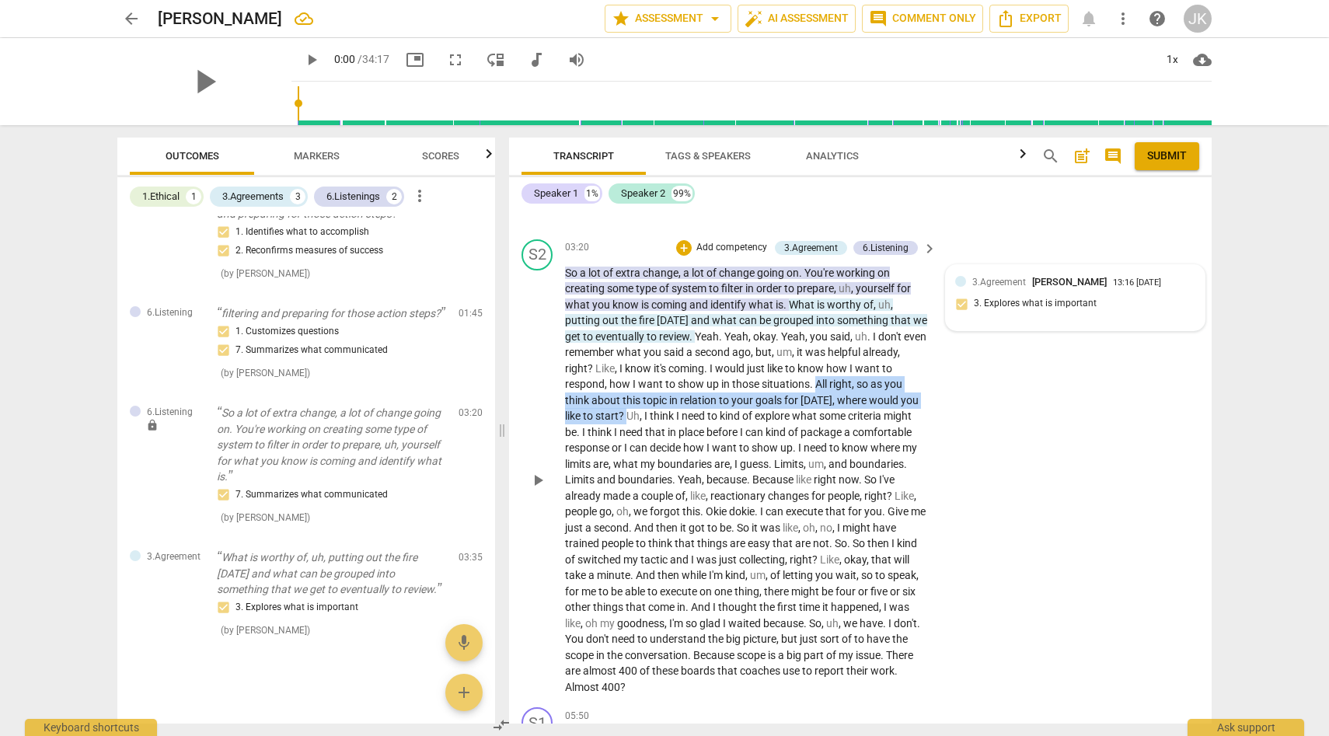
drag, startPoint x: 830, startPoint y: 379, endPoint x: 626, endPoint y: 417, distance: 207.0
click at [626, 417] on p "So a lot of extra change , a lot of change going on . You're working on creatin…" at bounding box center [747, 480] width 364 height 431
click at [688, 245] on div "+" at bounding box center [684, 248] width 16 height 16
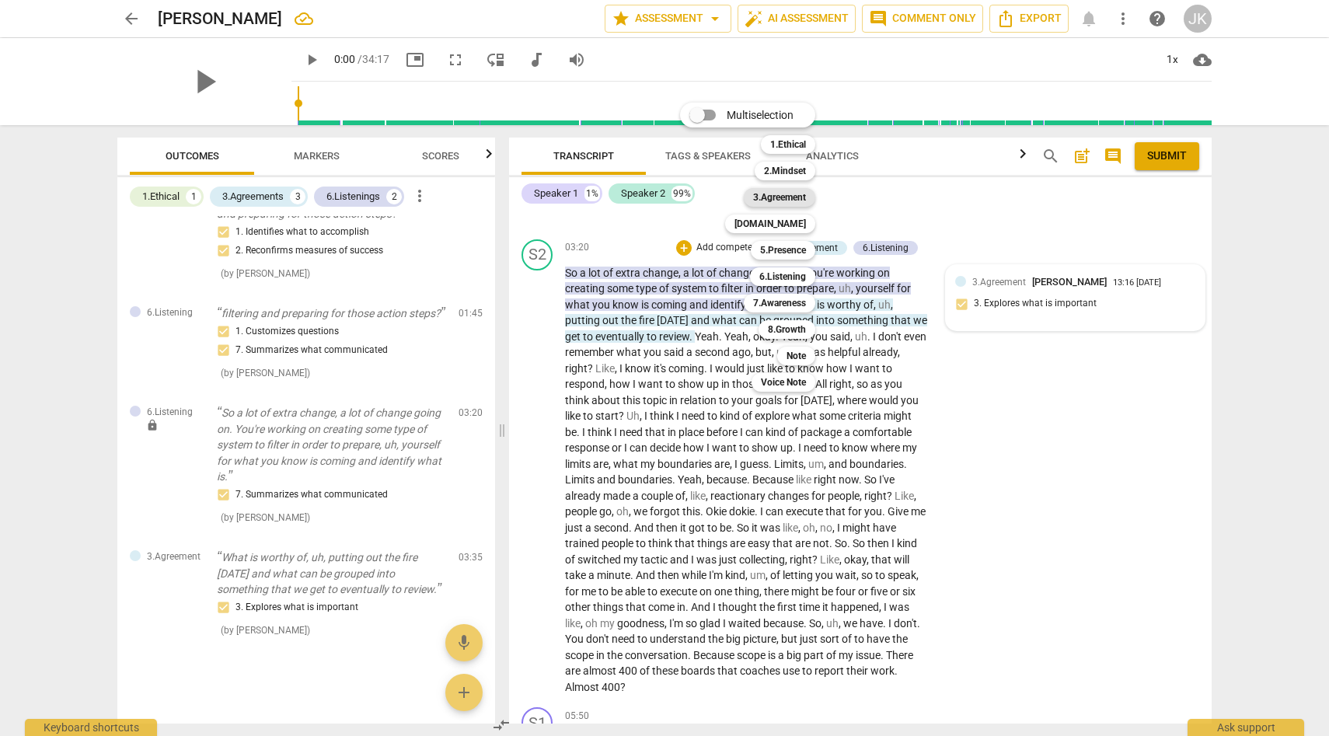
click at [794, 195] on b "3.Agreement" at bounding box center [779, 197] width 53 height 19
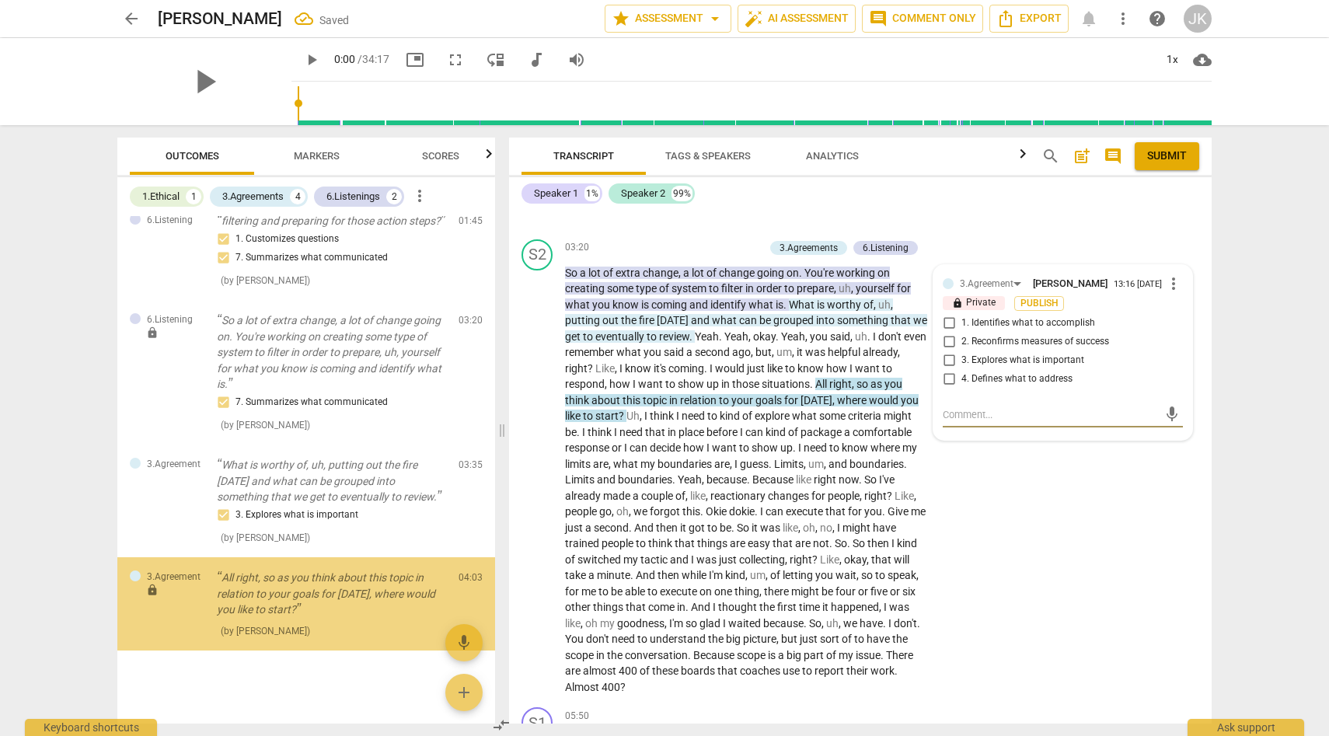
scroll to position [329, 0]
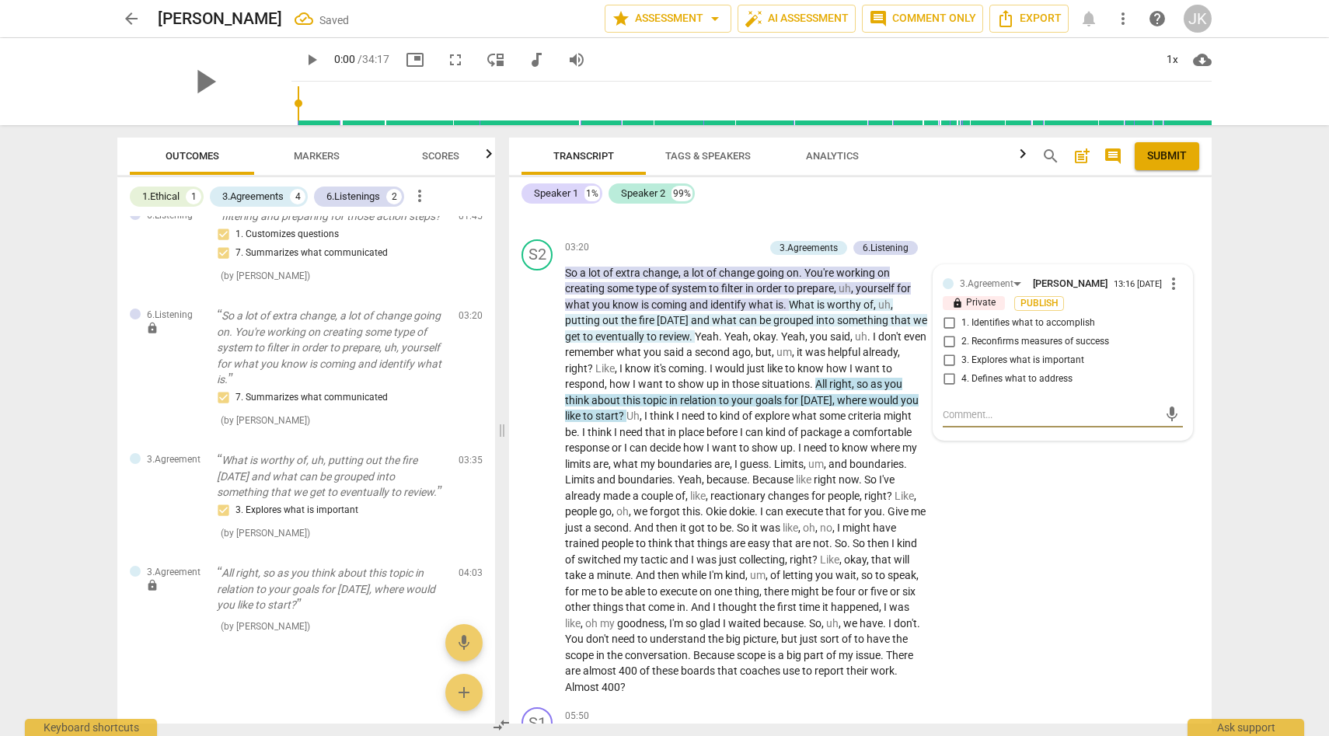
click at [949, 378] on input "4. Defines what to address" at bounding box center [948, 379] width 25 height 19
checkbox input "true"
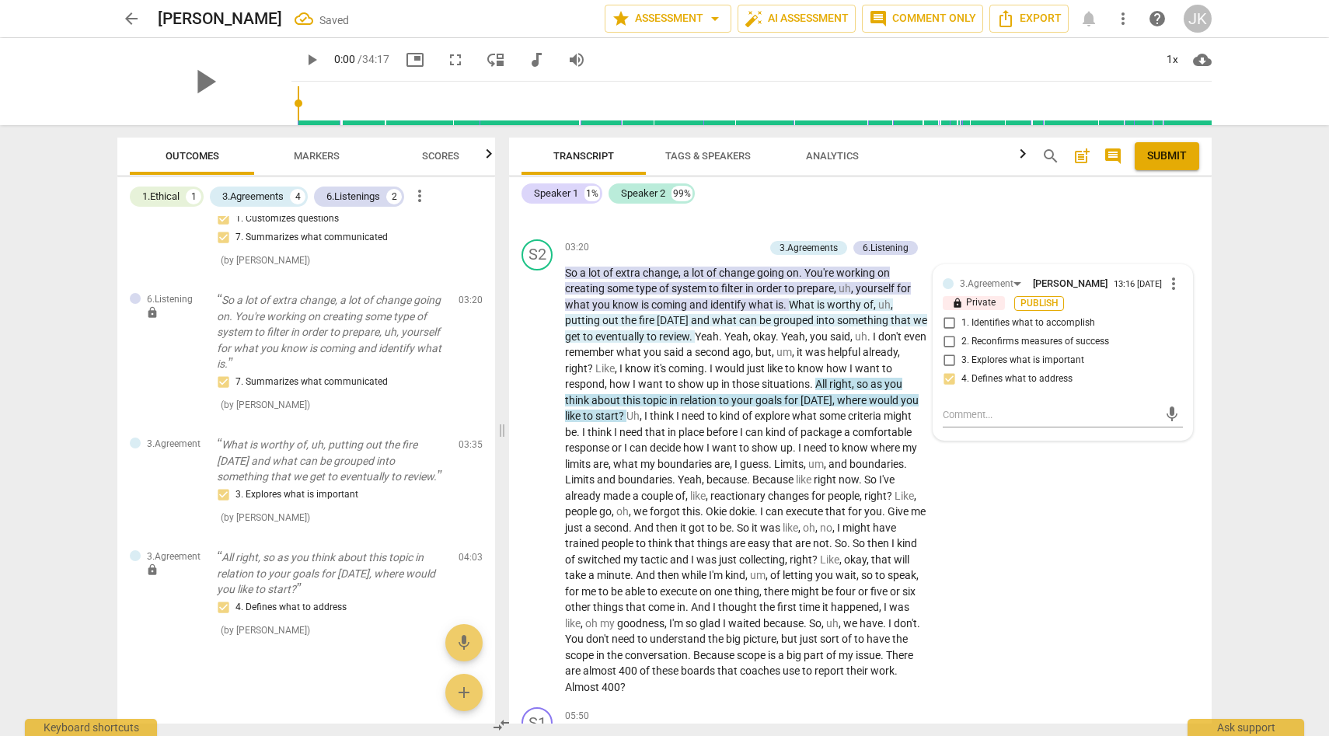
click at [1034, 302] on span "Publish" at bounding box center [1038, 303] width 23 height 13
click at [1064, 556] on div "S2 play_arrow pause 03:20 + Add competency 3.Agreements 6.Listening keyboard_ar…" at bounding box center [860, 467] width 703 height 469
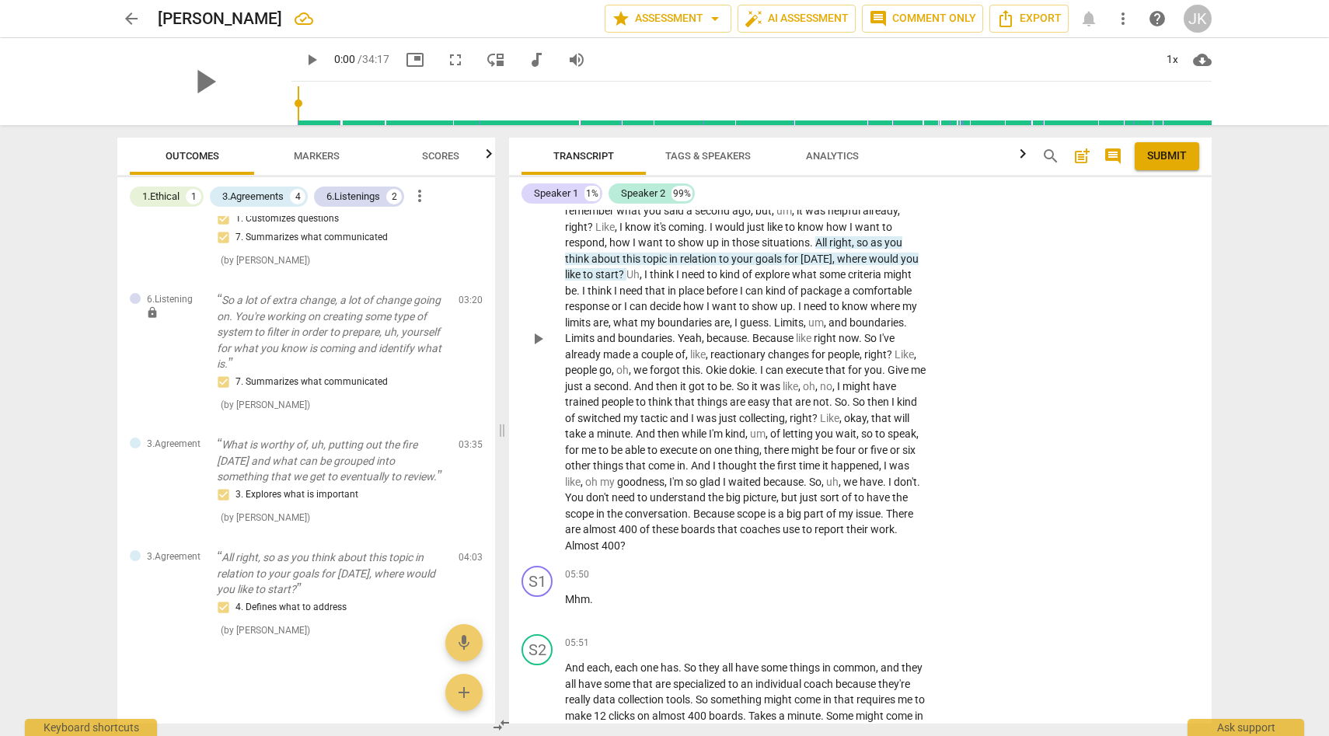
scroll to position [927, 0]
drag, startPoint x: 773, startPoint y: 316, endPoint x: 676, endPoint y: 330, distance: 98.3
click at [676, 331] on p "So a lot of extra change , a lot of change going on . You're working on creatin…" at bounding box center [747, 337] width 364 height 431
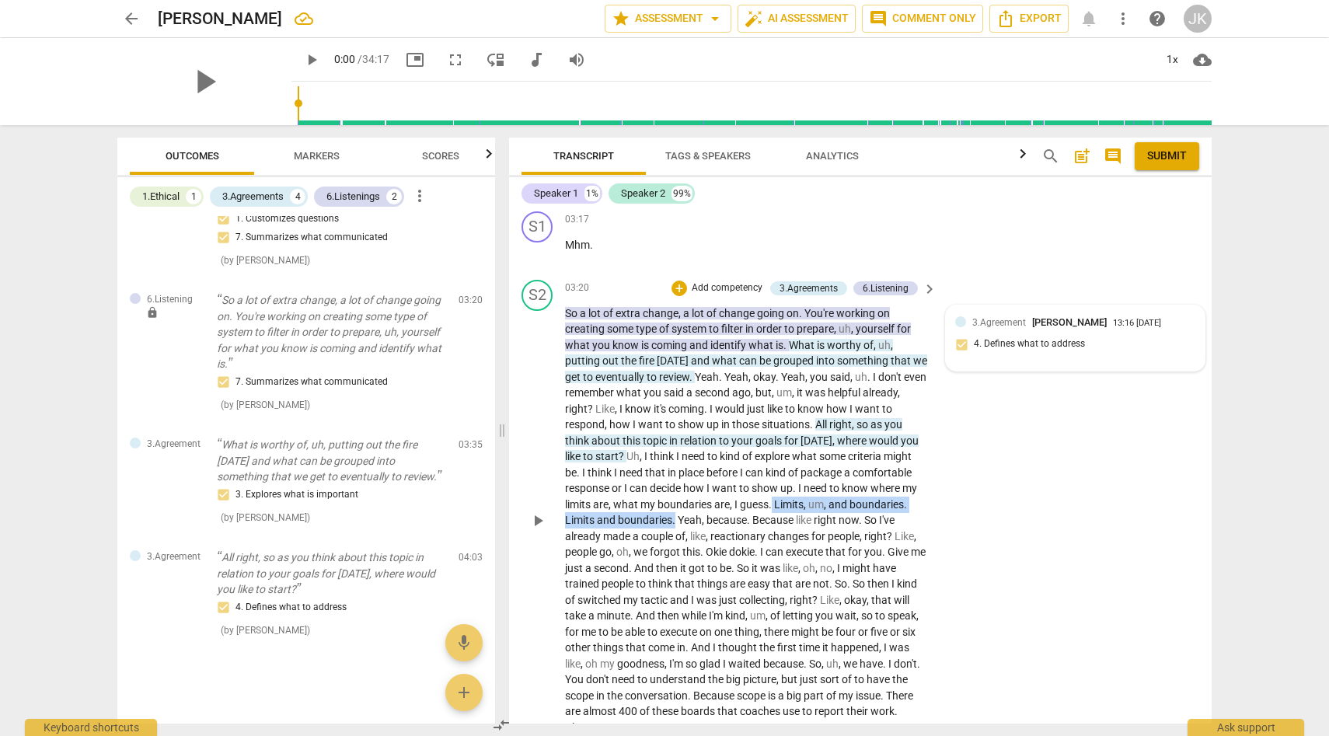
scroll to position [743, 0]
click at [704, 285] on p "Add competency" at bounding box center [727, 289] width 74 height 14
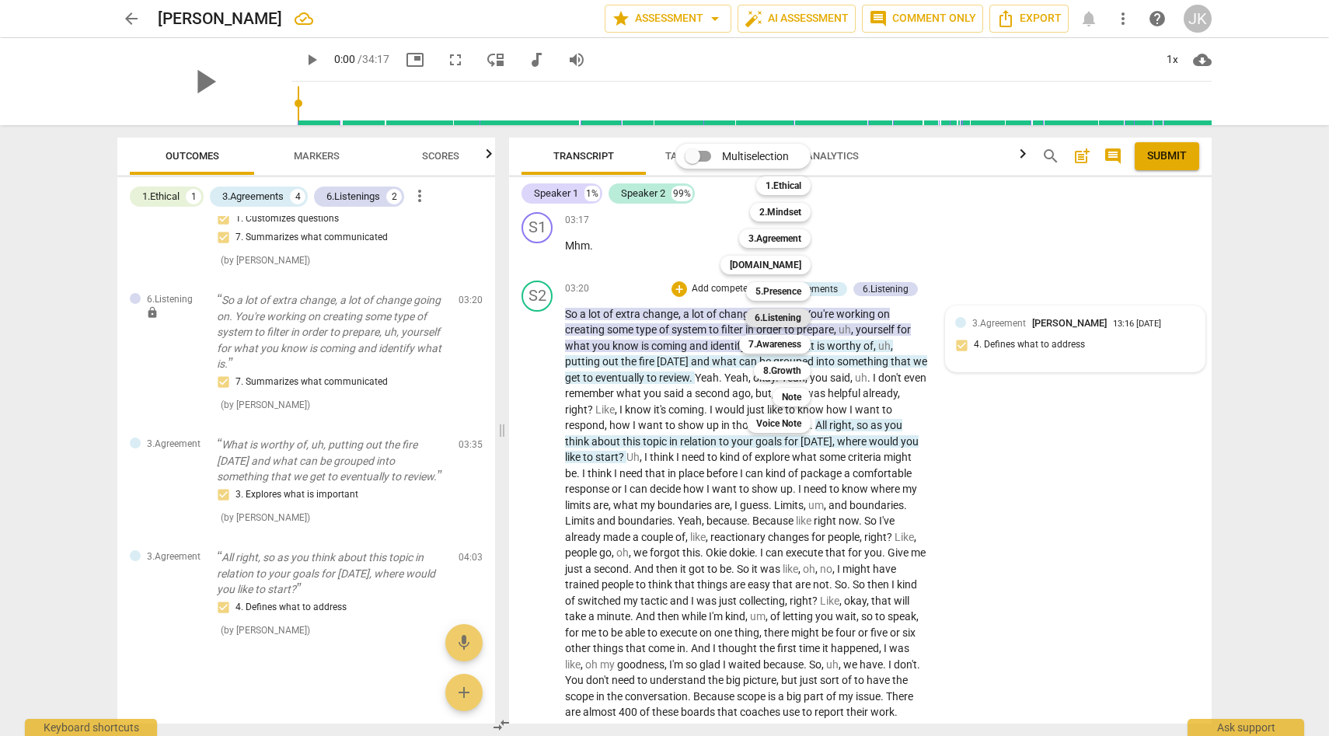
click at [780, 319] on b "6.Listening" at bounding box center [778, 318] width 47 height 19
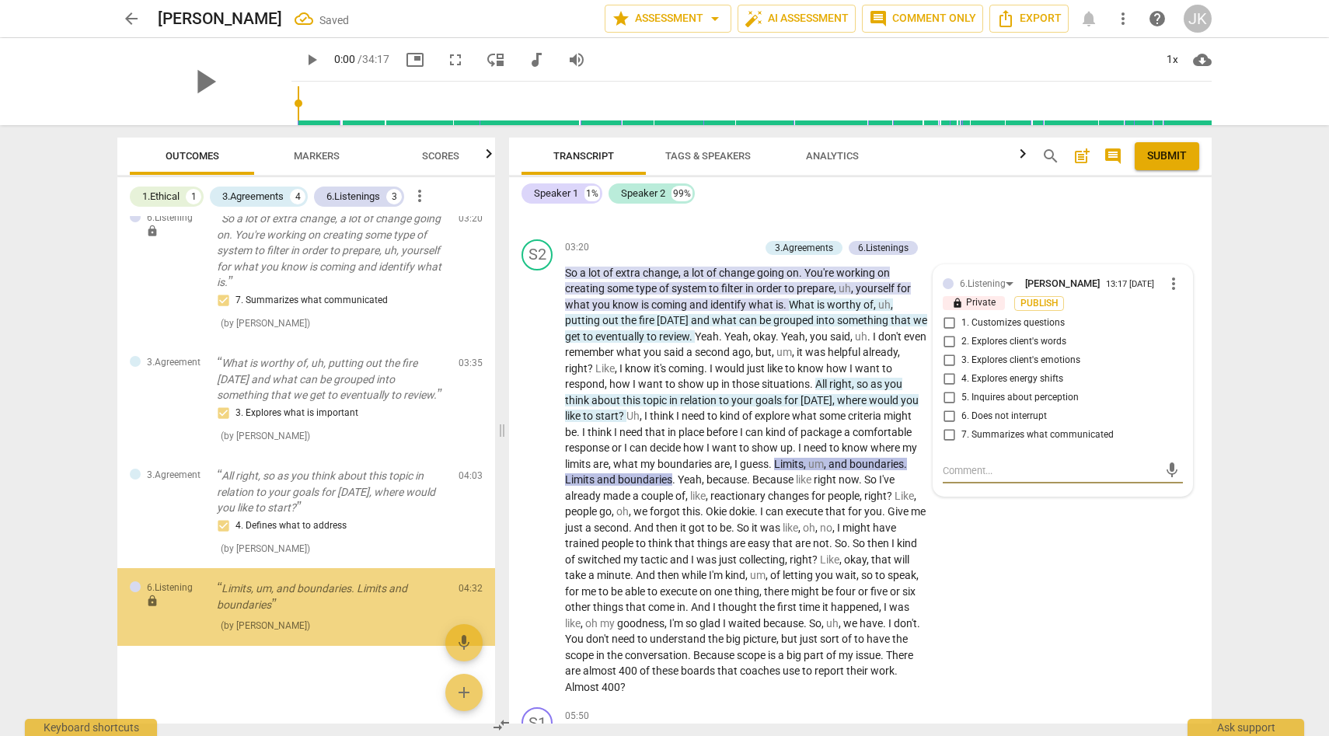
scroll to position [426, 0]
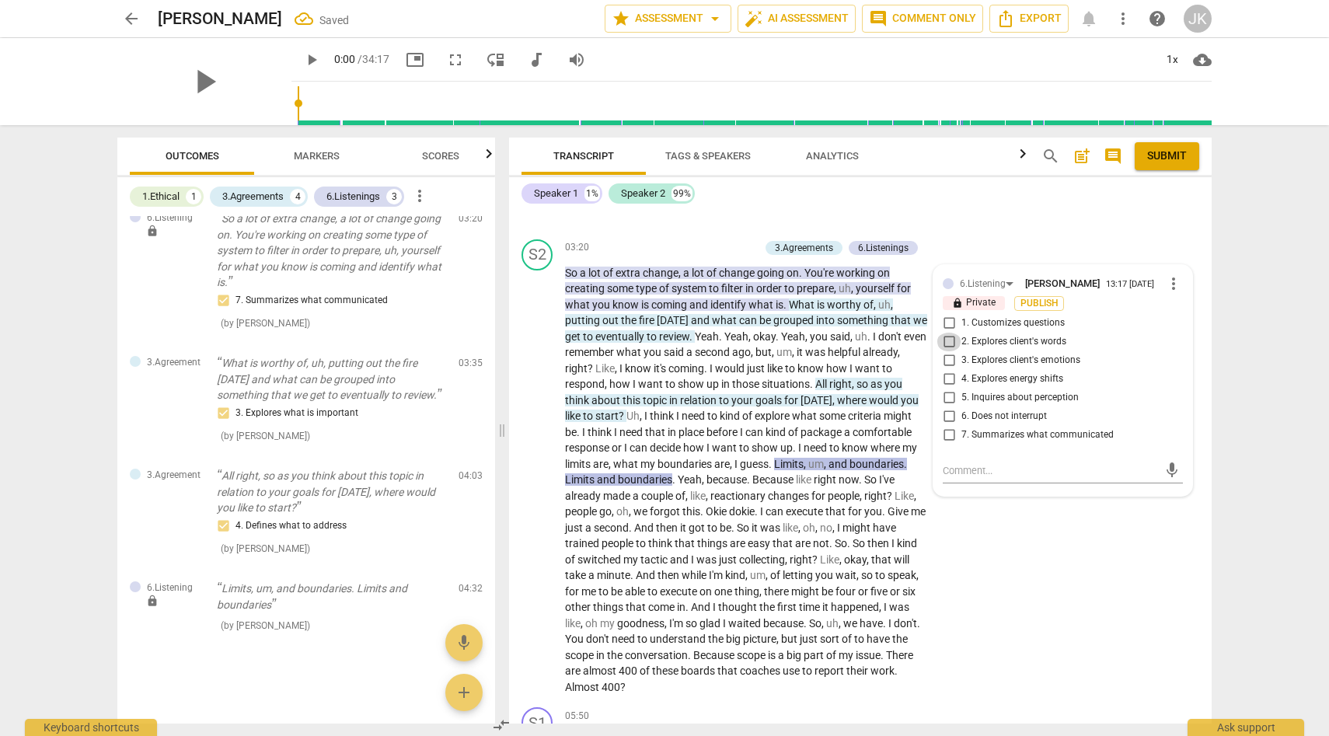
click at [950, 340] on input "2. Explores client's words" at bounding box center [948, 342] width 25 height 19
checkbox input "true"
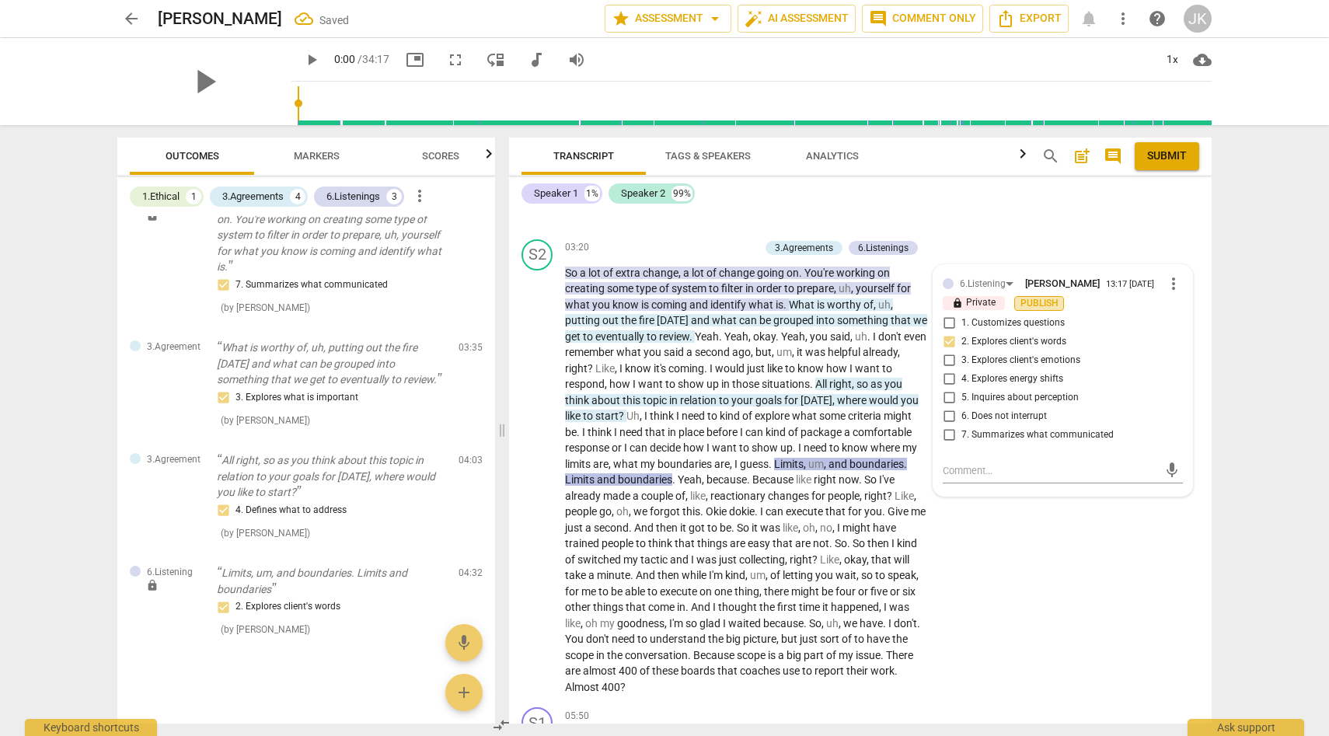
click at [1041, 302] on span "Publish" at bounding box center [1038, 303] width 23 height 13
click at [1041, 641] on div "S2 play_arrow pause 03:20 + Add competency 3.Agreements 6.Listenings keyboard_a…" at bounding box center [860, 467] width 703 height 469
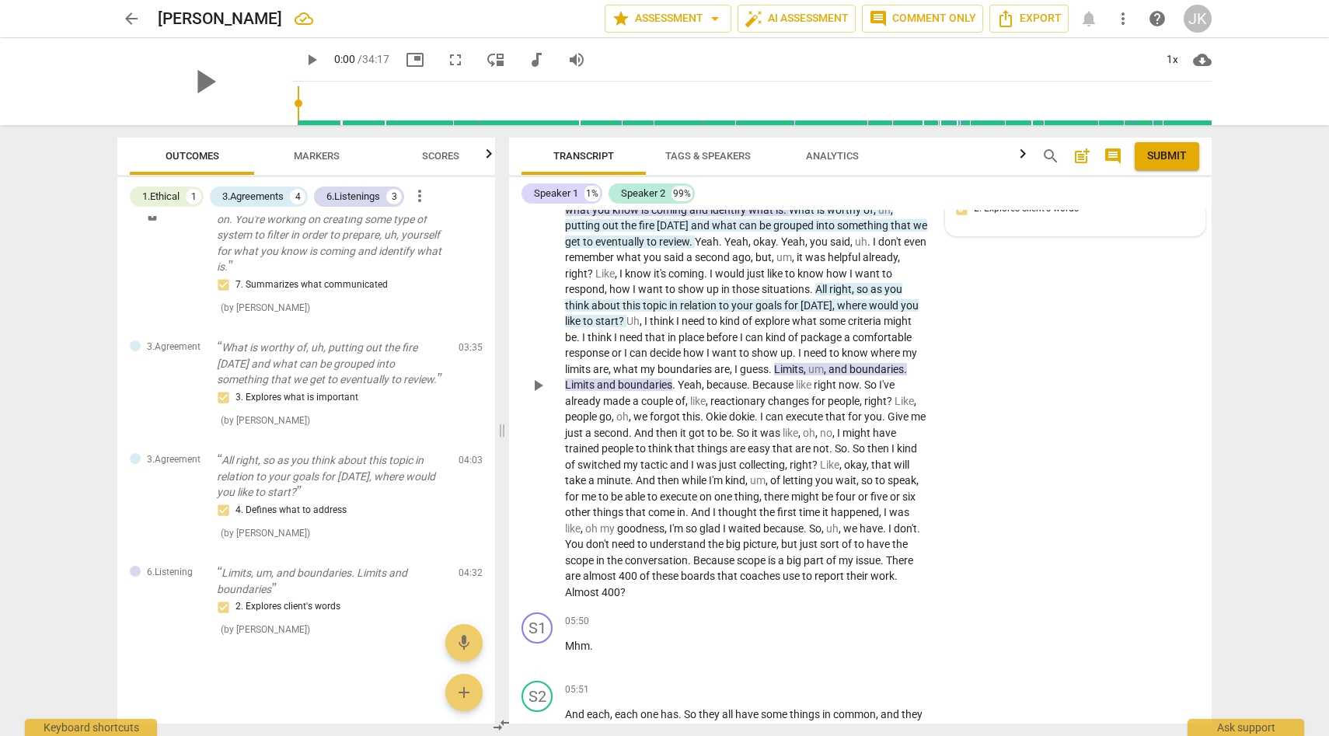
scroll to position [879, 0]
drag, startPoint x: 565, startPoint y: 591, endPoint x: 634, endPoint y: 593, distance: 69.2
click at [634, 593] on p "So a lot of extra change , a lot of change going on . You're working on creatin…" at bounding box center [747, 385] width 364 height 431
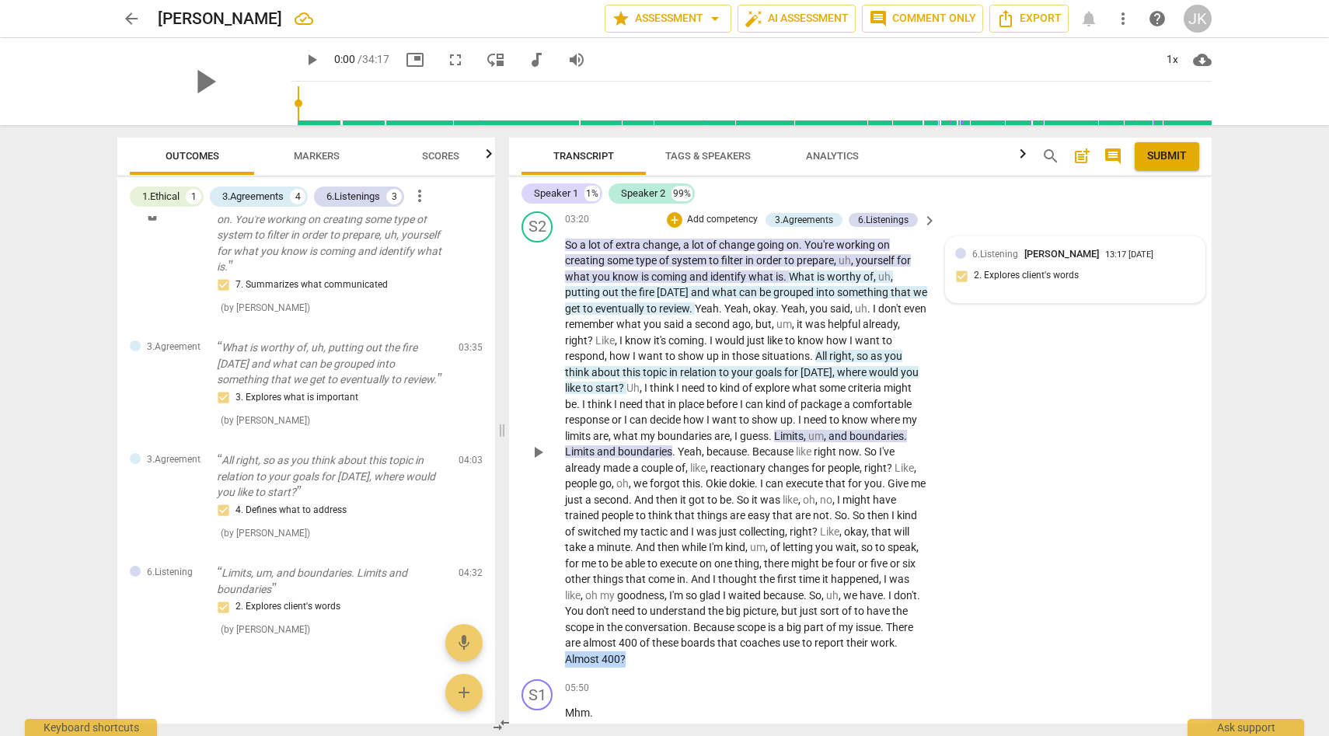
scroll to position [808, 0]
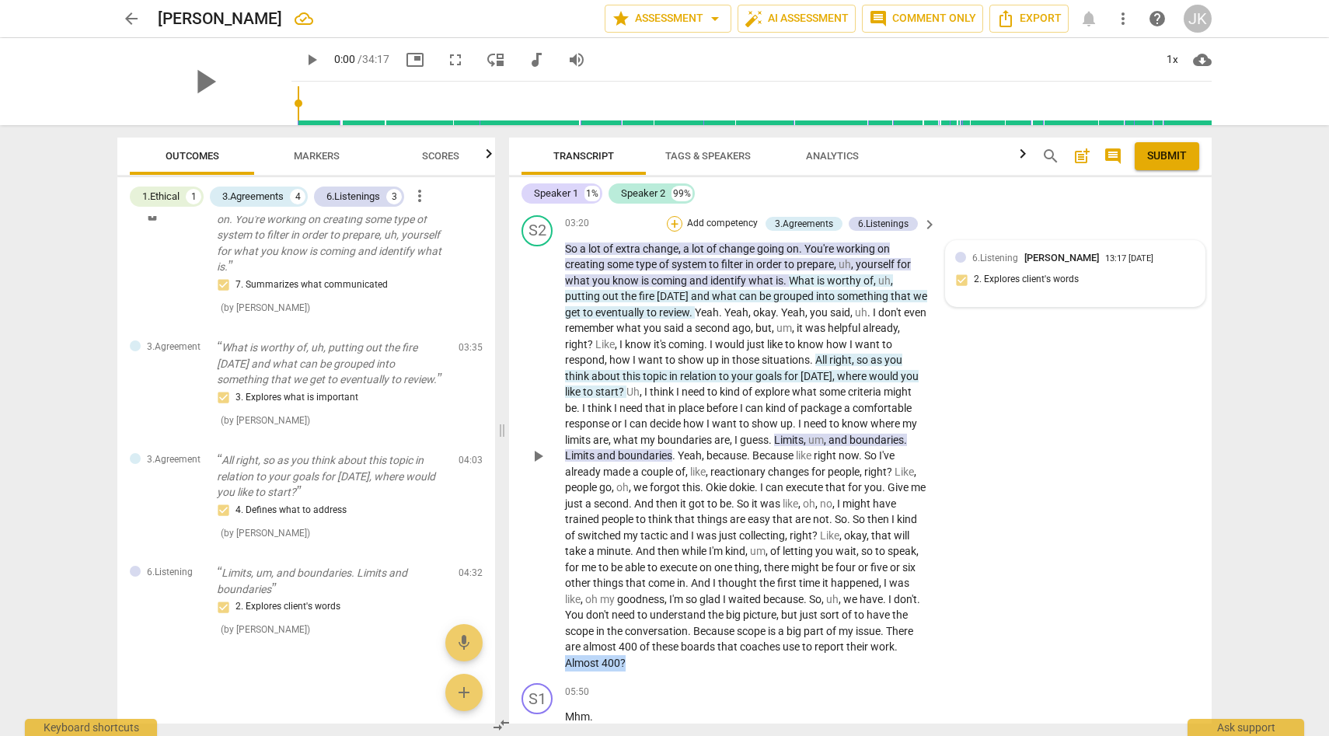
click at [672, 223] on div "+" at bounding box center [675, 224] width 16 height 16
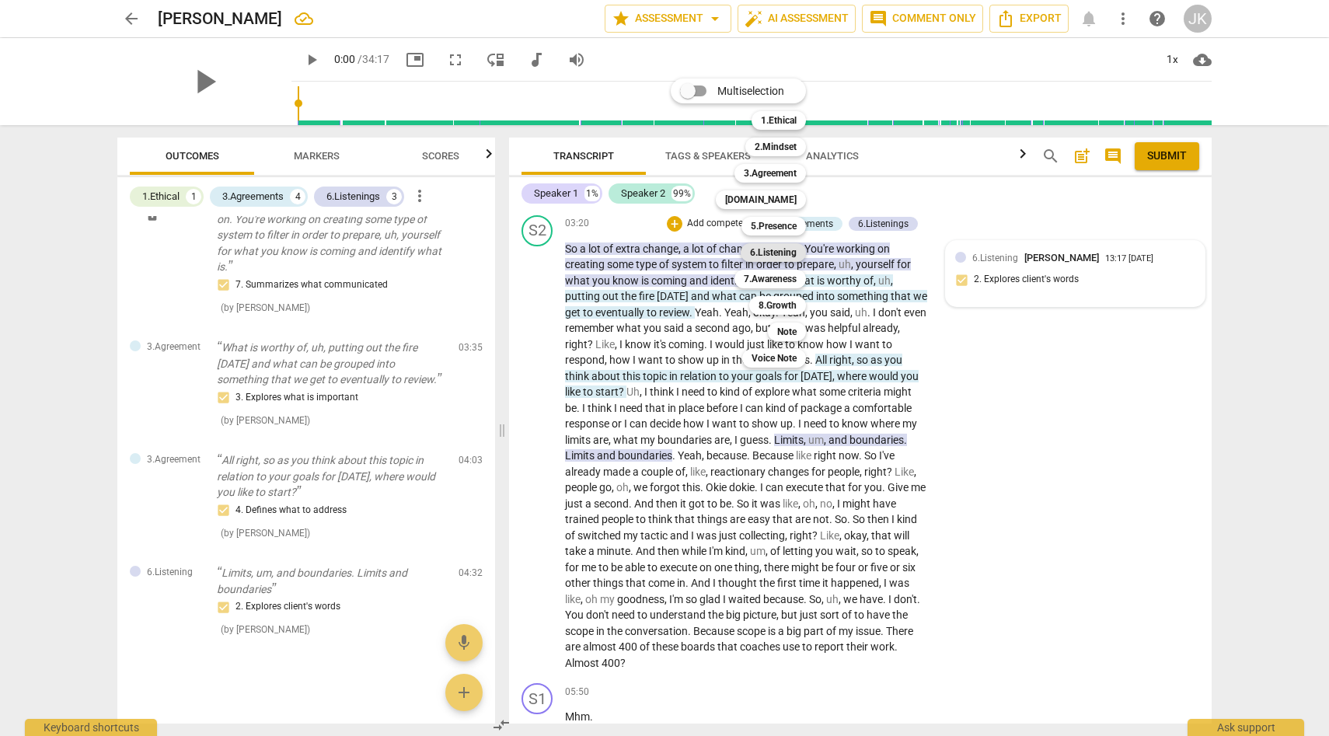
click at [787, 249] on b "6.Listening" at bounding box center [773, 252] width 47 height 19
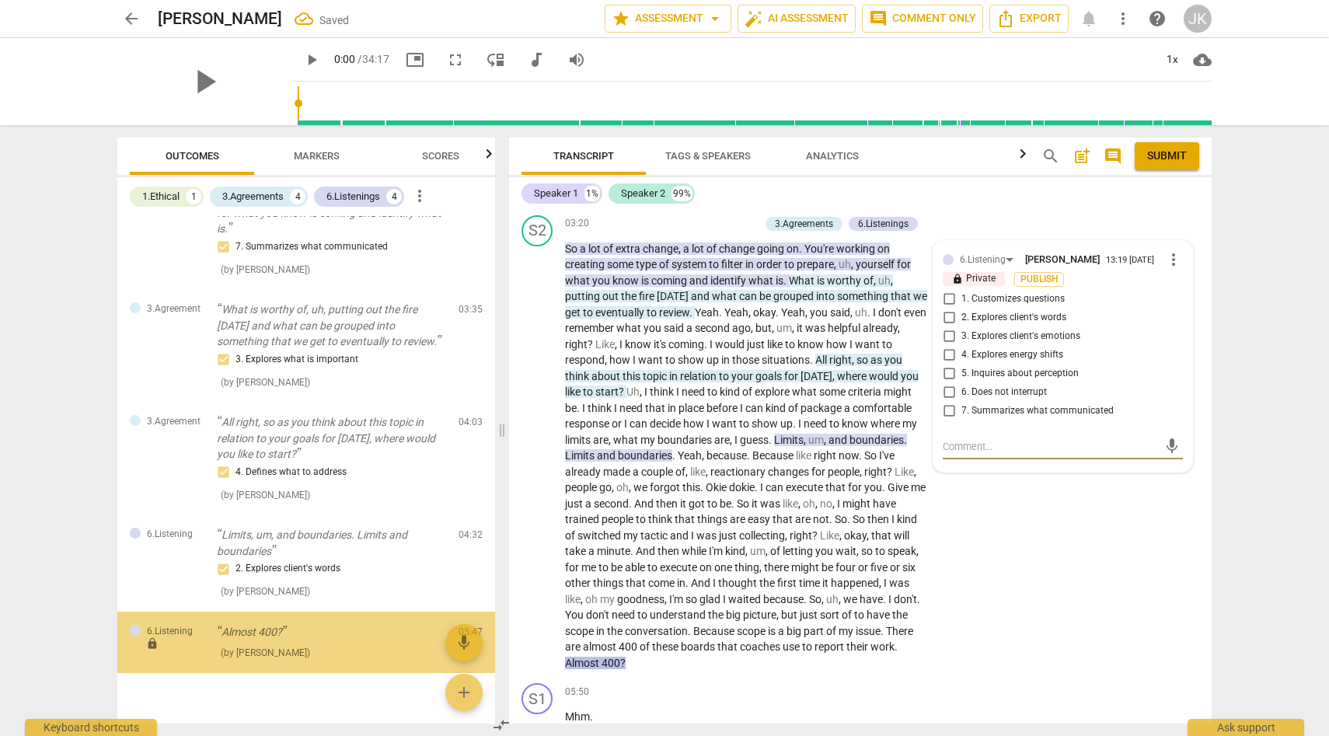
scroll to position [507, 0]
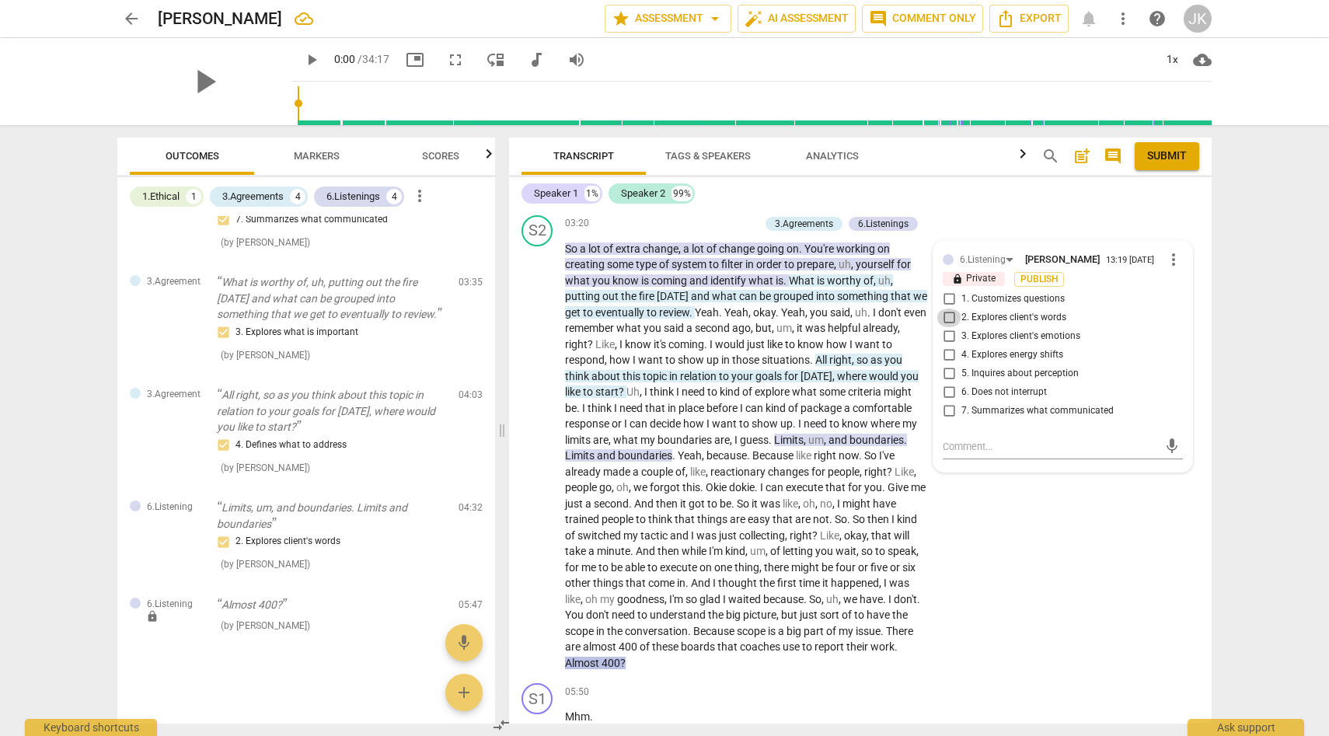
click at [947, 317] on input "2. Explores client's words" at bounding box center [948, 318] width 25 height 19
checkbox input "true"
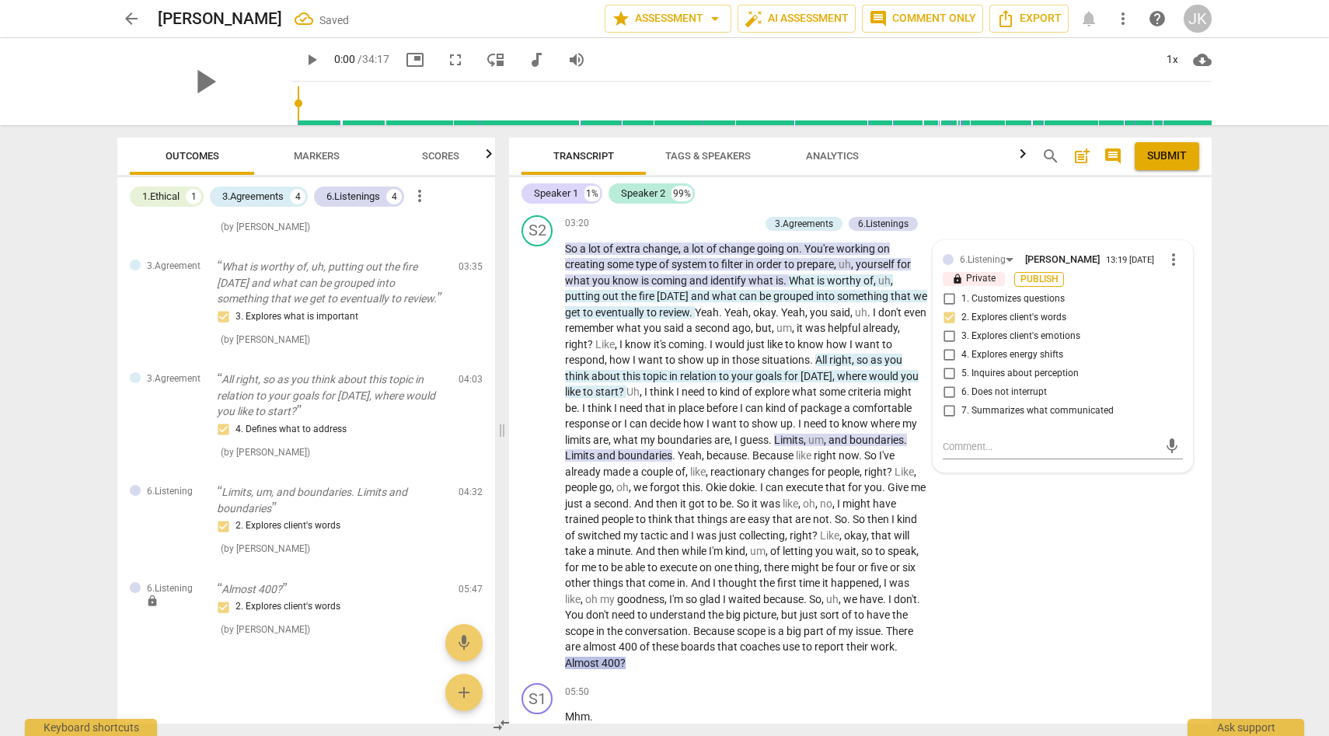
click at [1039, 281] on span "Publish" at bounding box center [1038, 279] width 23 height 13
click at [1016, 615] on div "S2 play_arrow pause 03:20 + Add competency 3.Agreements 6.Listenings keyboard_a…" at bounding box center [860, 443] width 703 height 469
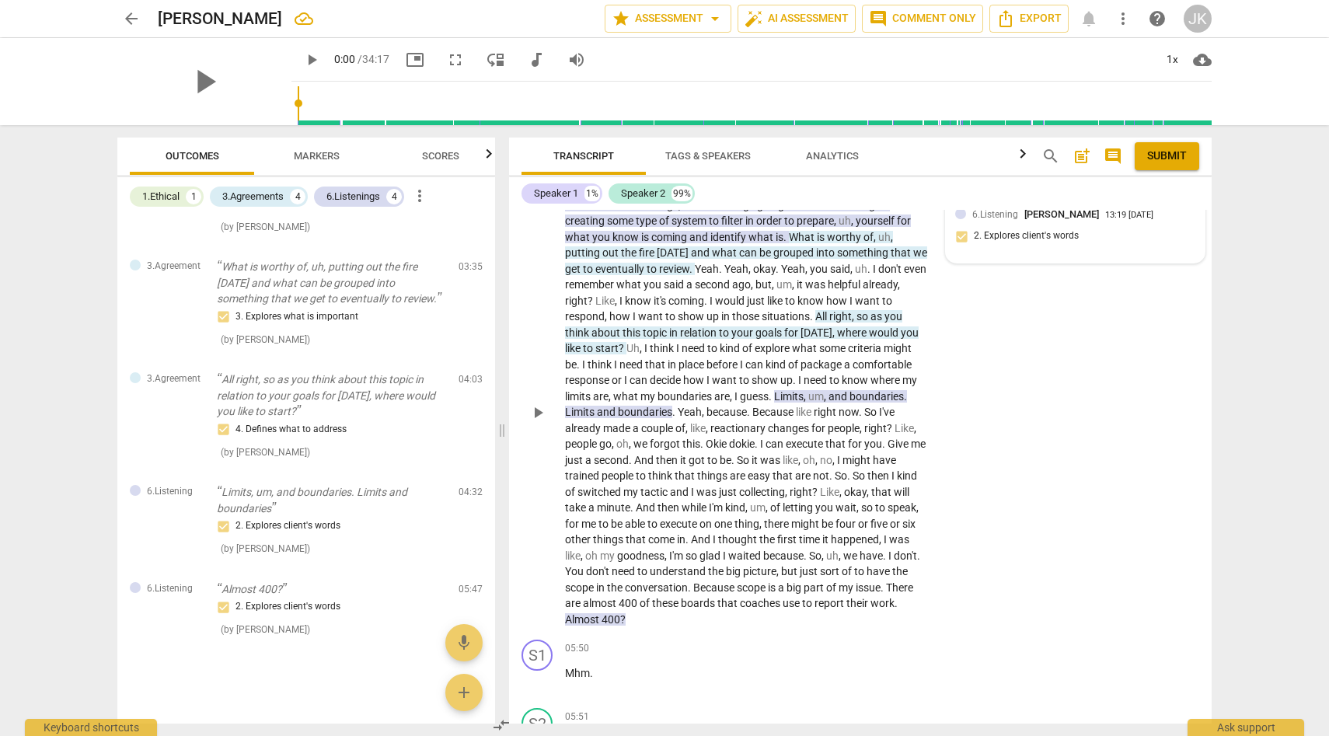
scroll to position [845, 0]
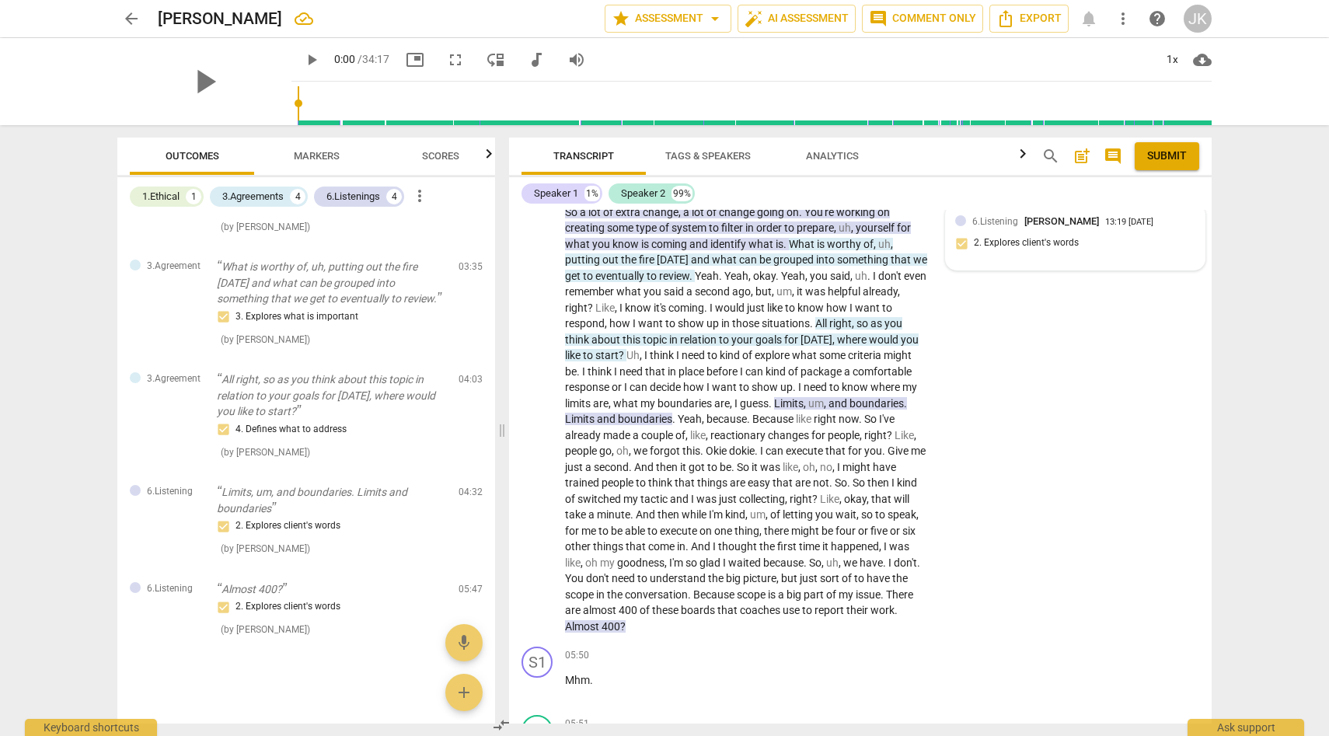
click at [305, 153] on span "Markers" at bounding box center [317, 156] width 46 height 12
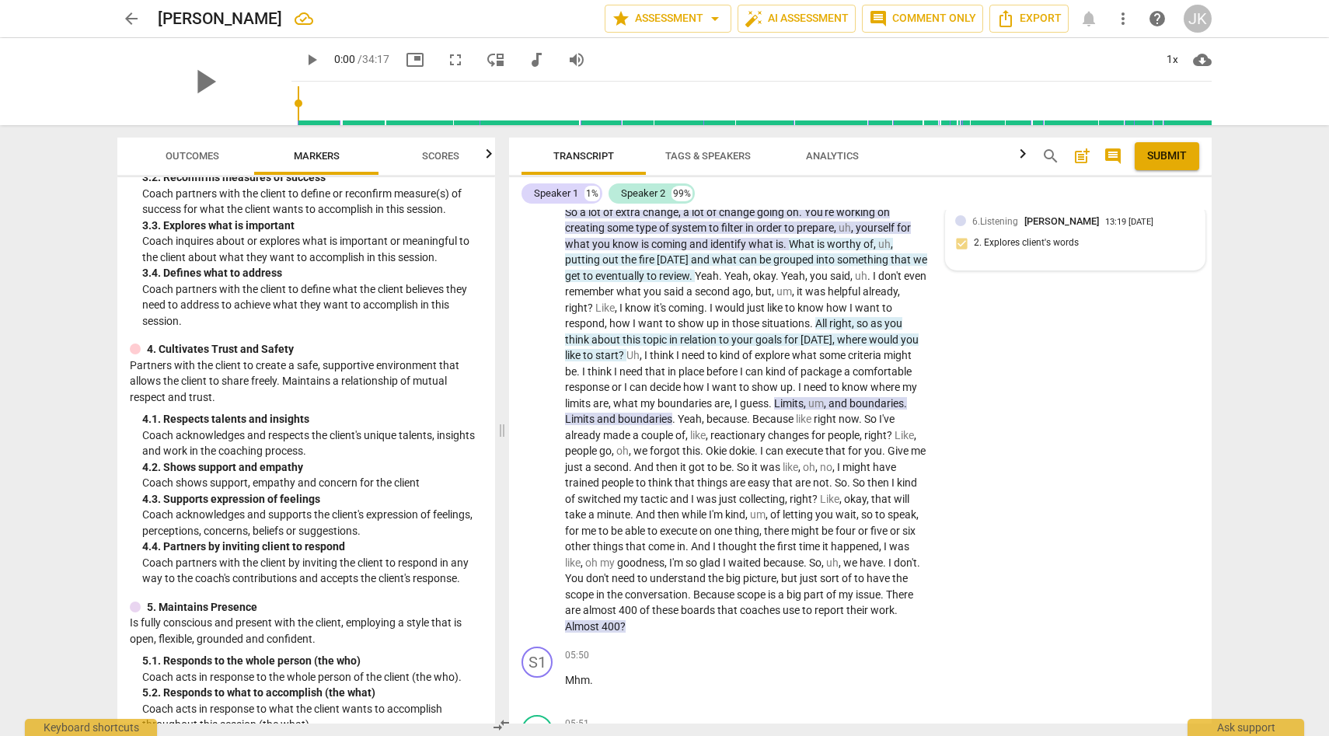
scroll to position [410, 0]
click at [696, 277] on span "Yeah" at bounding box center [707, 276] width 24 height 12
click at [696, 273] on span "Yeah" at bounding box center [707, 276] width 24 height 12
